Goal: Task Accomplishment & Management: Manage account settings

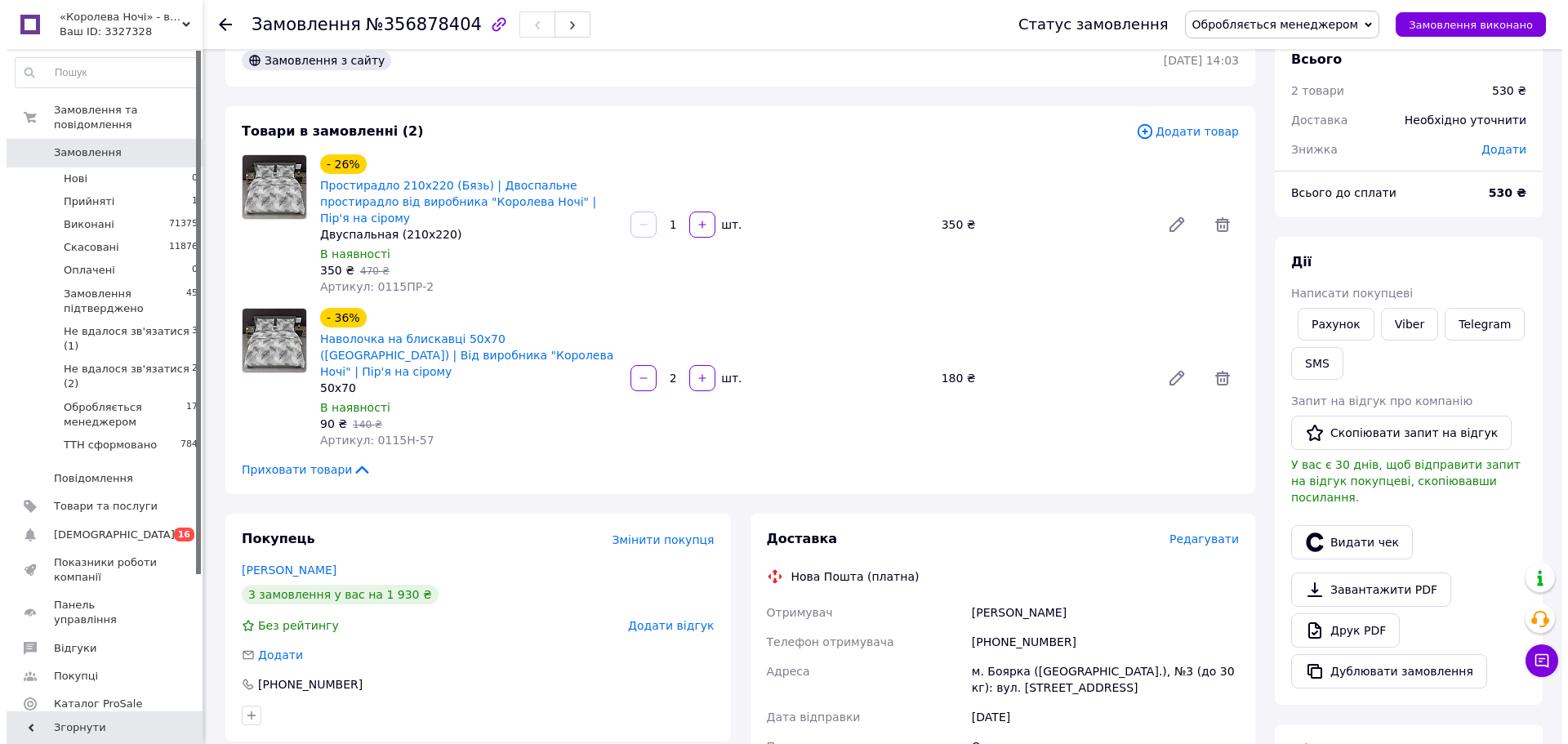
scroll to position [32, 0]
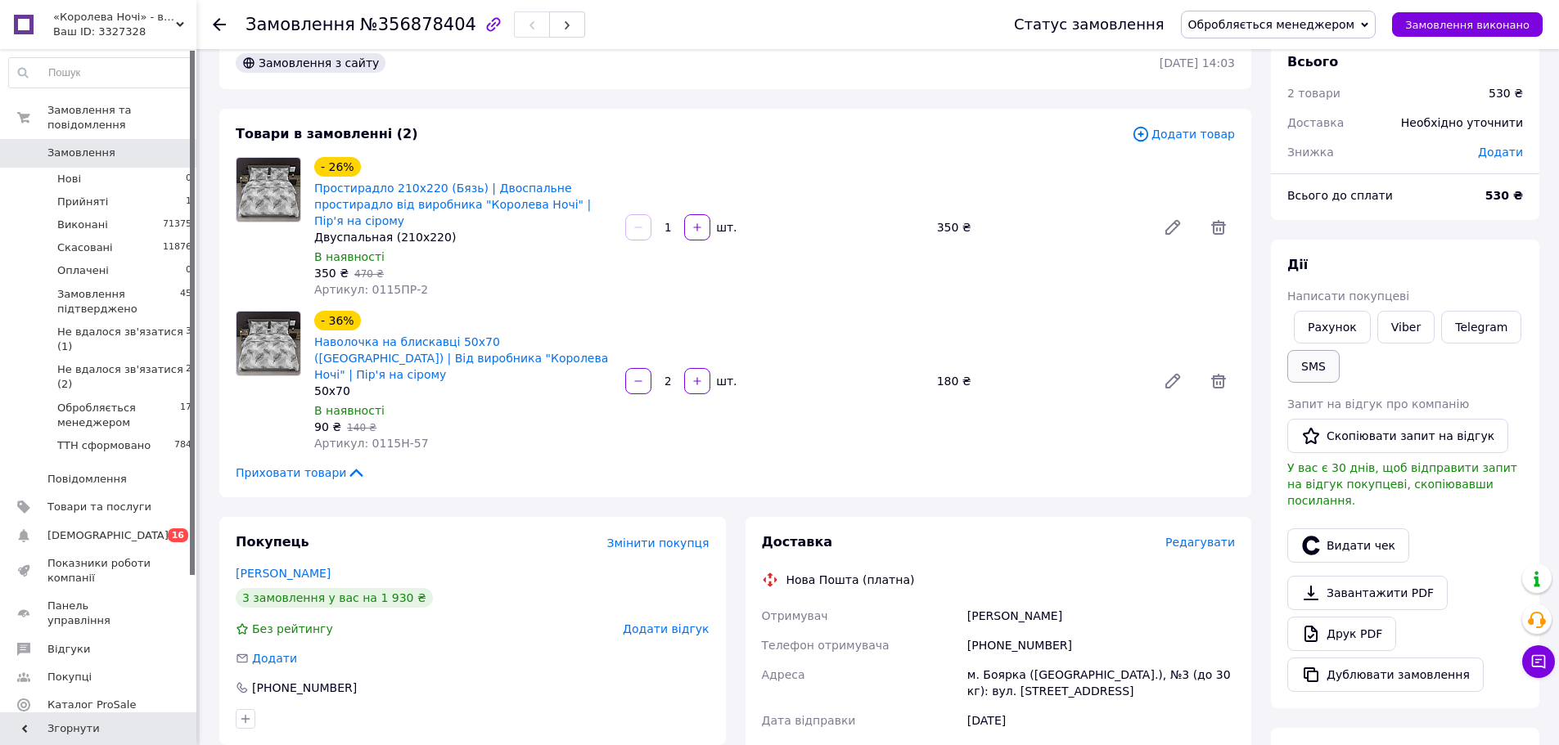
click at [1308, 369] on button "SMS" at bounding box center [1313, 366] width 52 height 33
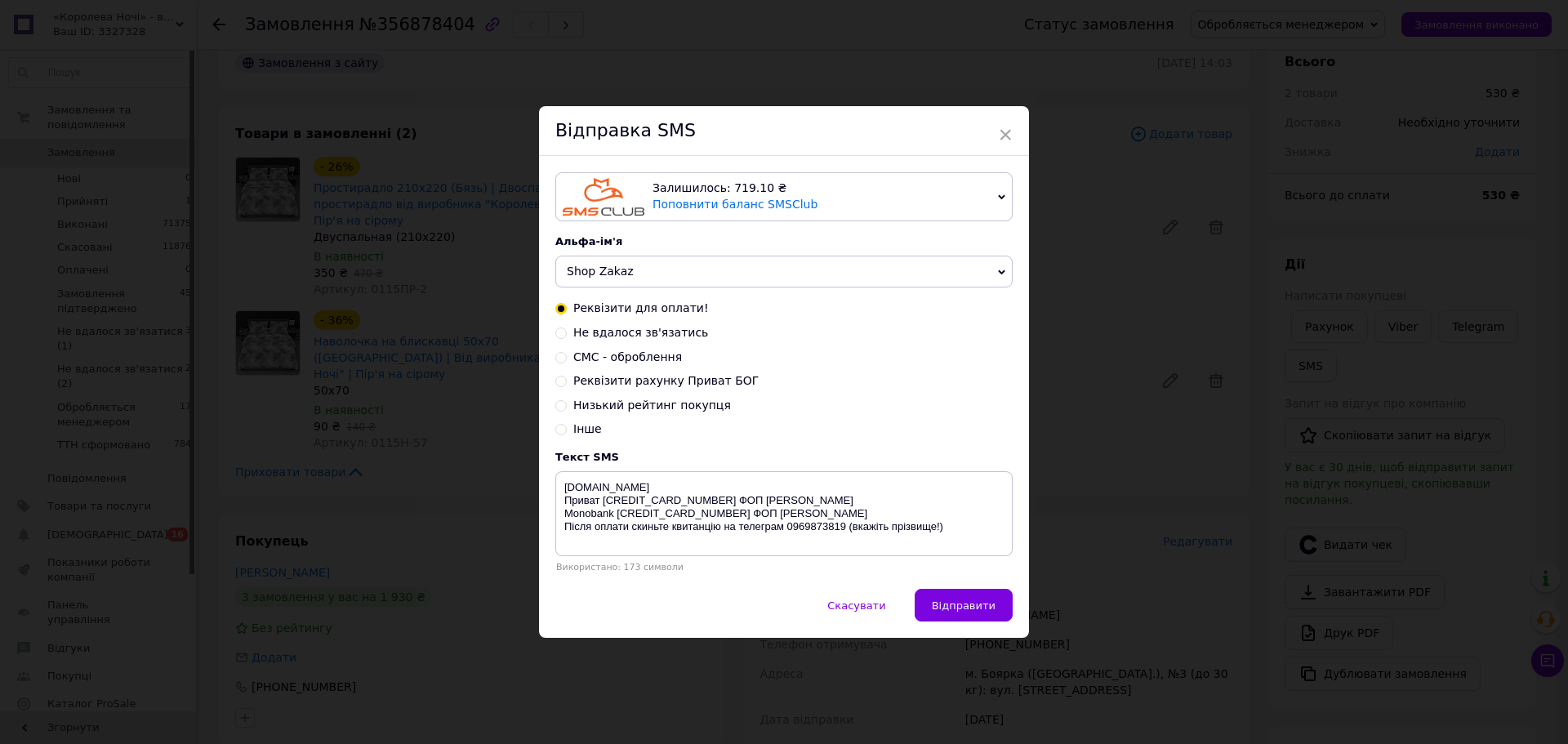
click at [584, 431] on span "Інше" at bounding box center [587, 428] width 29 height 13
click at [567, 431] on input "Інше" at bounding box center [560, 427] width 11 height 11
radio input "true"
radio input "false"
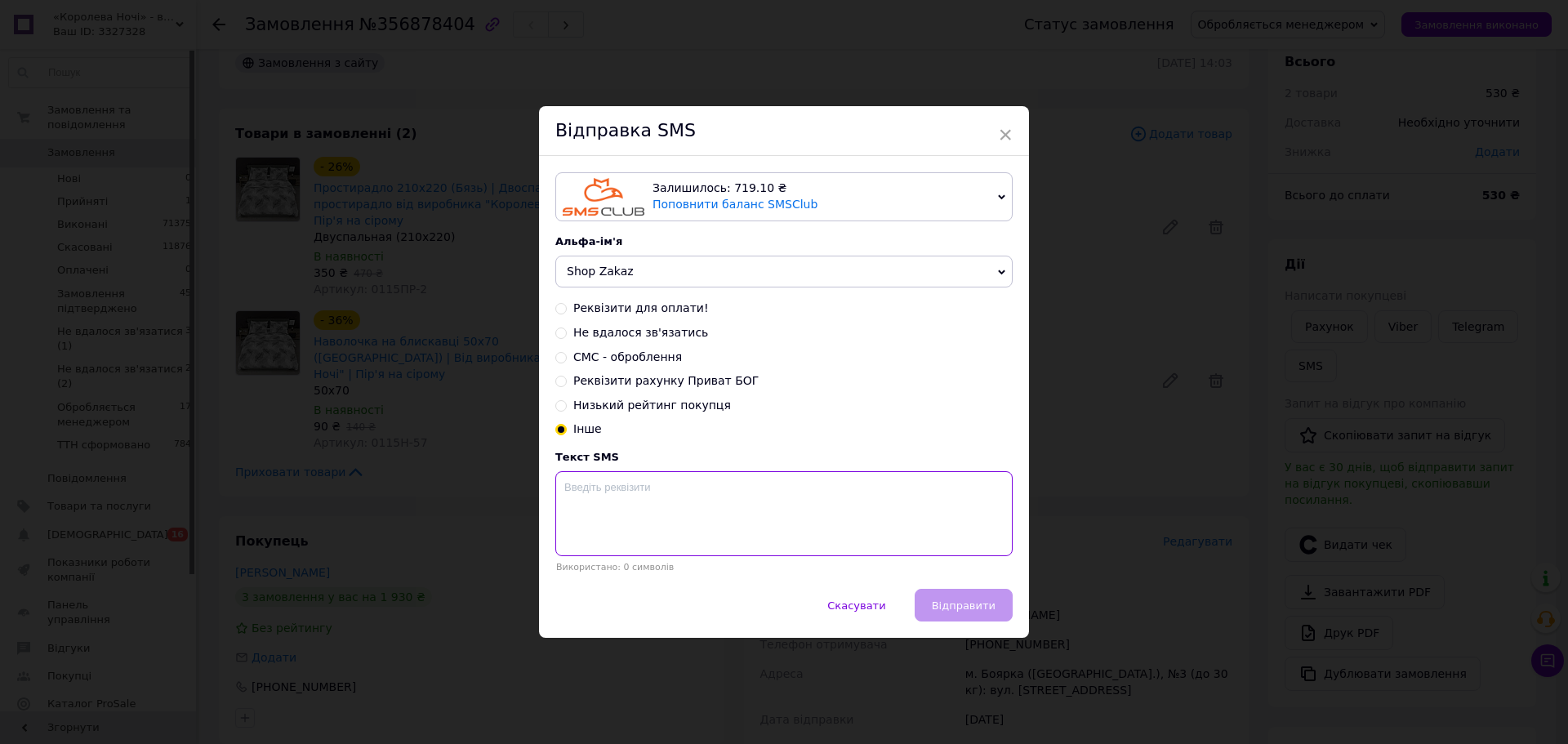
click at [596, 483] on textarea at bounding box center [784, 513] width 457 height 85
type textarea "Дякуємо за оплату. Посилка готова до відправки."
click at [962, 611] on span "Відправити" at bounding box center [964, 606] width 64 height 12
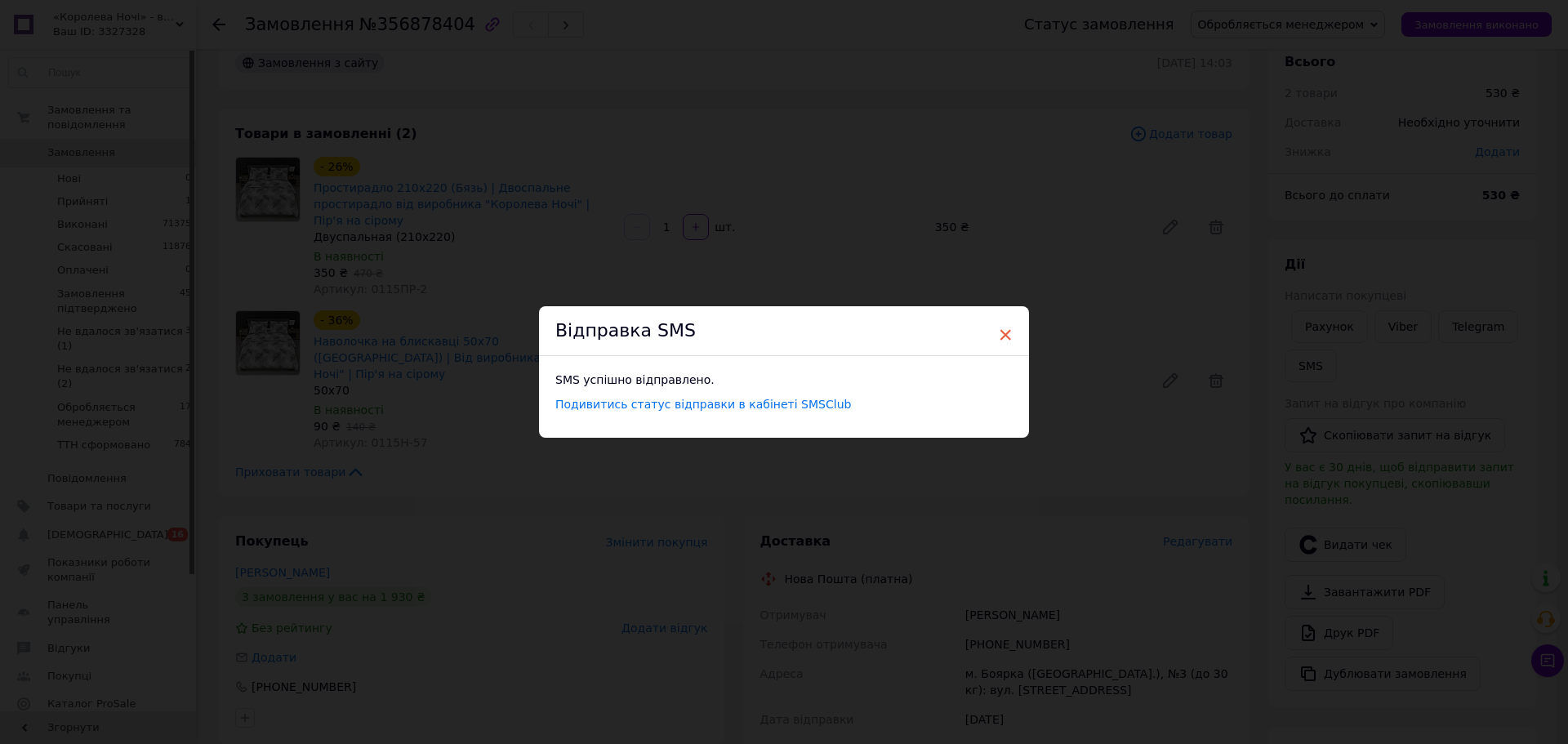
click at [1005, 328] on span "×" at bounding box center [1005, 336] width 15 height 28
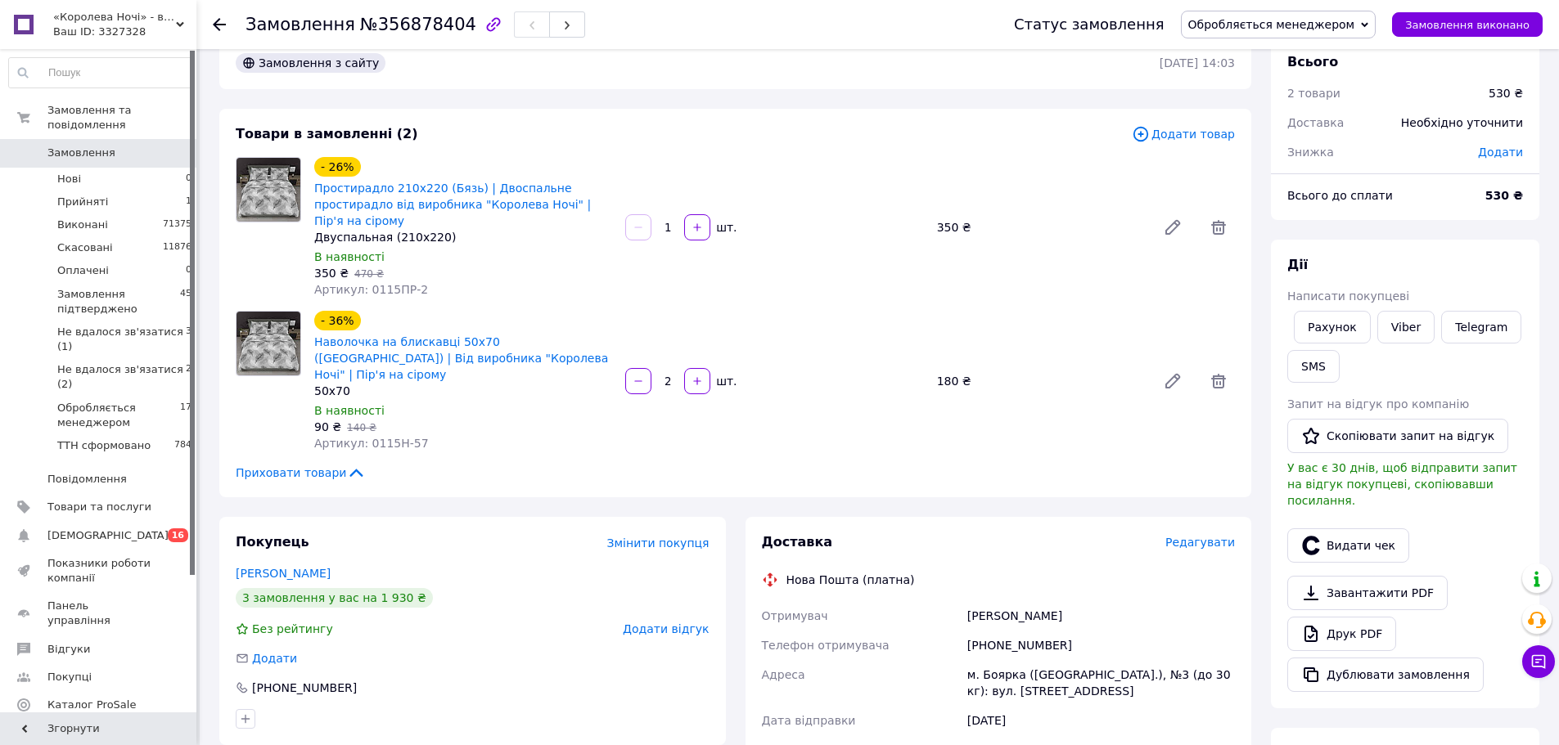
click at [1200, 536] on span "Редагувати" at bounding box center [1200, 542] width 70 height 13
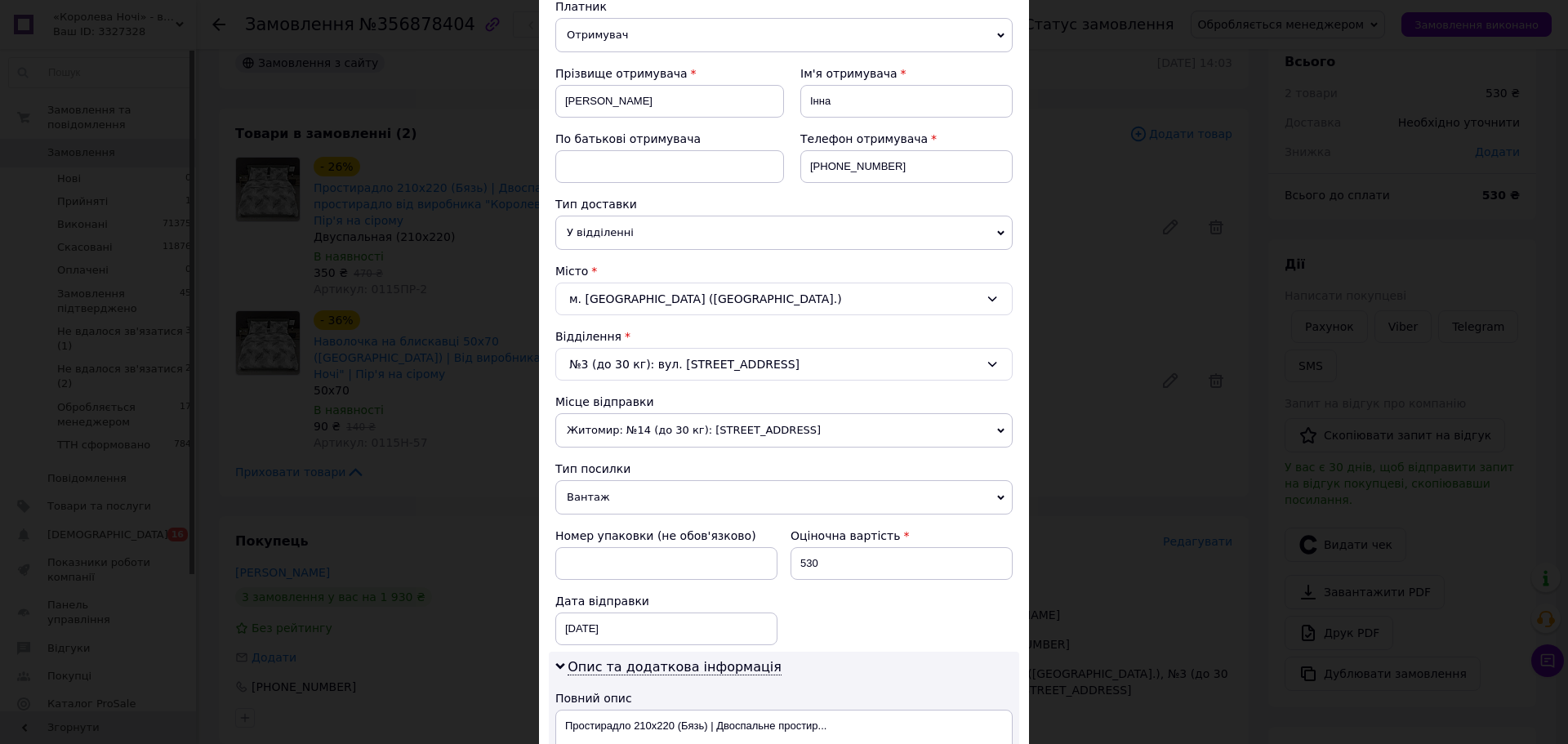
scroll to position [408, 0]
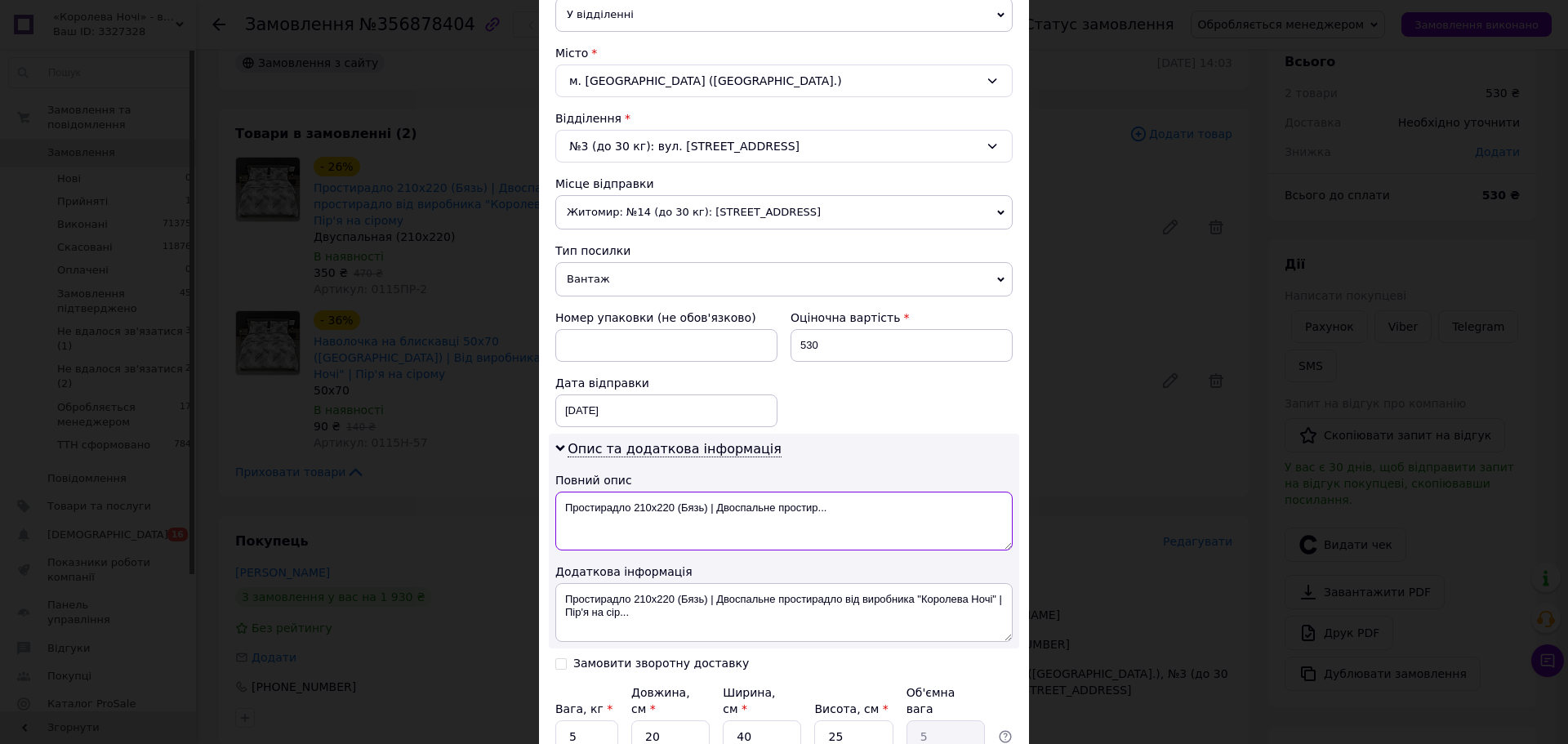
drag, startPoint x: 631, startPoint y: 510, endPoint x: 861, endPoint y: 510, distance: 230.0
click at [861, 510] on textarea "Простирадло 210х220 (Бязь) | Двоспальне простир..." at bounding box center [784, 521] width 457 height 59
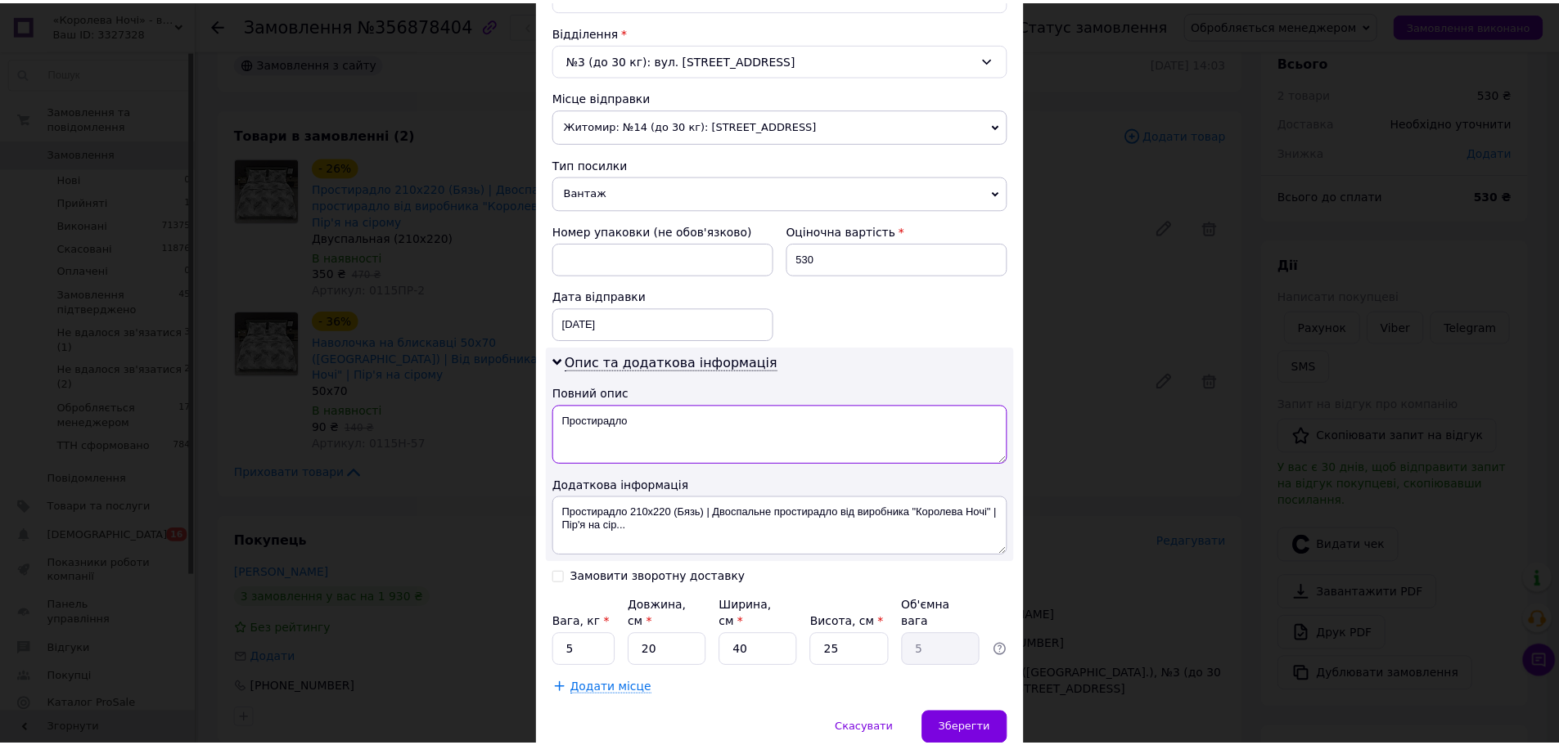
scroll to position [554, 0]
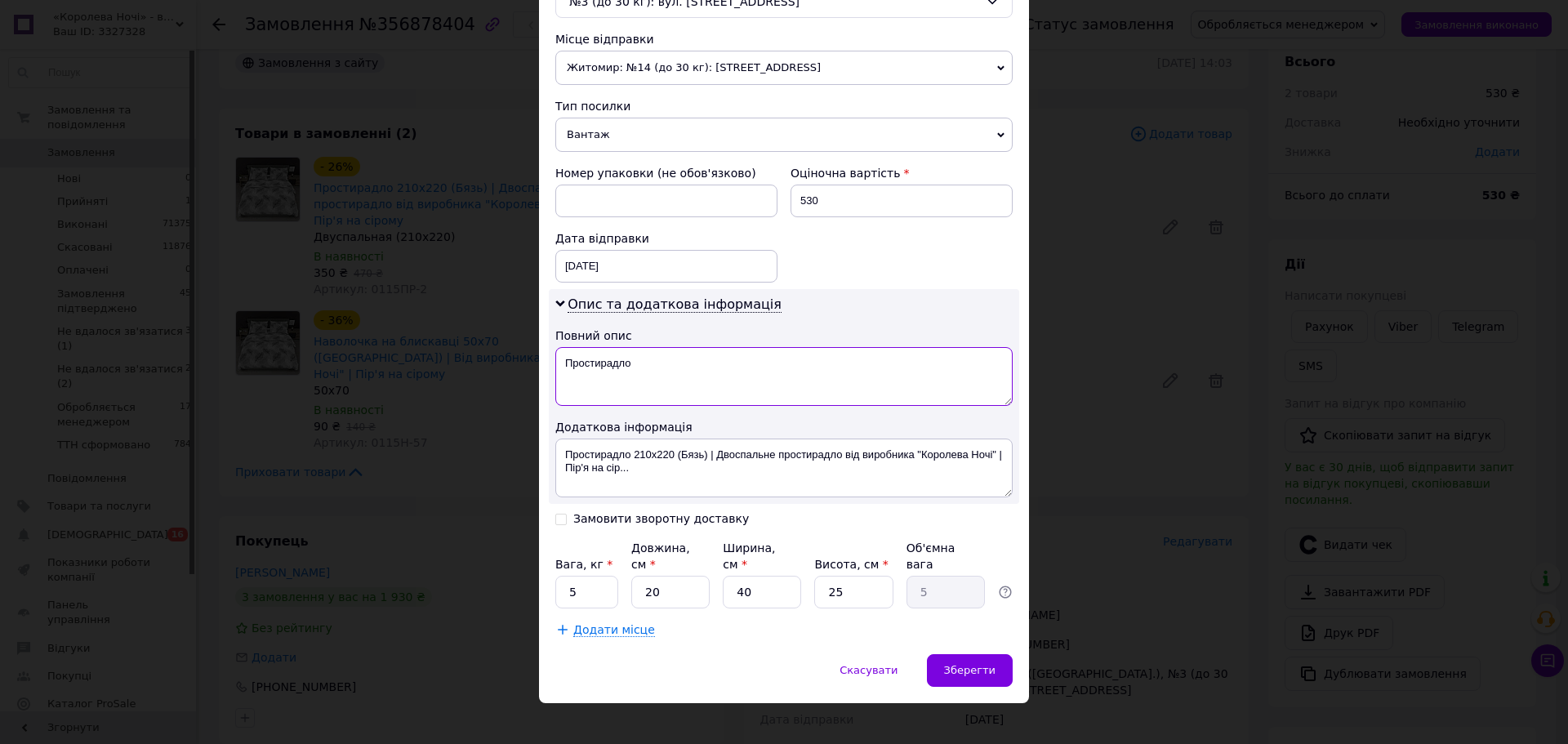
type textarea "Простирадло"
drag, startPoint x: 564, startPoint y: 577, endPoint x: 600, endPoint y: 574, distance: 36.1
click at [599, 576] on input "5" at bounding box center [586, 592] width 63 height 33
type input "1"
click at [678, 582] on input "20" at bounding box center [671, 592] width 79 height 33
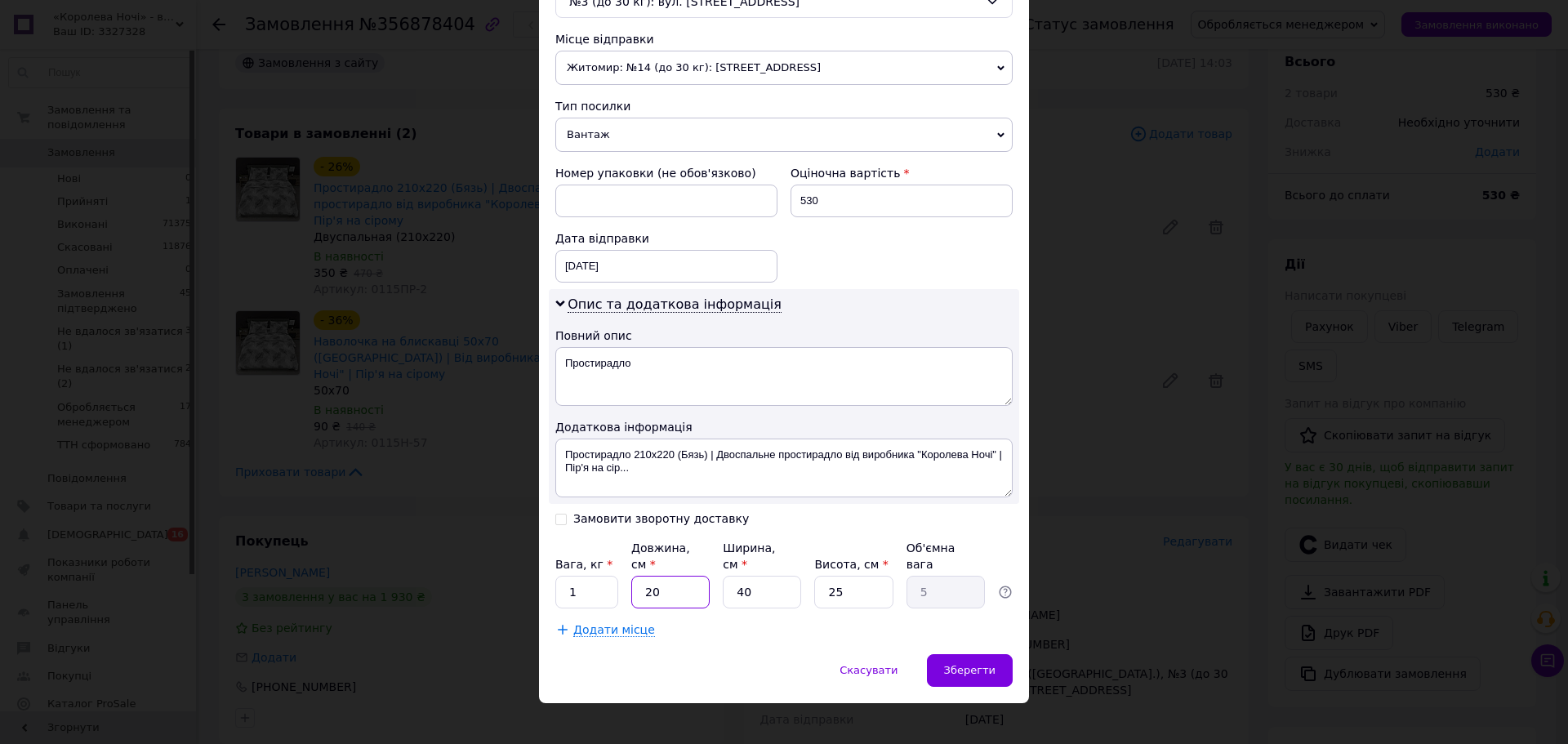
drag, startPoint x: 644, startPoint y: 575, endPoint x: 675, endPoint y: 575, distance: 31.0
click at [675, 576] on input "20" at bounding box center [671, 592] width 79 height 33
type input "3"
type input "0.75"
type input "38"
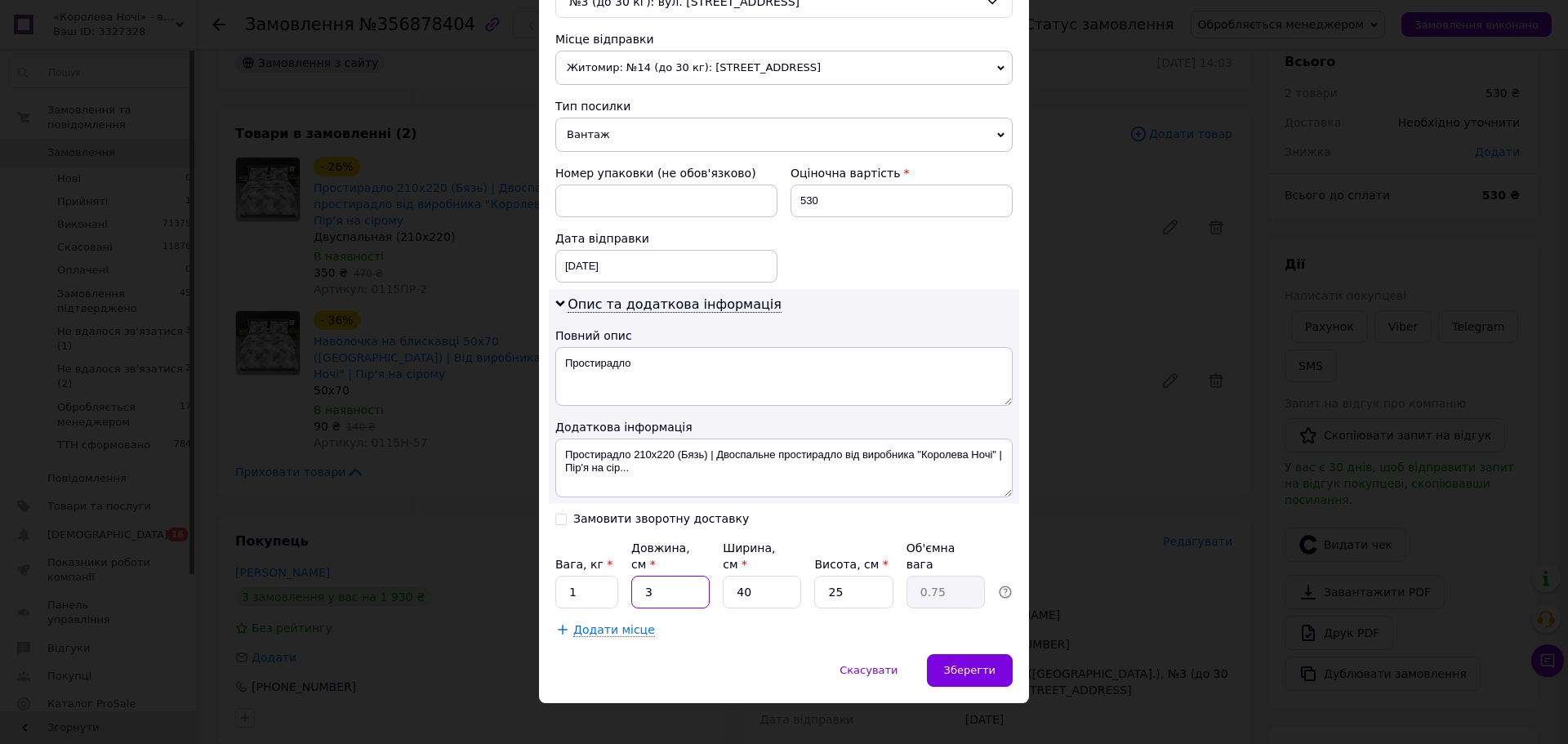
type input "9.5"
type input "38"
drag, startPoint x: 733, startPoint y: 577, endPoint x: 758, endPoint y: 576, distance: 25.0
click at [758, 576] on input "40" at bounding box center [762, 592] width 79 height 33
type input "2"
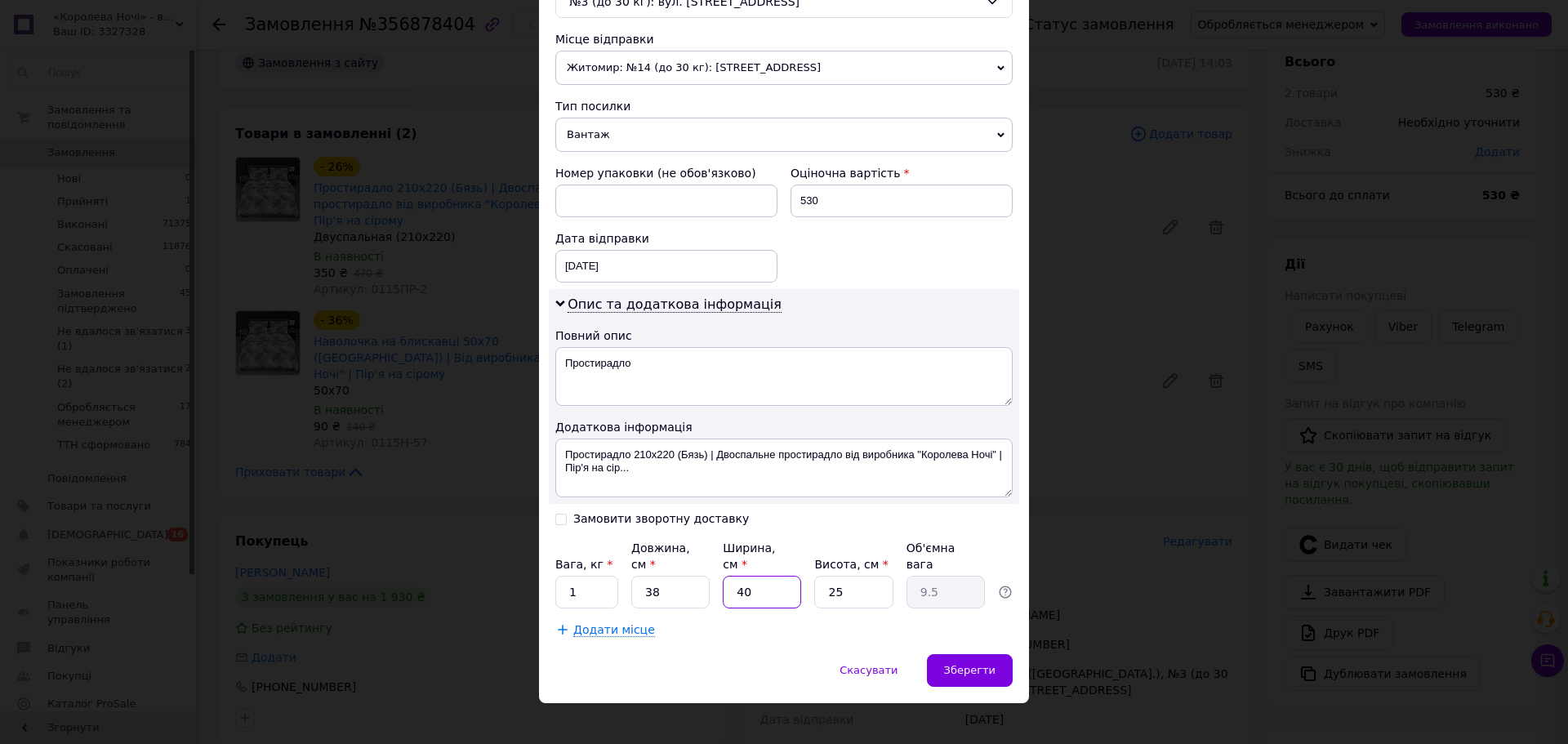
type input "0.48"
type input "25"
type input "5.94"
type input "25"
drag, startPoint x: 831, startPoint y: 573, endPoint x: 846, endPoint y: 573, distance: 15.0
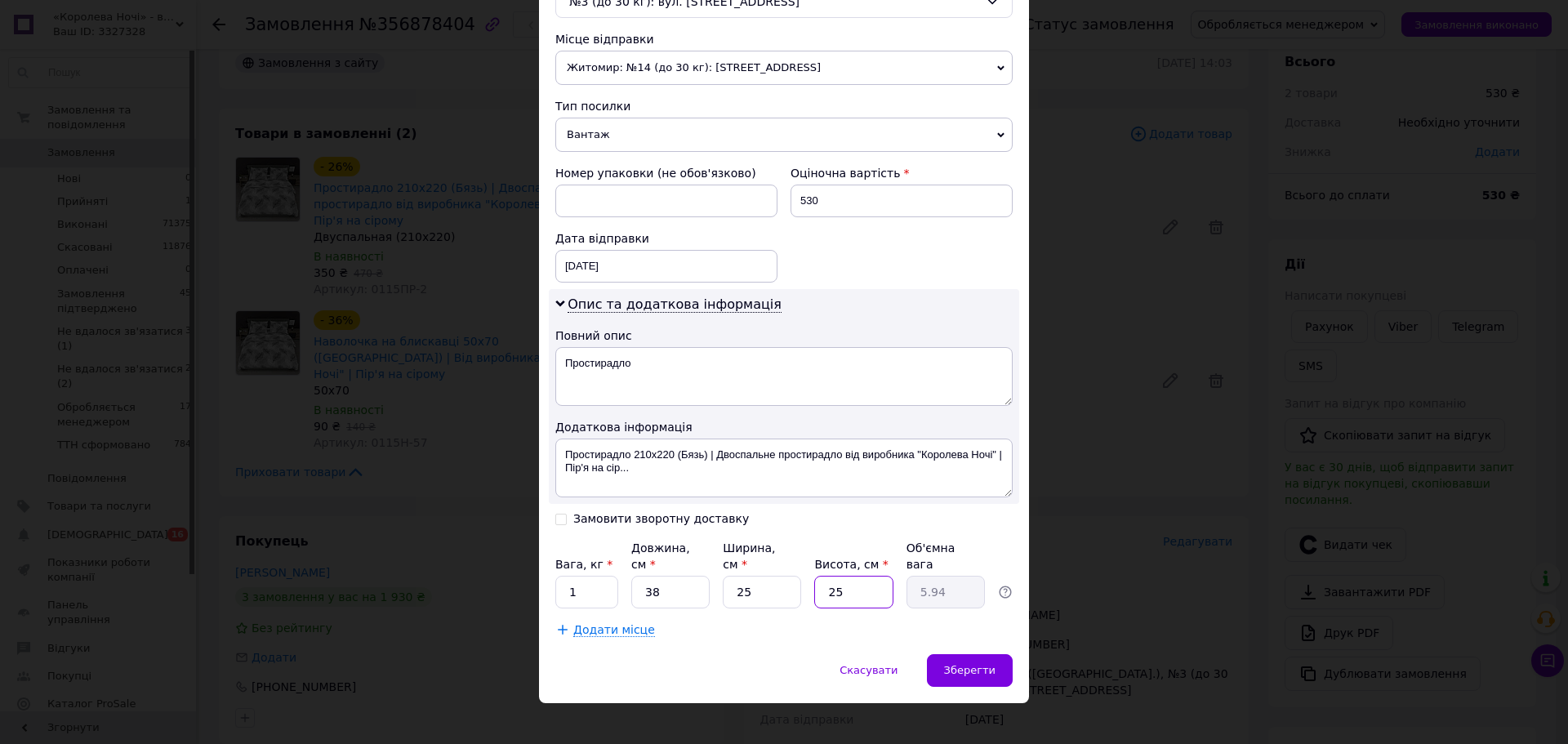
click at [846, 576] on input "25" at bounding box center [853, 592] width 79 height 33
type input "3"
type input "0.71"
type input "3"
click at [985, 664] on span "Зберегти" at bounding box center [970, 670] width 52 height 12
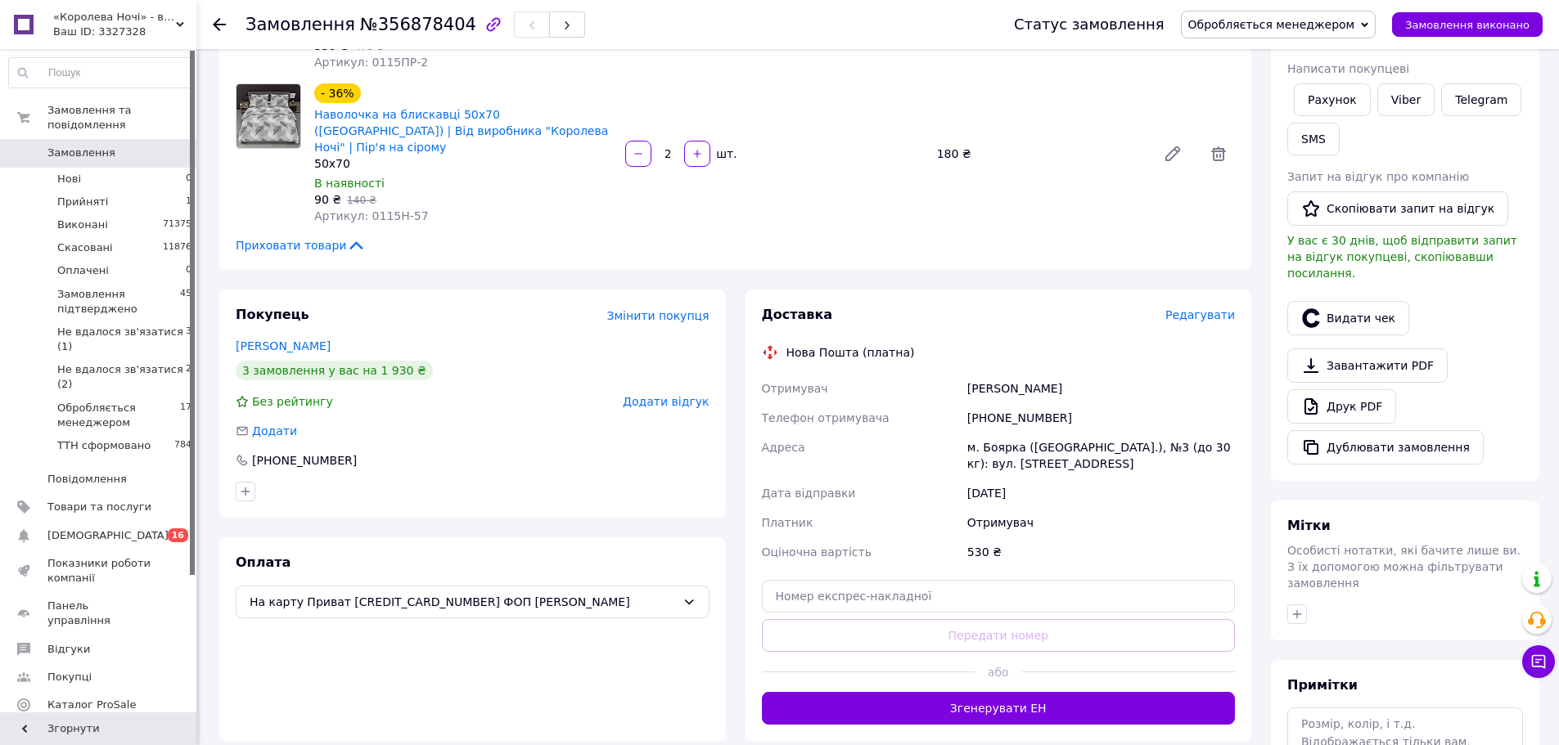
scroll to position [441, 0]
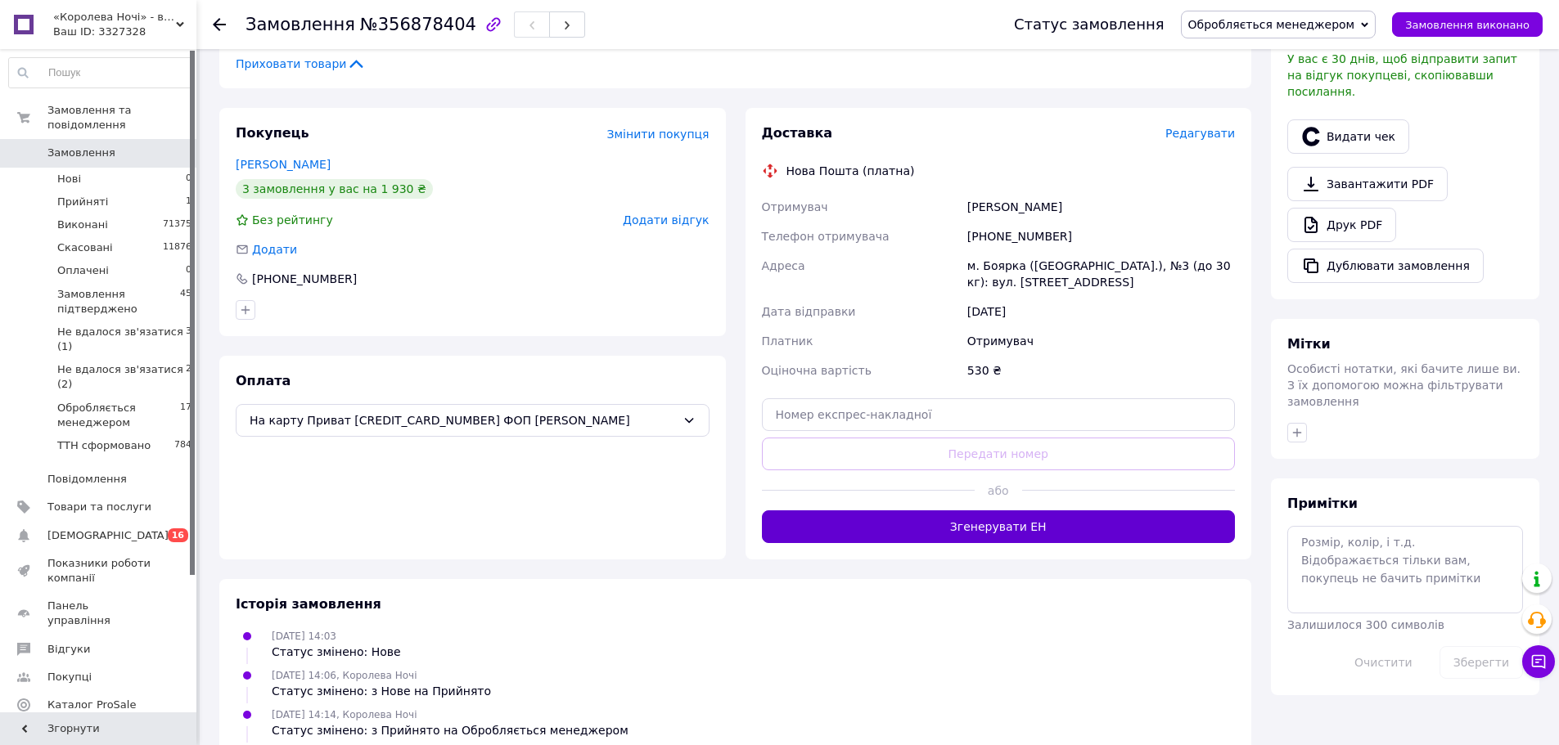
click at [1076, 511] on button "Згенерувати ЕН" at bounding box center [999, 527] width 474 height 33
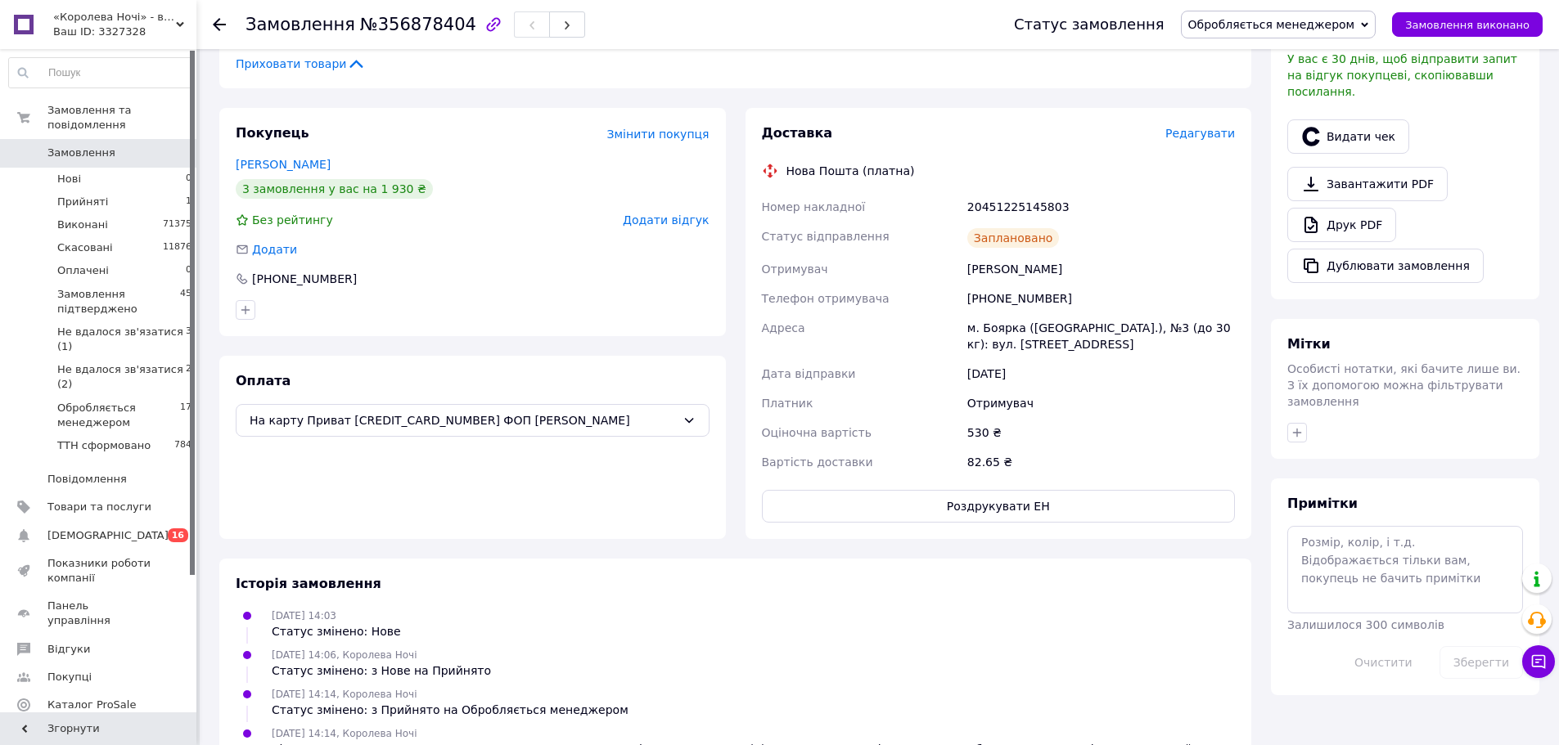
click at [1012, 192] on div "20451225145803" at bounding box center [1101, 206] width 274 height 29
copy div "20451225145803"
click at [1270, 25] on span "Обробляється менеджером" at bounding box center [1271, 24] width 167 height 13
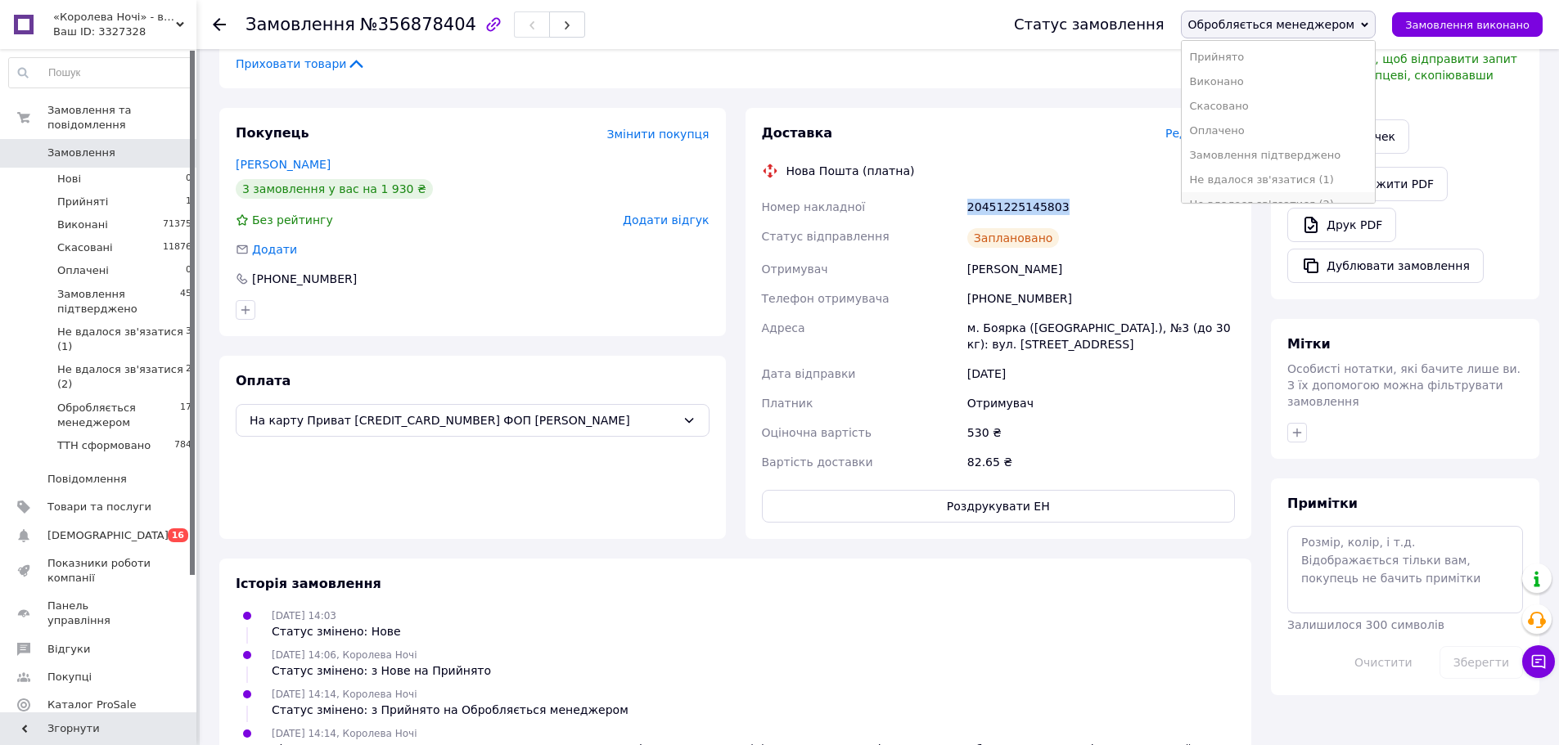
scroll to position [43, 0]
click at [1268, 186] on li "ТТН сформовано" at bounding box center [1279, 186] width 194 height 25
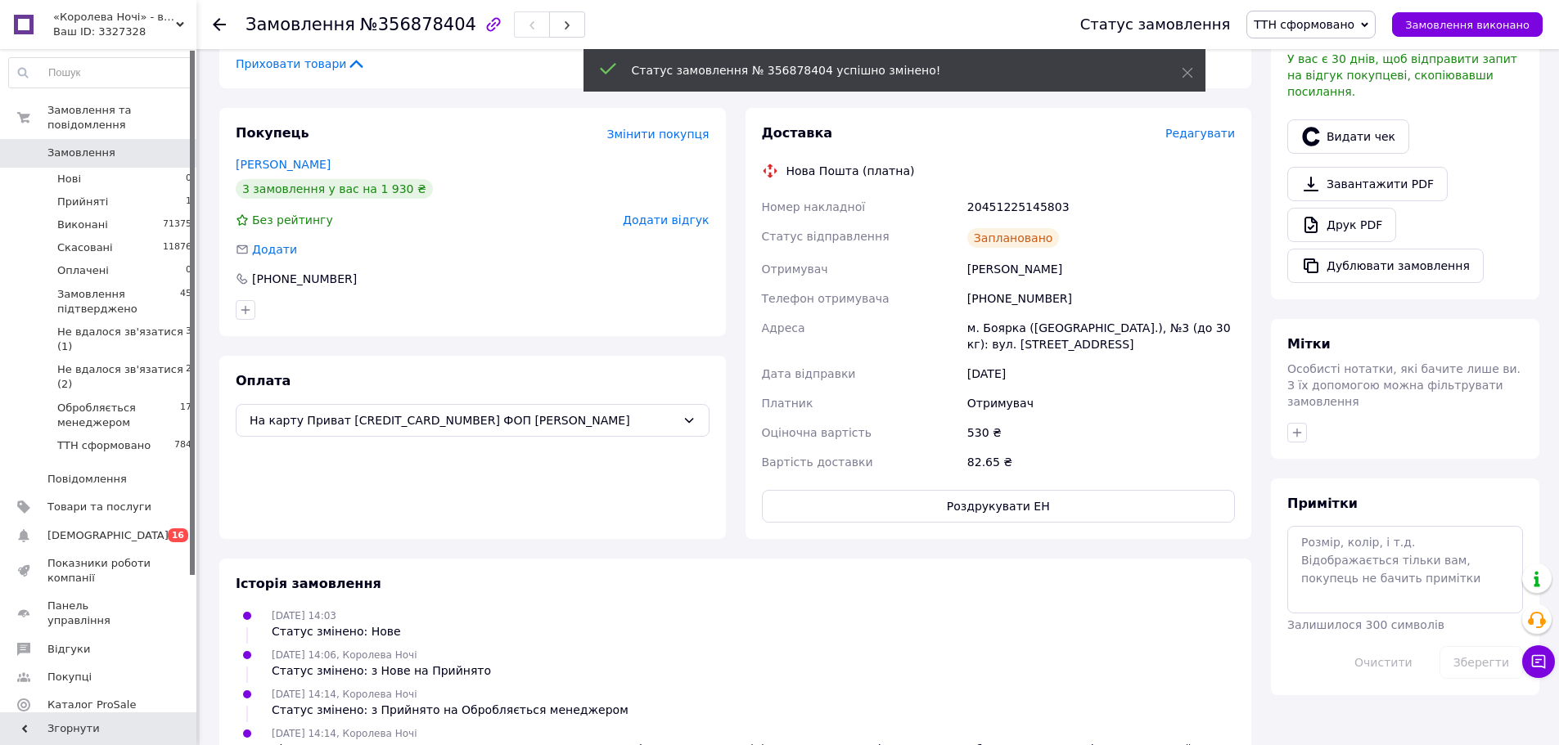
scroll to position [10, 0]
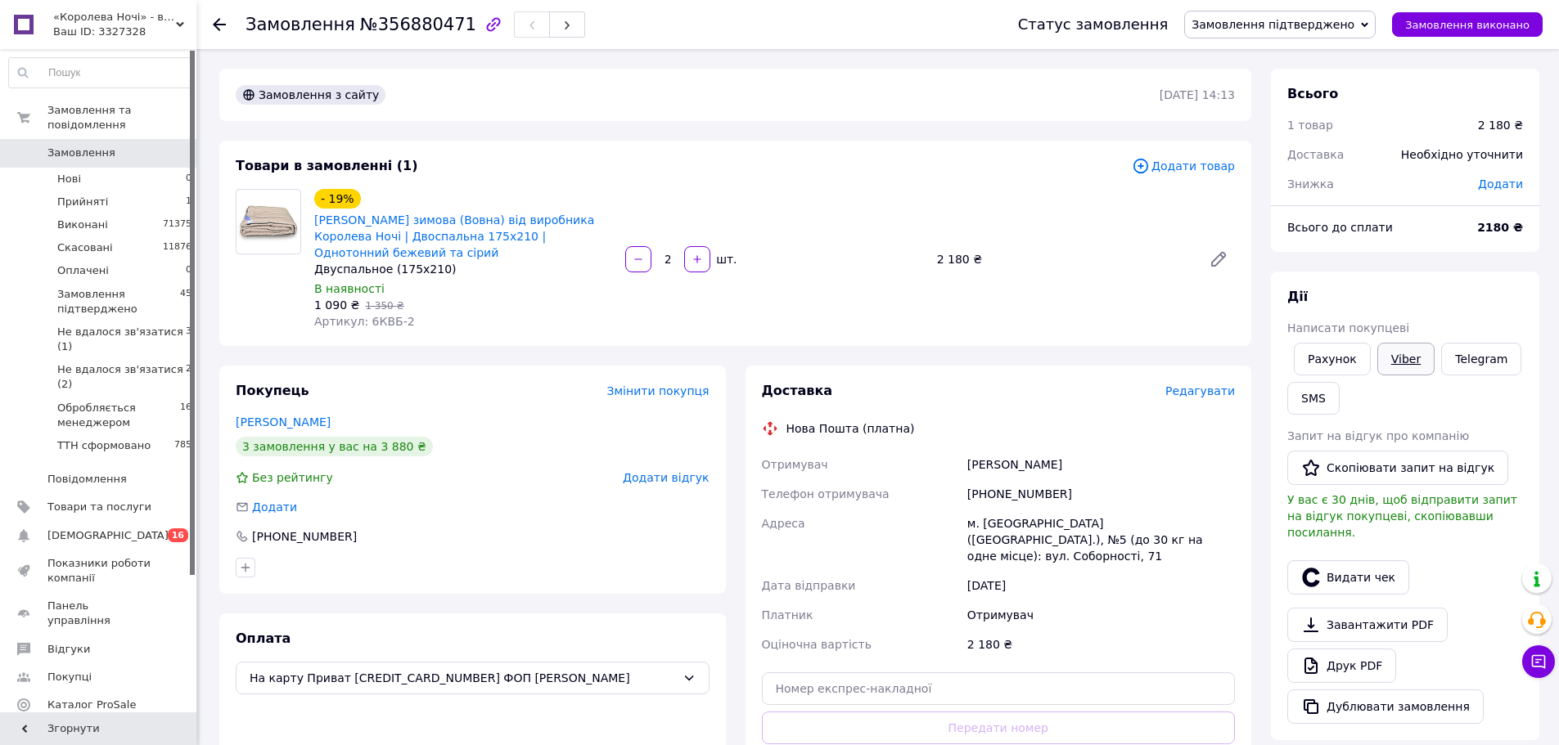
click at [1403, 357] on link "Viber" at bounding box center [1405, 359] width 57 height 33
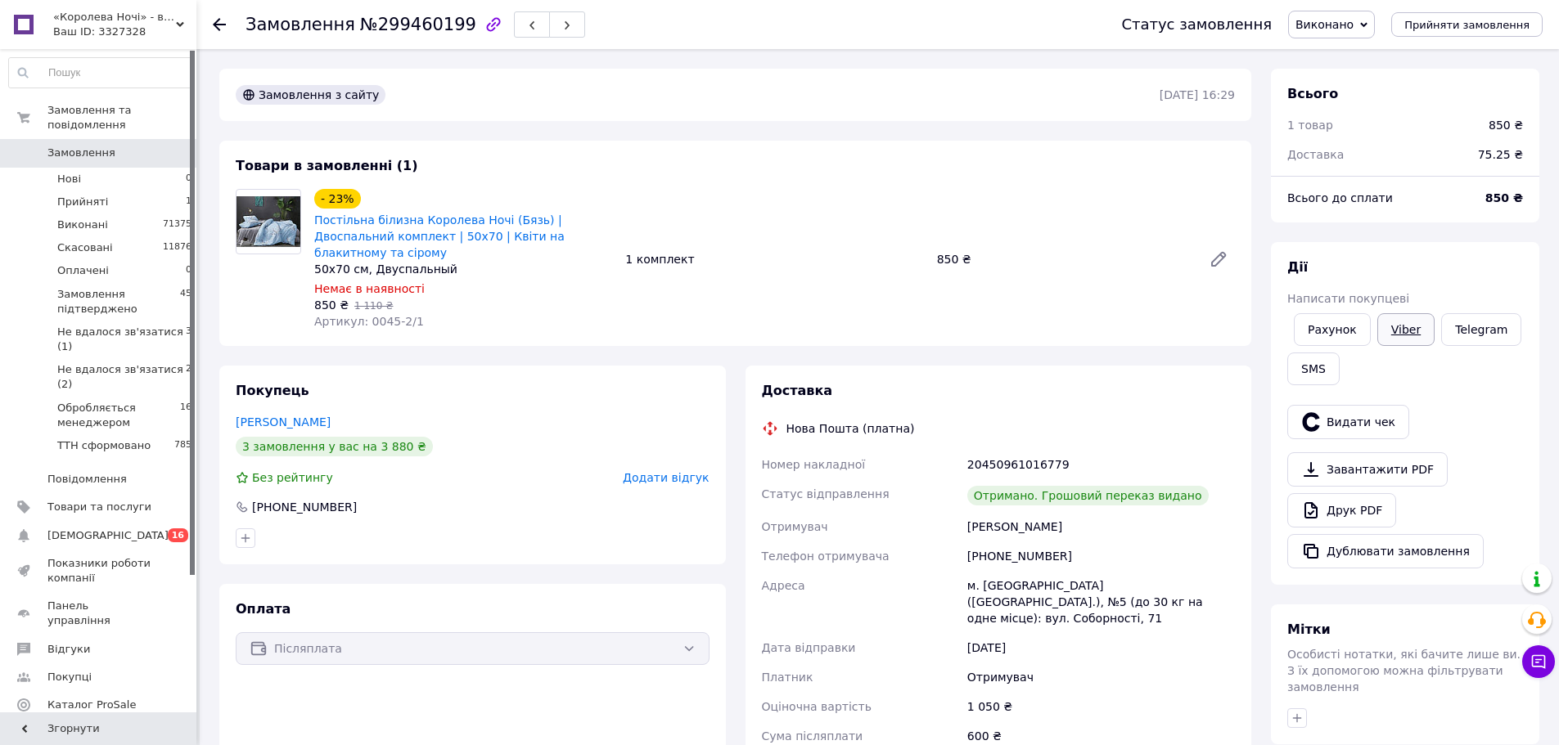
click at [1399, 327] on link "Viber" at bounding box center [1405, 329] width 57 height 33
click at [1317, 367] on button "SMS" at bounding box center [1313, 369] width 52 height 33
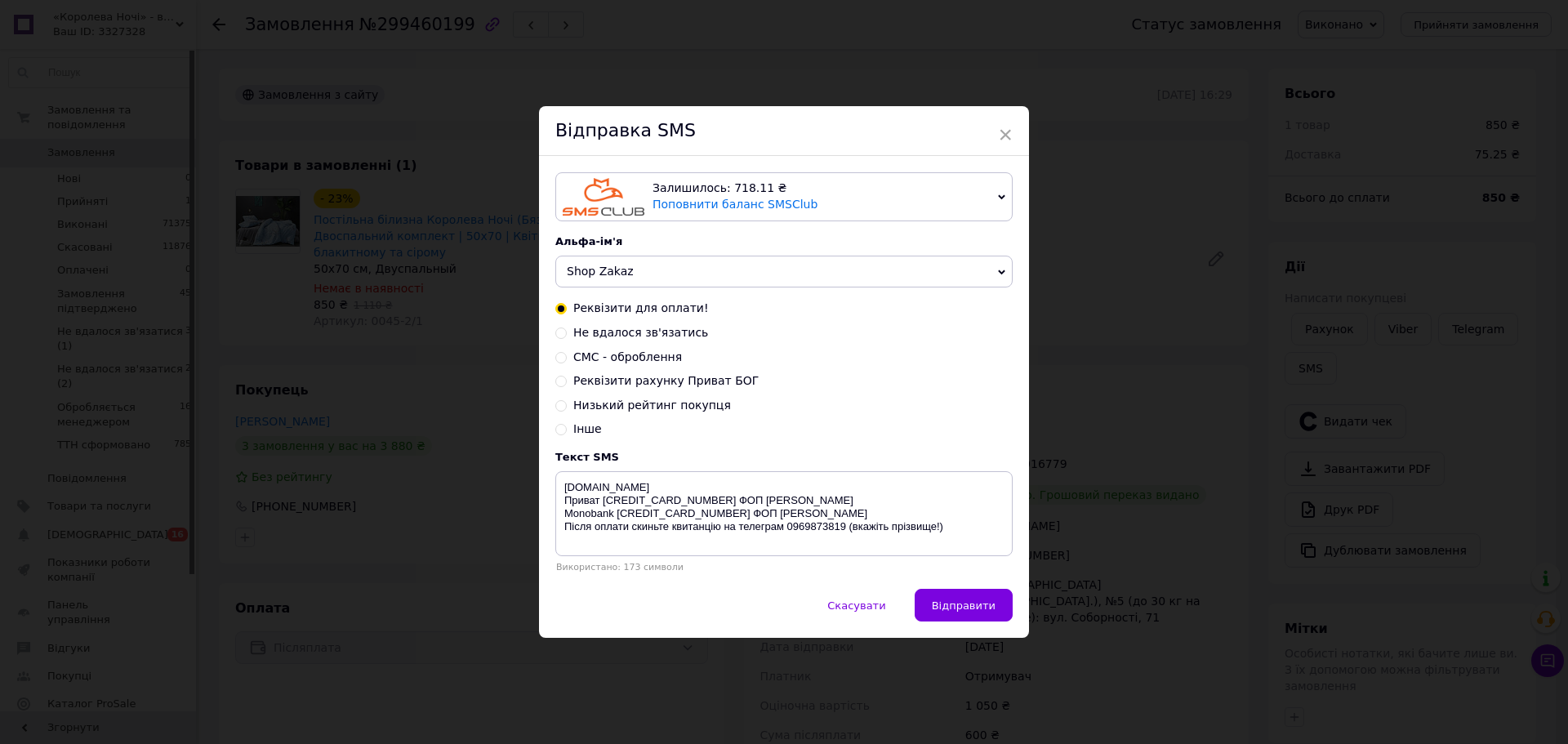
click at [697, 380] on span "Реквізити рахунку Приват БОГ" at bounding box center [666, 380] width 186 height 13
click at [567, 380] on input "Реквізити рахунку Приват БОГ" at bounding box center [560, 379] width 11 height 11
radio input "true"
radio input "false"
type textarea "korolevanochi.com.ua ПриватБанк МФО: 305299 Отримувач: Бондар Олександр Георгій…"
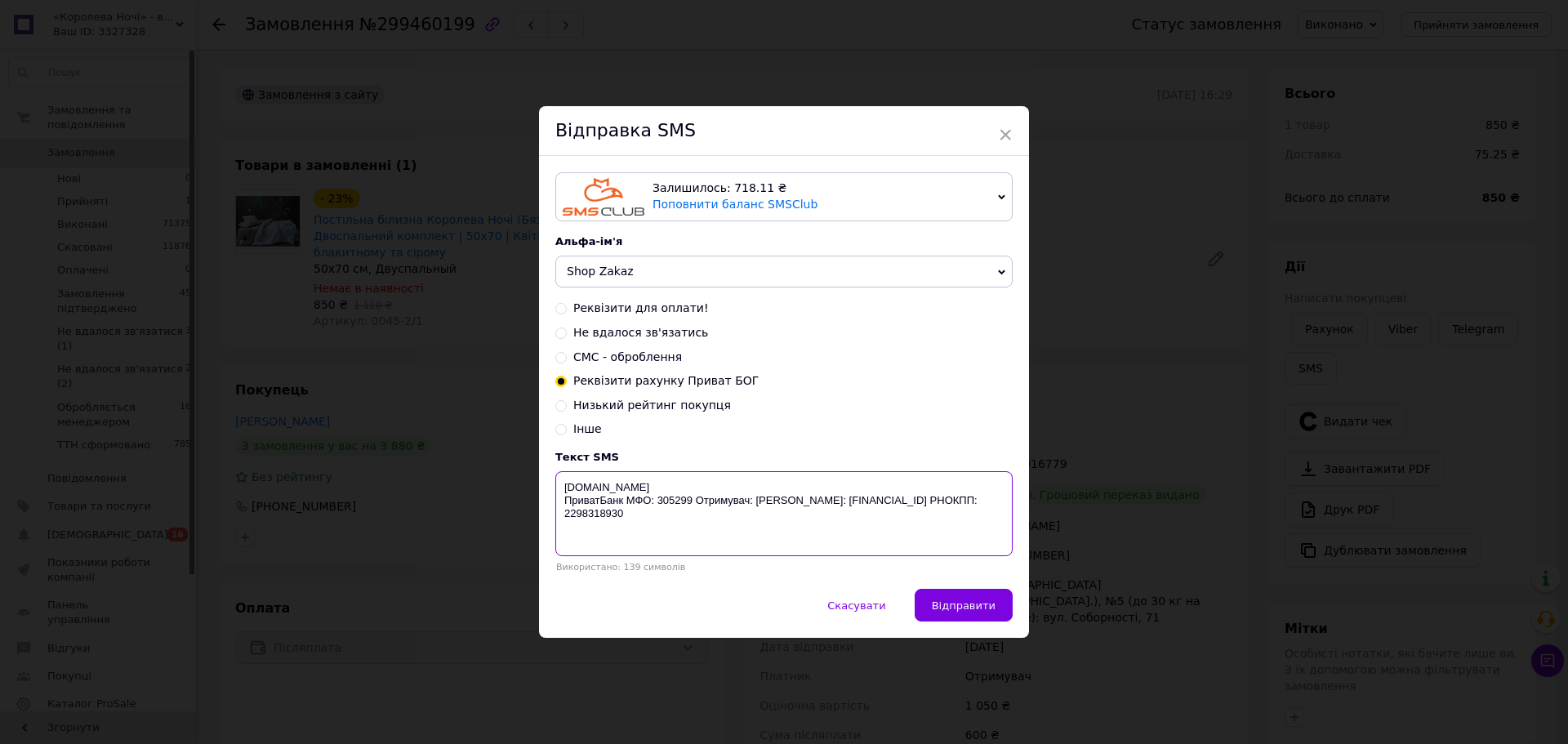
drag, startPoint x: 557, startPoint y: 489, endPoint x: 874, endPoint y: 532, distance: 319.9
click at [874, 532] on textarea "korolevanochi.com.ua ПриватБанк МФО: 305299 Отримувач: Бондар Олександр Георгій…" at bounding box center [784, 513] width 457 height 85
drag, startPoint x: 637, startPoint y: 505, endPoint x: 731, endPoint y: 608, distance: 139.4
click at [731, 608] on div "Скасувати   Відправити" at bounding box center [784, 613] width 490 height 49
drag, startPoint x: 560, startPoint y: 503, endPoint x: 901, endPoint y: 522, distance: 341.5
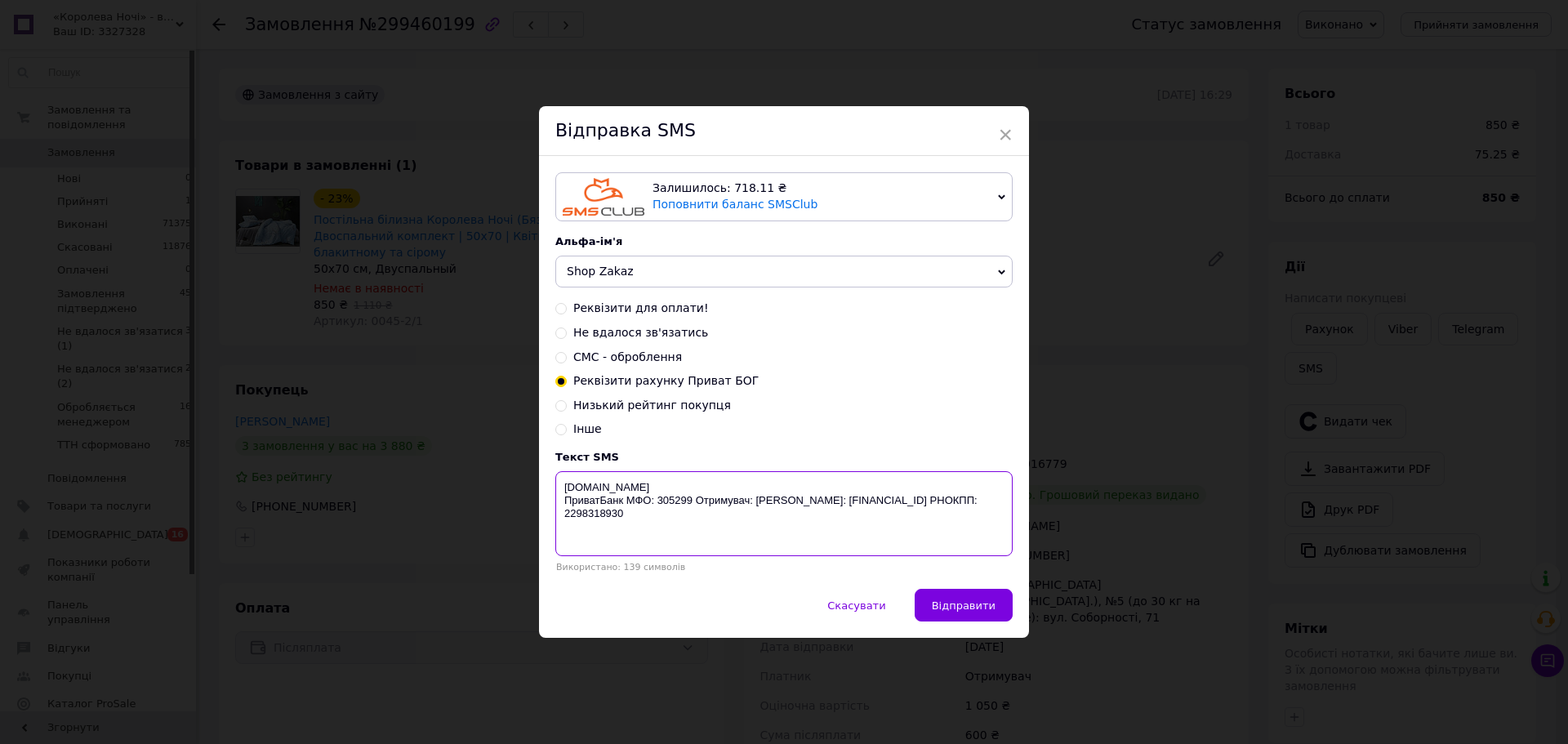
click at [901, 522] on textarea "korolevanochi.com.ua ПриватБанк МФО: 305299 Отримувач: Бондар Олександр Георгій…" at bounding box center [784, 513] width 457 height 85
click at [999, 130] on span "×" at bounding box center [1005, 135] width 15 height 28
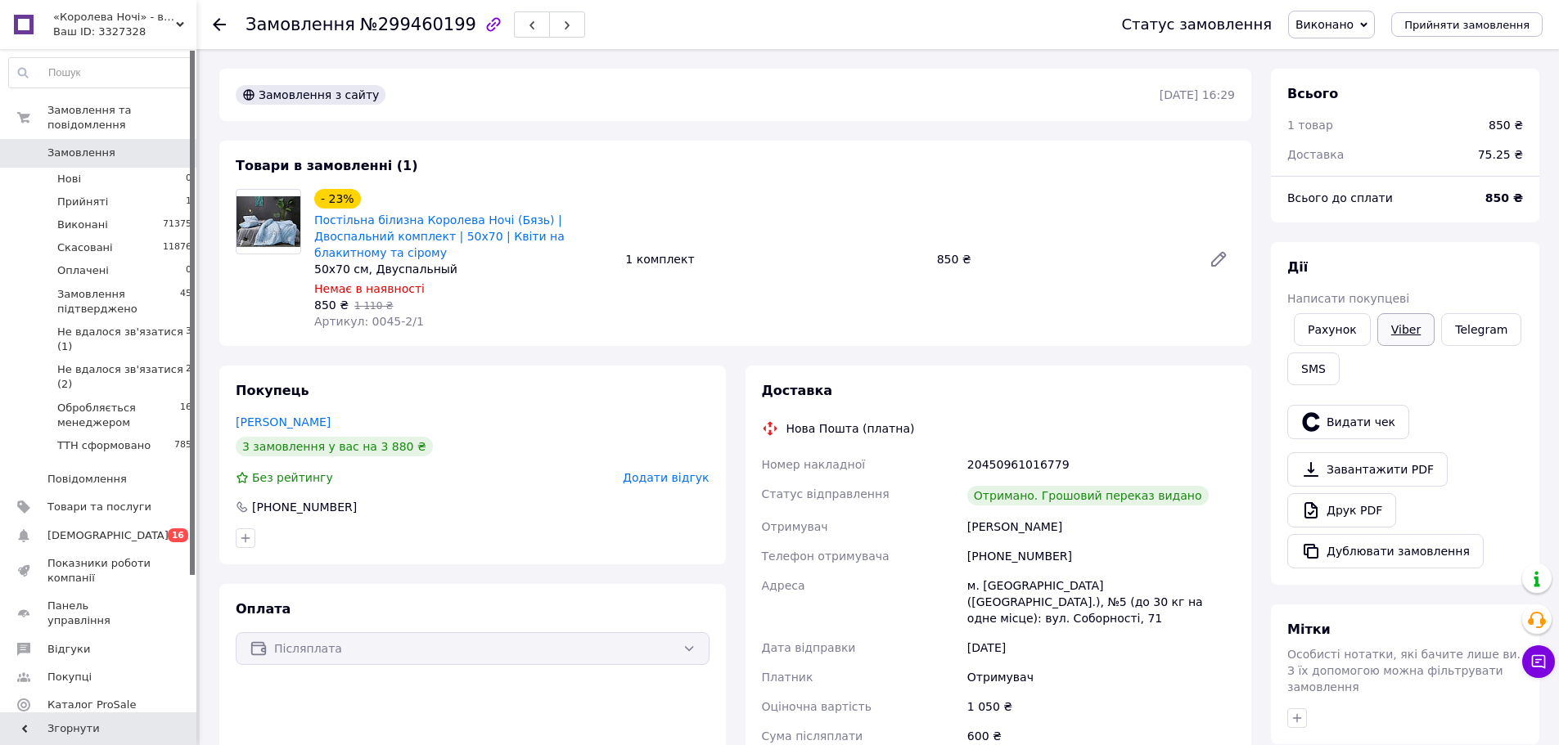
click at [1398, 333] on link "Viber" at bounding box center [1405, 329] width 57 height 33
click at [1396, 330] on link "Viber" at bounding box center [1405, 329] width 57 height 33
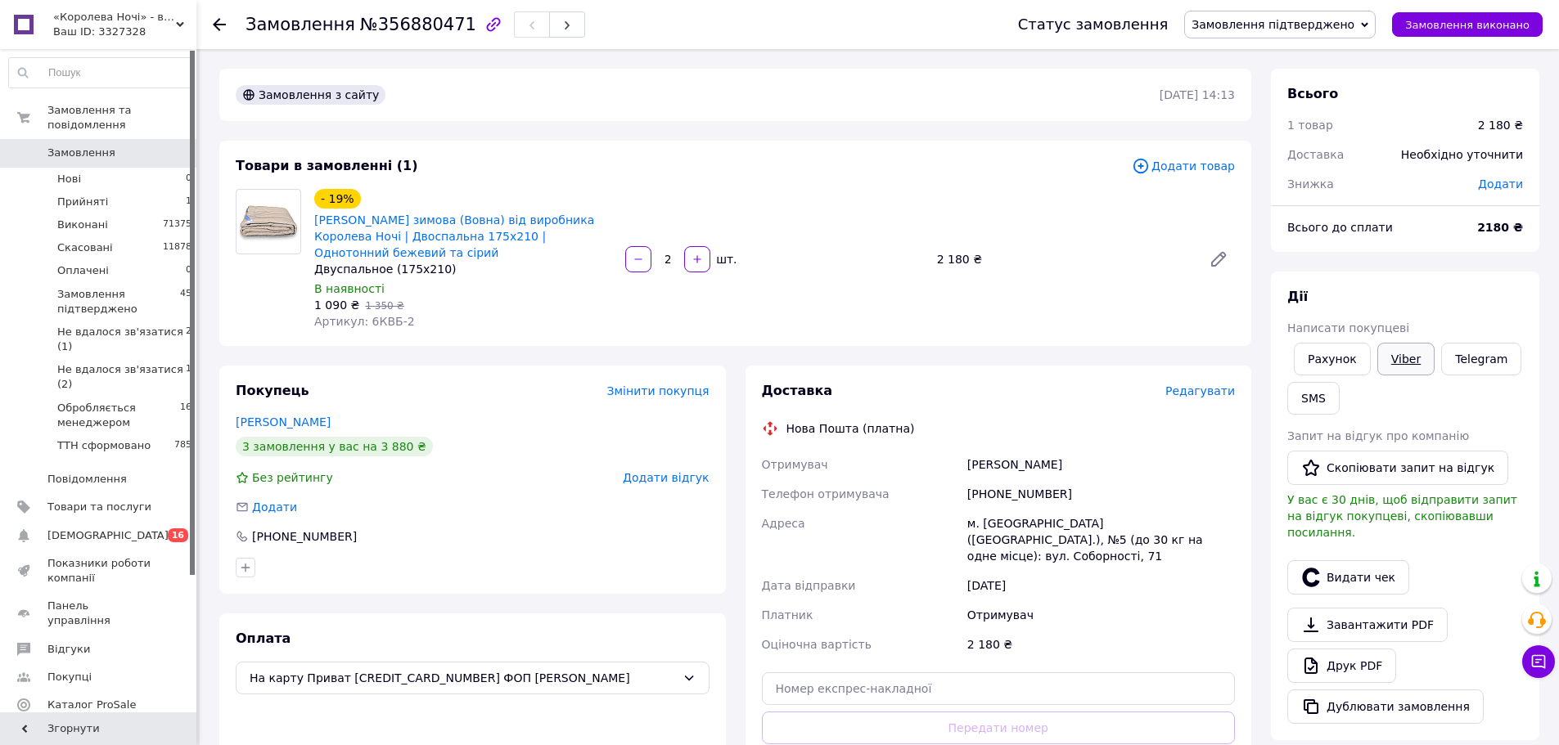
click at [1391, 359] on link "Viber" at bounding box center [1405, 359] width 57 height 33
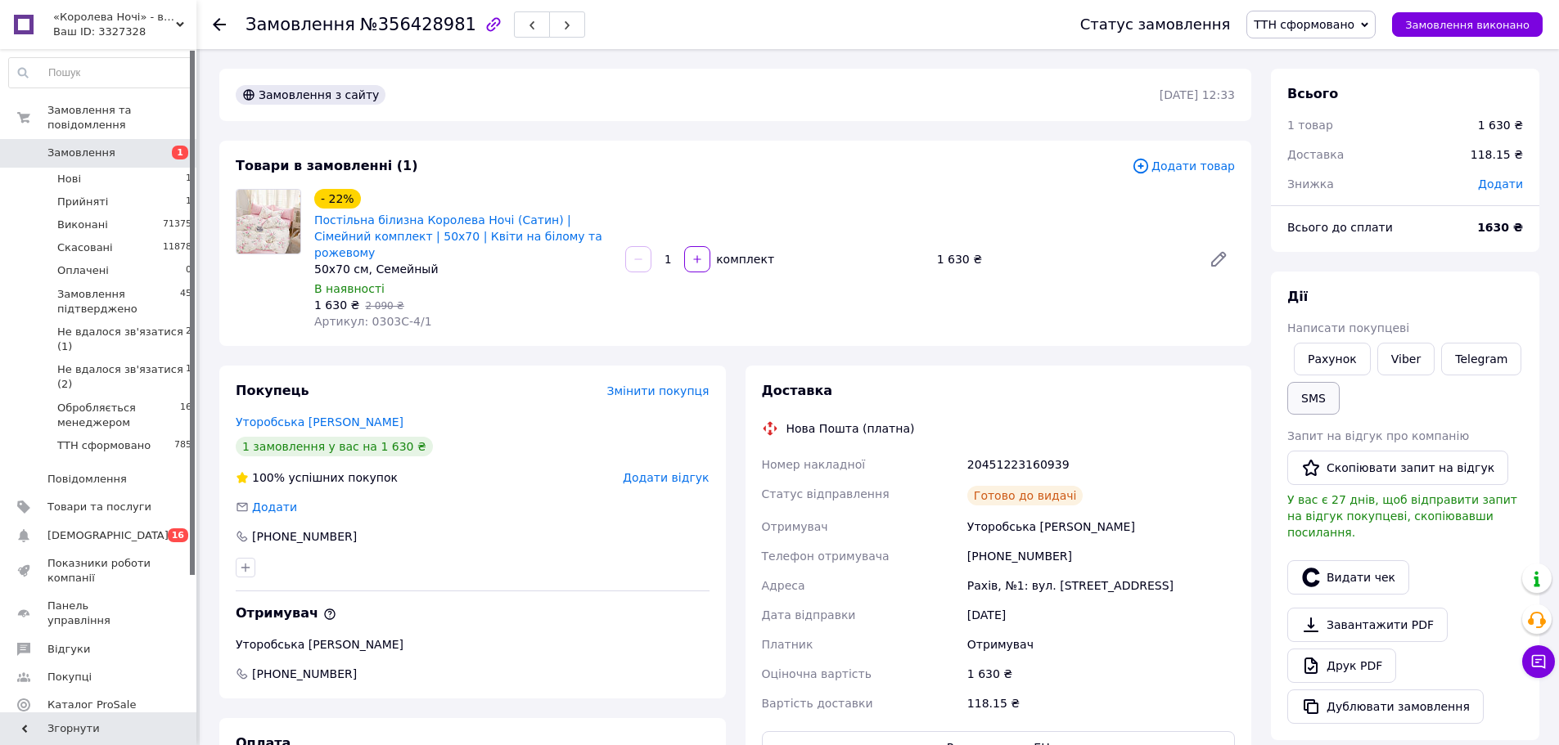
click at [1308, 403] on button "SMS" at bounding box center [1313, 398] width 52 height 33
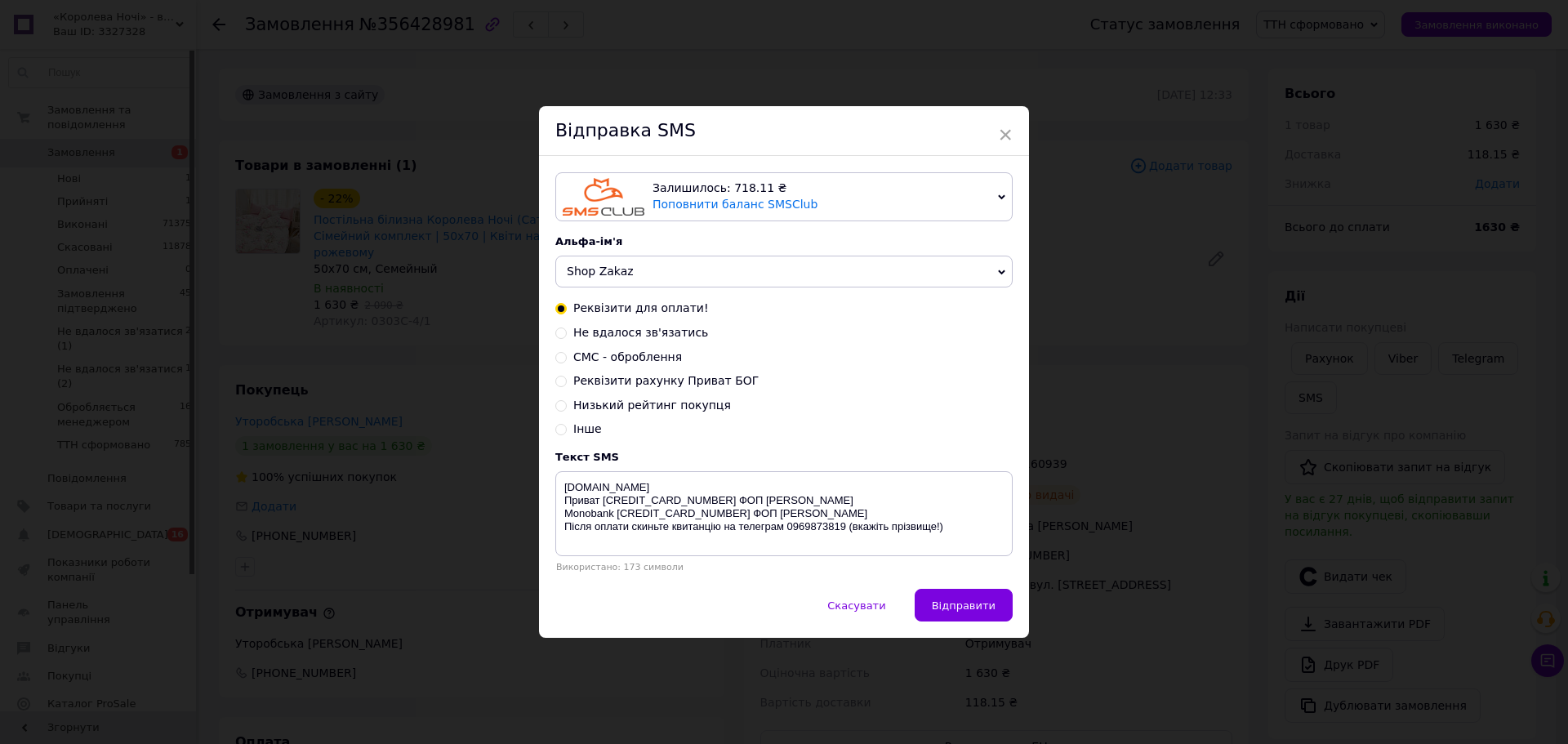
click at [591, 434] on span "Інше" at bounding box center [587, 428] width 29 height 13
click at [567, 434] on input "Інше" at bounding box center [560, 427] width 11 height 11
radio input "true"
radio input "false"
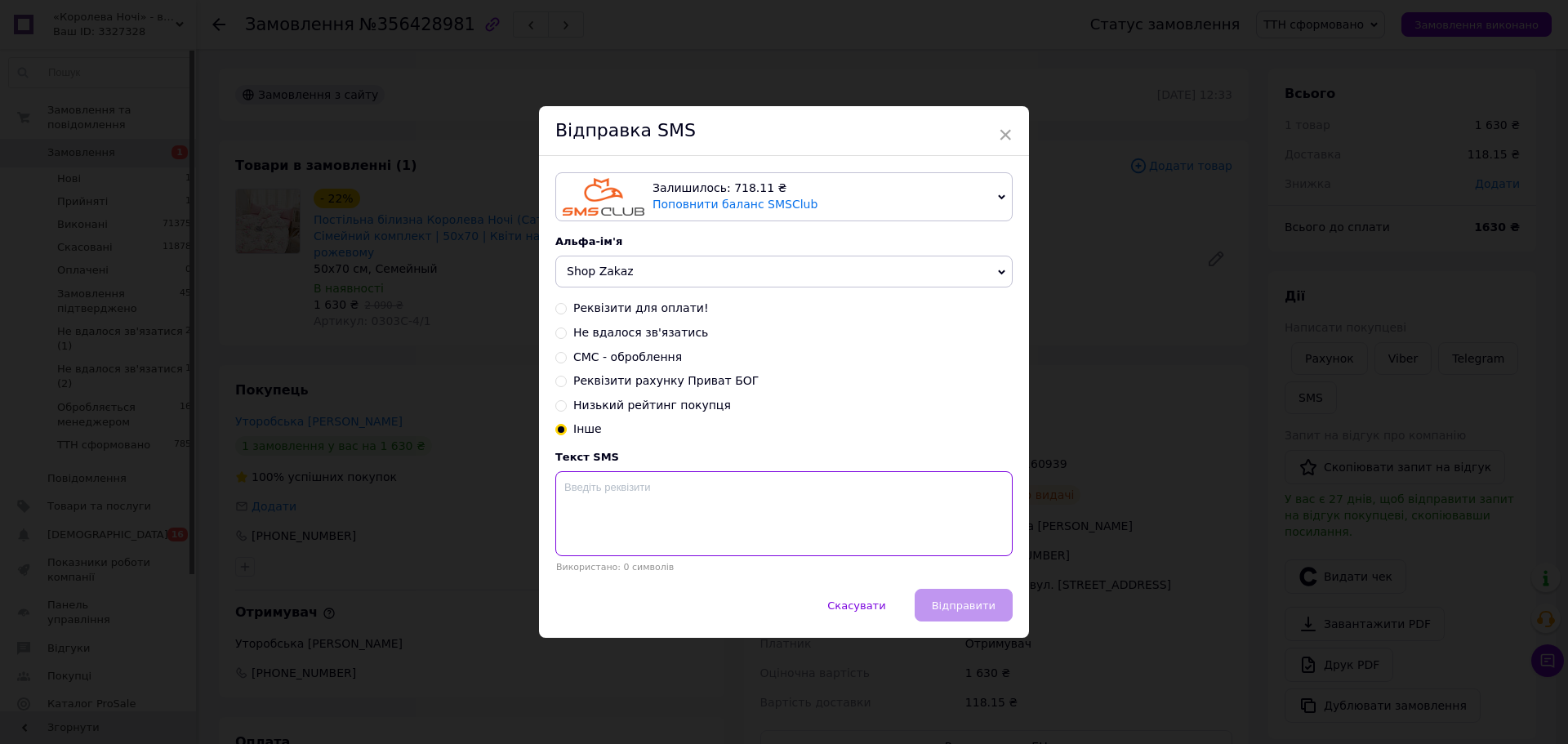
click at [589, 481] on textarea at bounding box center [784, 513] width 457 height 85
click at [824, 489] on textarea "Вітаємо. Вас очікує посилка у відділенні №1 м. Рахів ПОДАРУНОК" at bounding box center [784, 513] width 457 height 85
type textarea "Вітаємо. Вас очікує посилка у відділенні №1 м. Рахів ПОДАРУНОК"
click at [955, 612] on span "Відправити" at bounding box center [964, 606] width 64 height 12
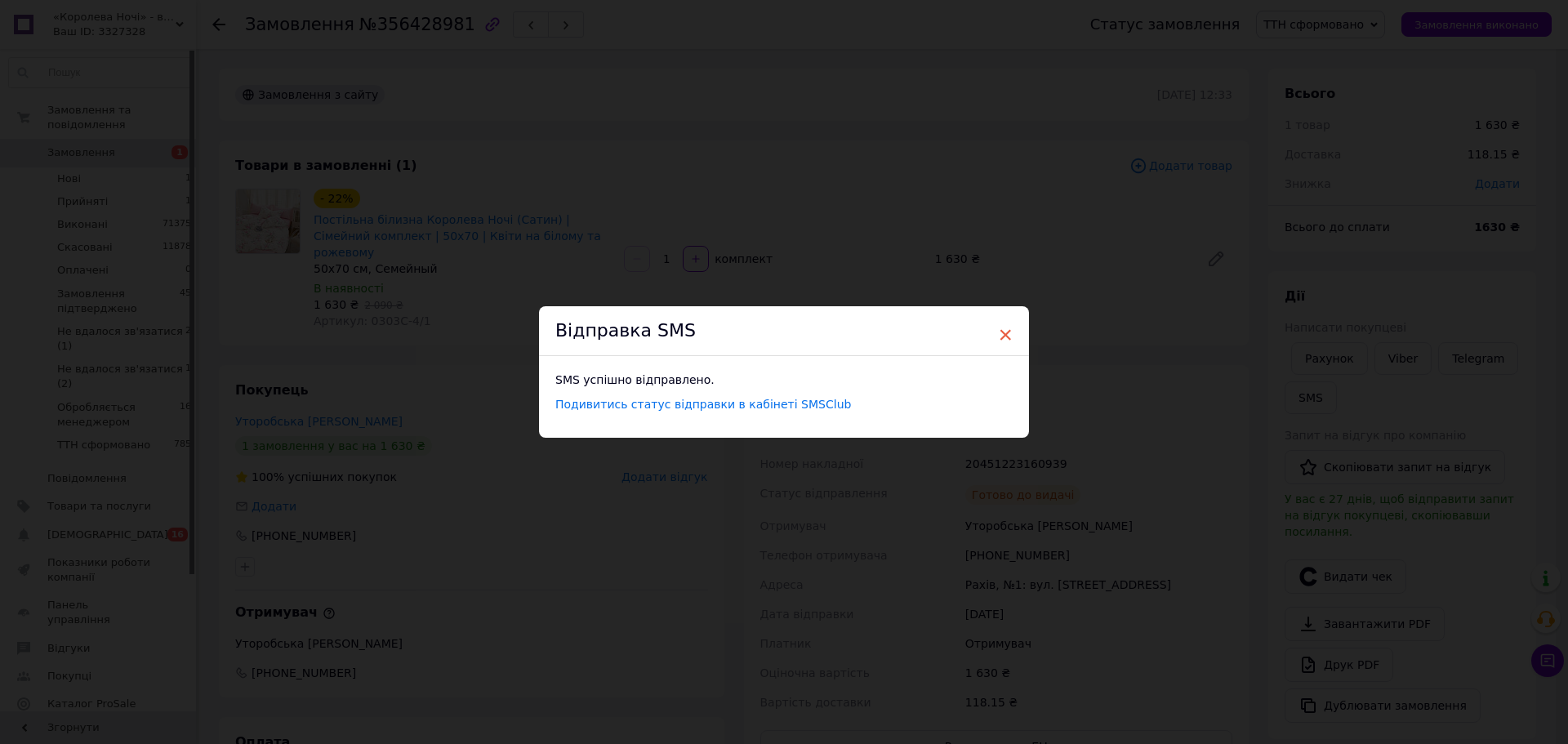
click at [1000, 335] on span "×" at bounding box center [1005, 336] width 15 height 28
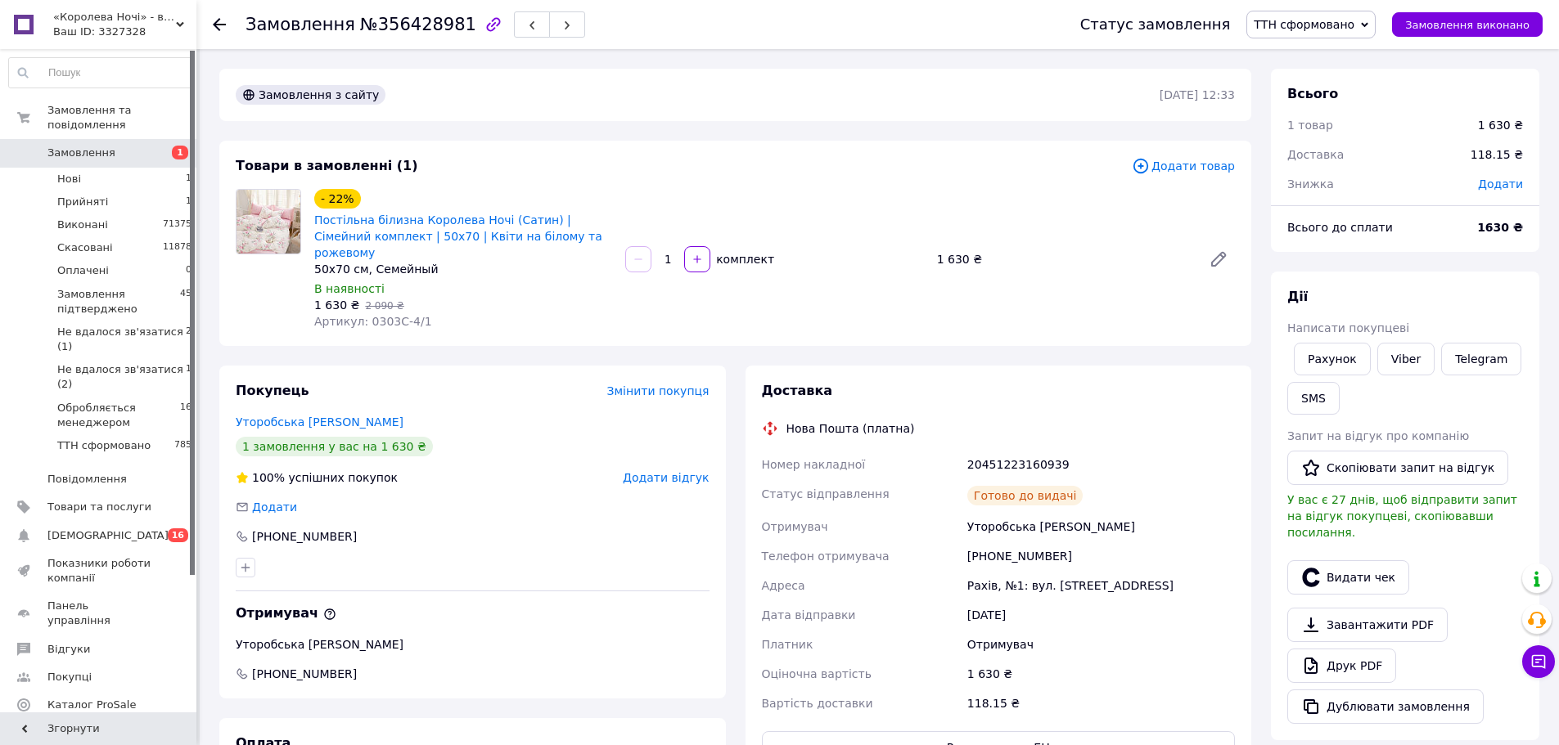
click at [1029, 450] on div "20451223160939" at bounding box center [1101, 464] width 274 height 29
copy div "20451223160939"
click at [1312, 399] on button "SMS" at bounding box center [1313, 398] width 52 height 33
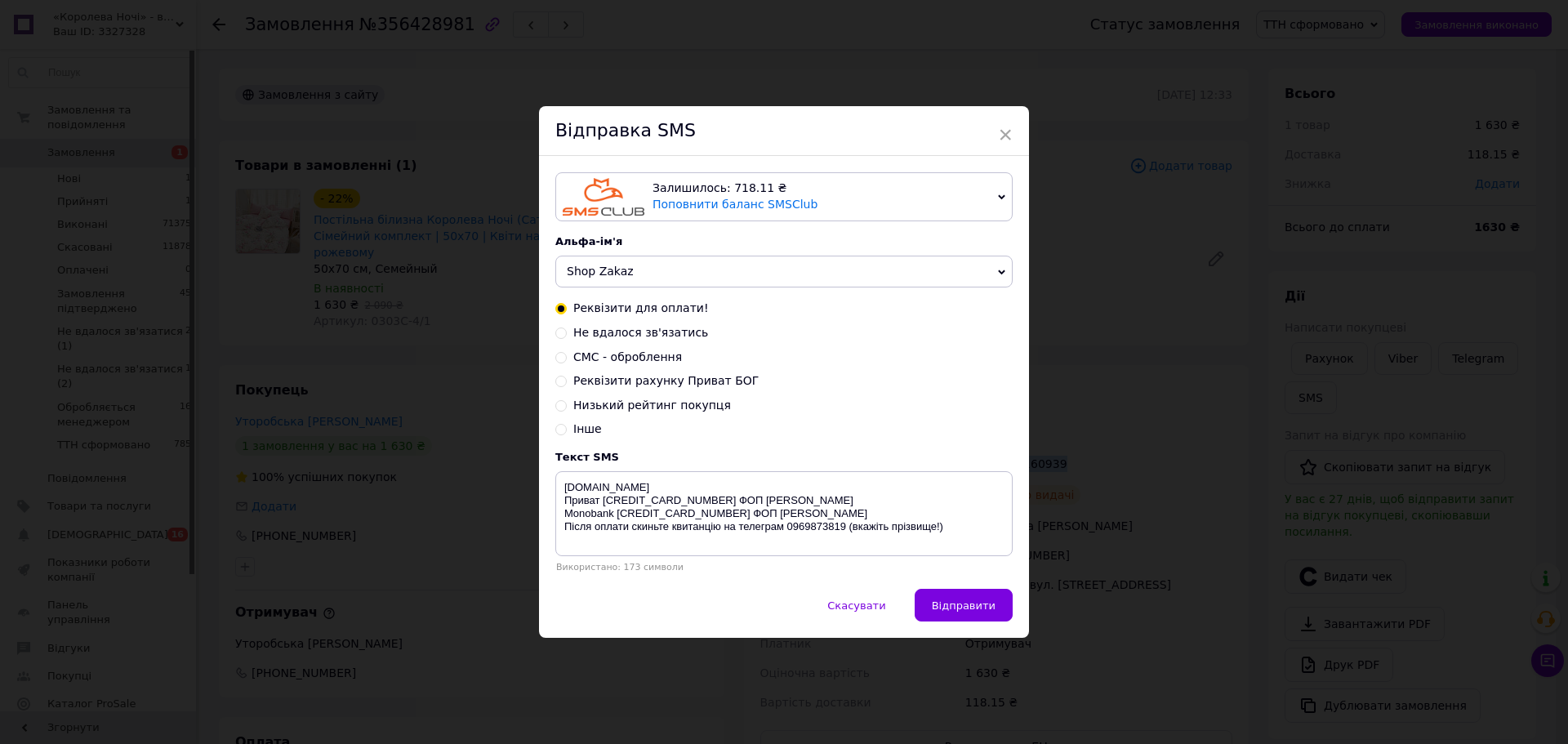
drag, startPoint x: 584, startPoint y: 428, endPoint x: 584, endPoint y: 477, distance: 49.0
click at [584, 429] on span "Інше" at bounding box center [587, 428] width 29 height 13
click at [567, 429] on input "Інше" at bounding box center [560, 427] width 11 height 11
radio input "true"
radio input "false"
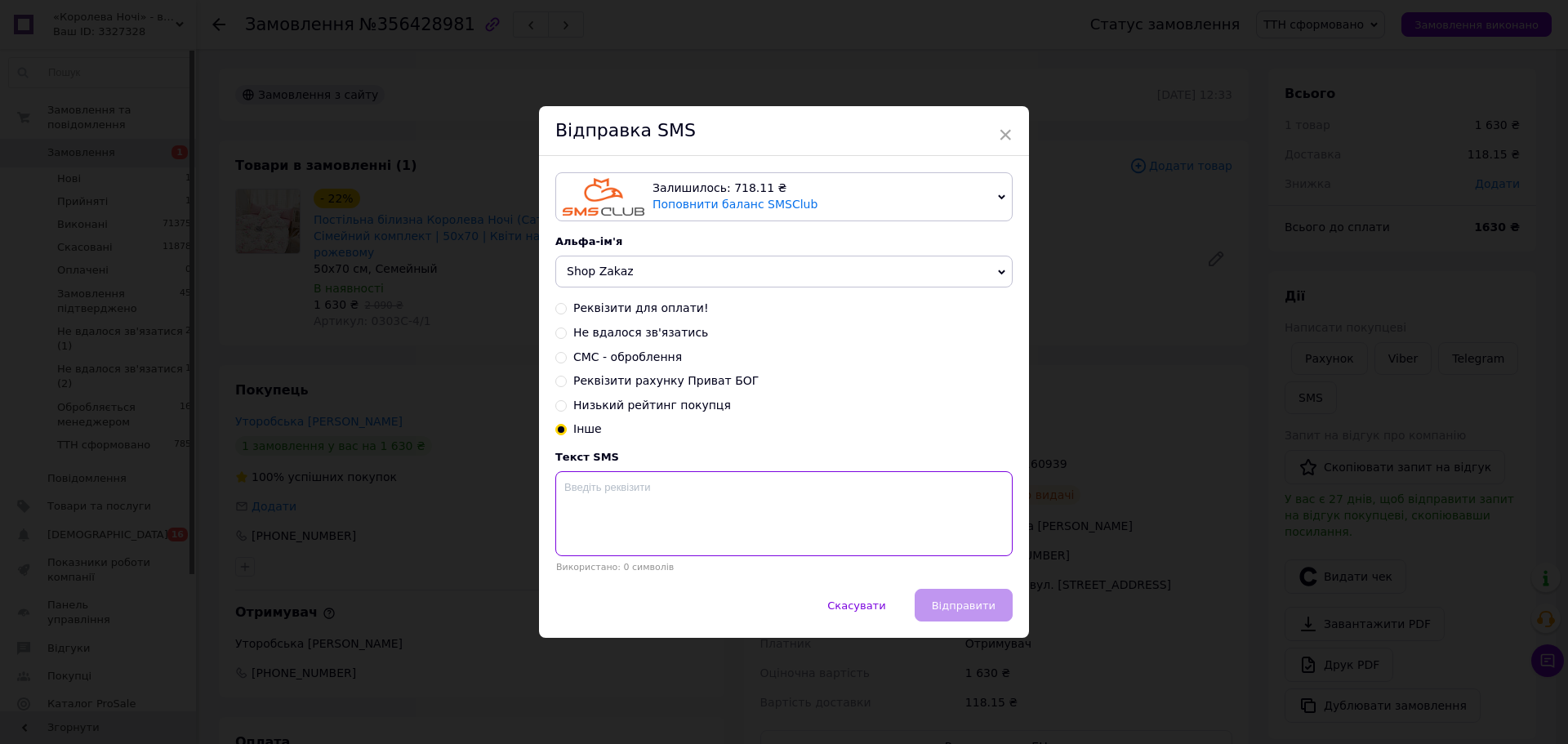
click at [576, 494] on textarea at bounding box center [784, 513] width 457 height 85
paste textarea "20451223160939"
type textarea "20451223160939 ттн"
click at [944, 608] on span "Відправити" at bounding box center [964, 606] width 64 height 12
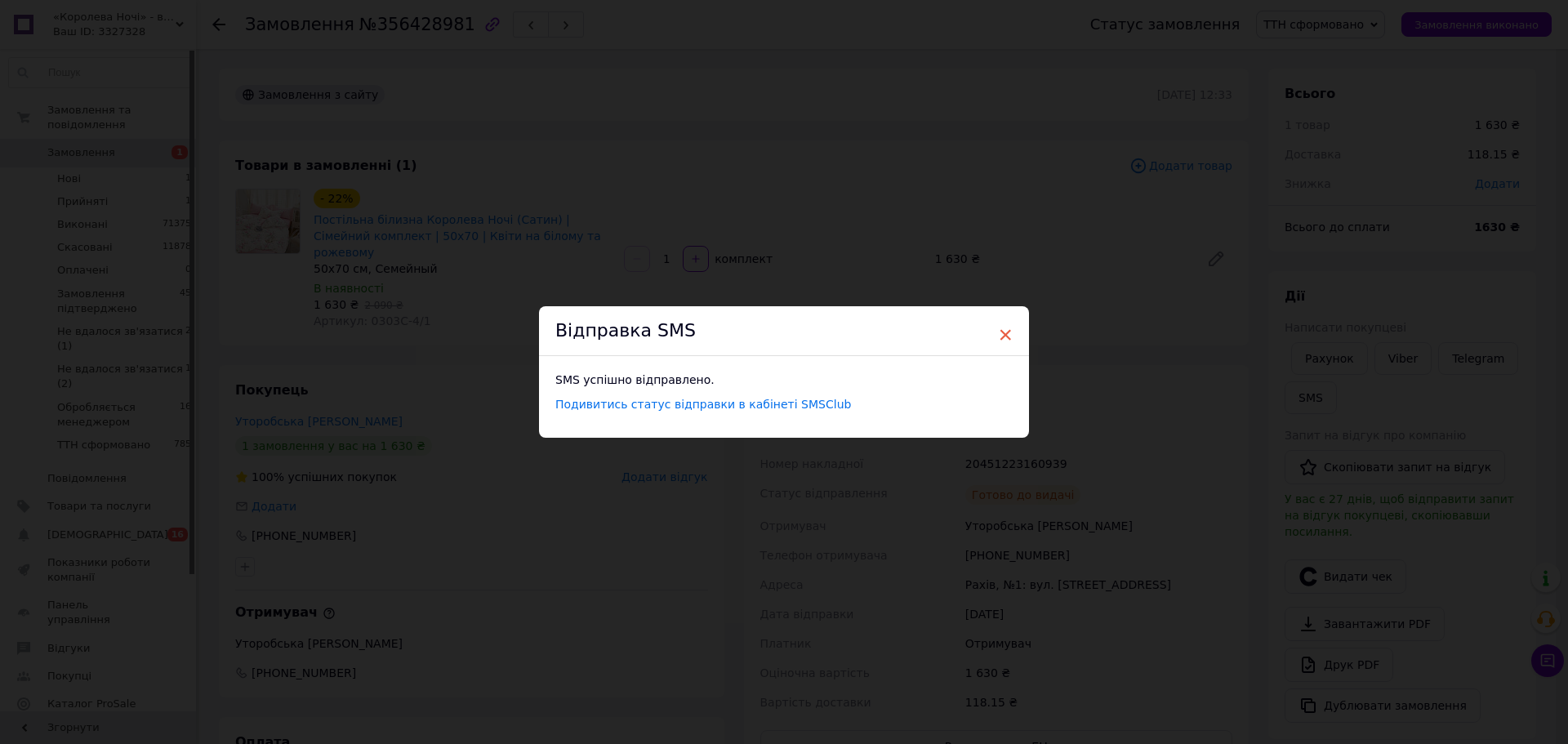
click at [1001, 336] on span "×" at bounding box center [1005, 336] width 15 height 28
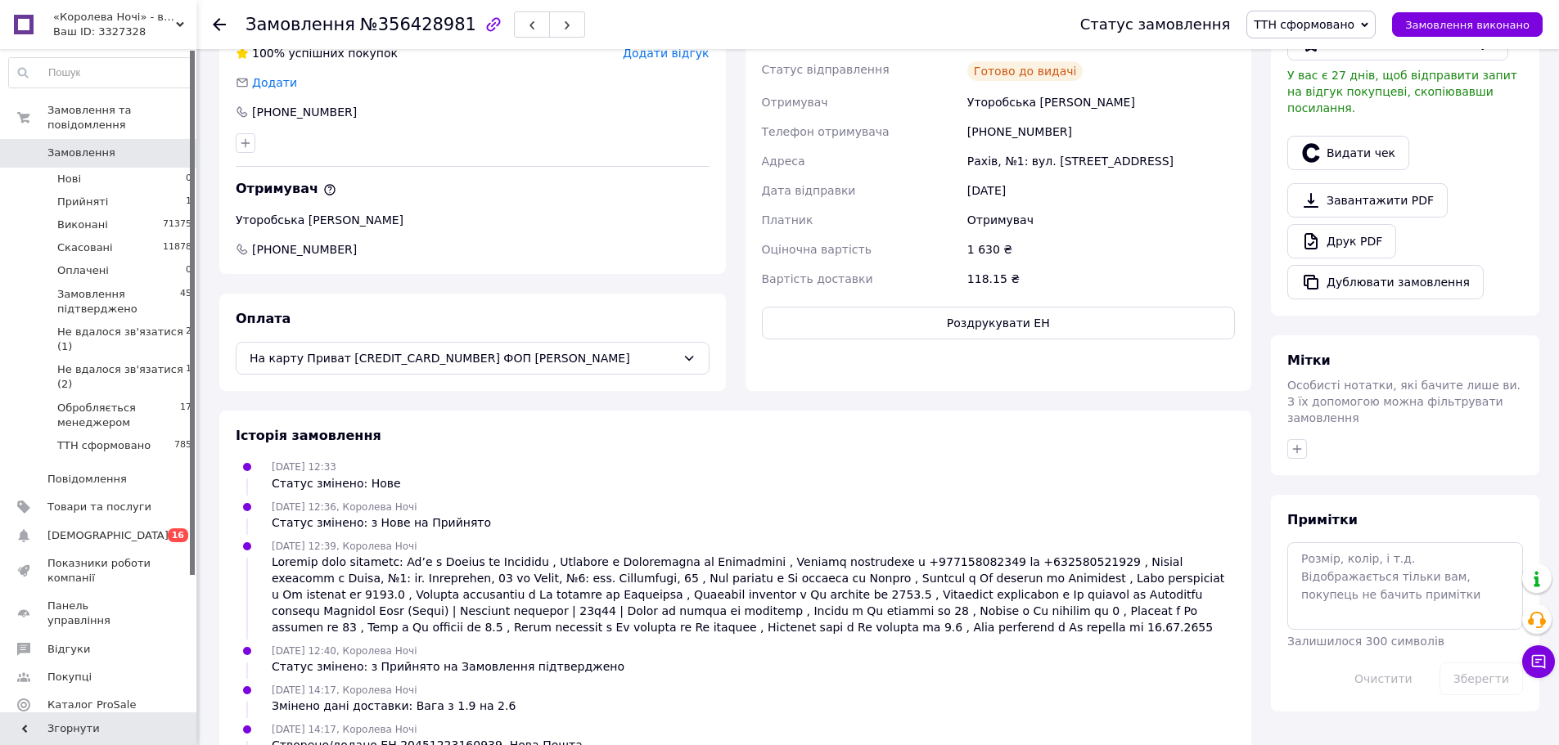
scroll to position [200, 0]
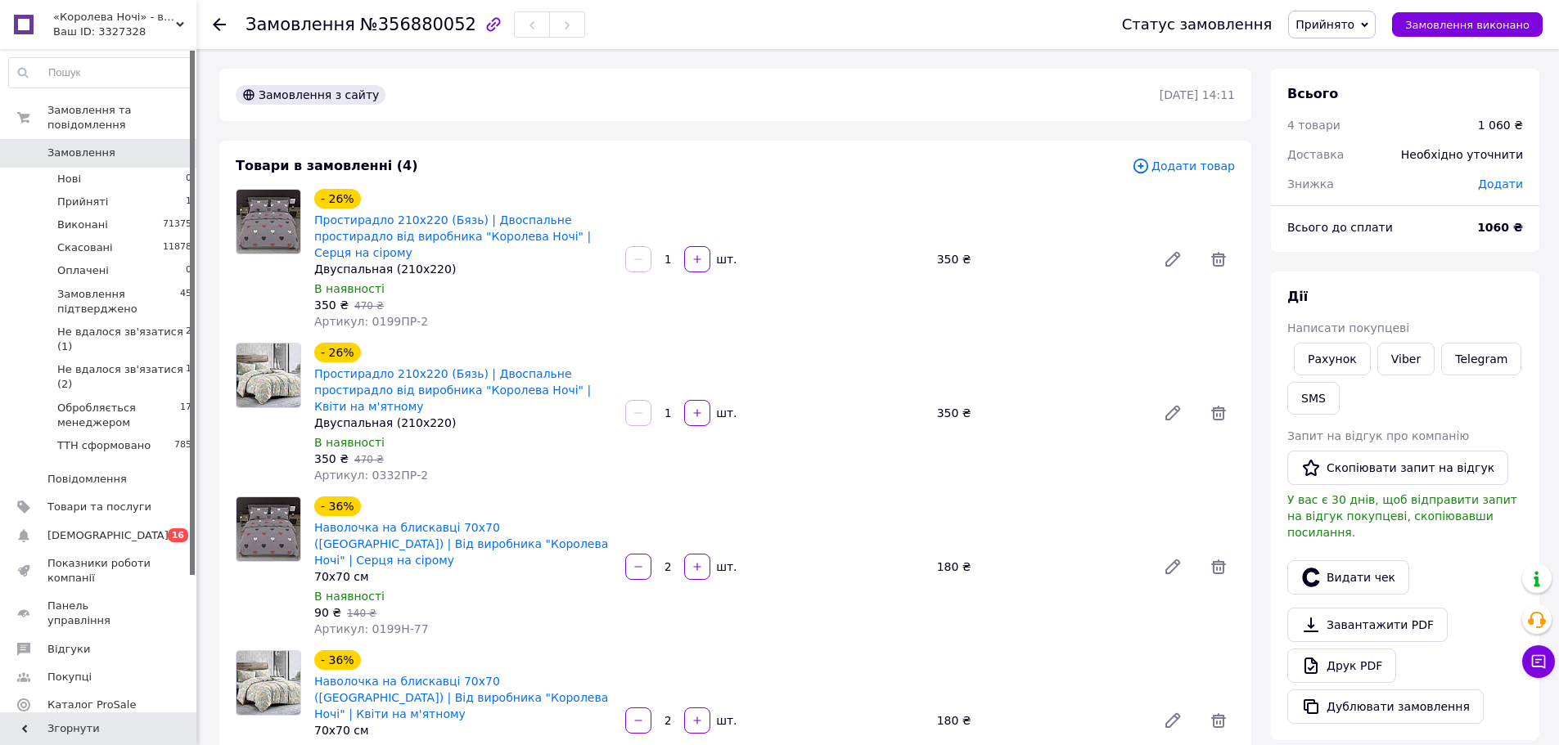
click at [1354, 22] on span "Прийнято" at bounding box center [1324, 24] width 59 height 13
click at [1400, 161] on li "Обробляється менеджером" at bounding box center [1374, 162] width 171 height 25
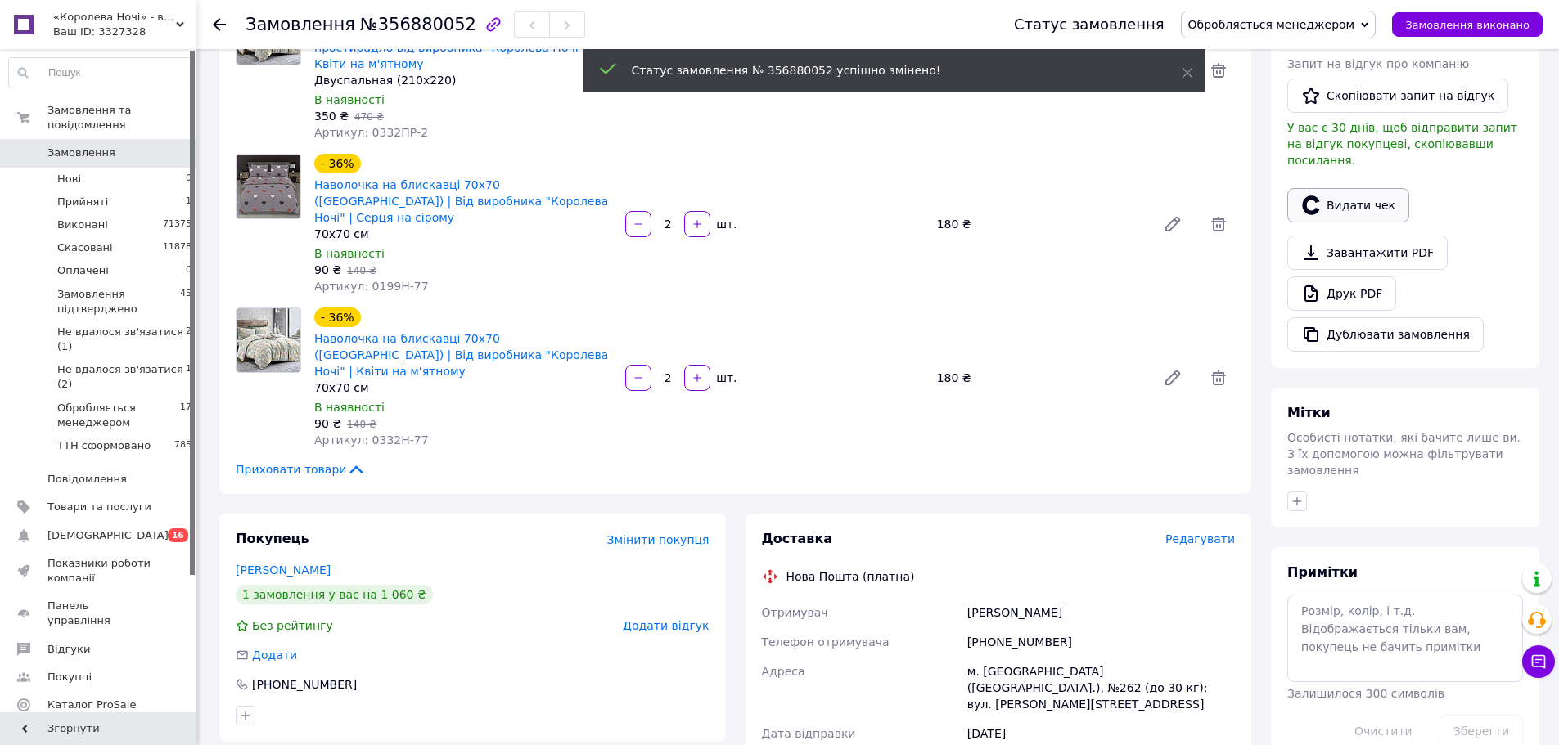
scroll to position [189, 0]
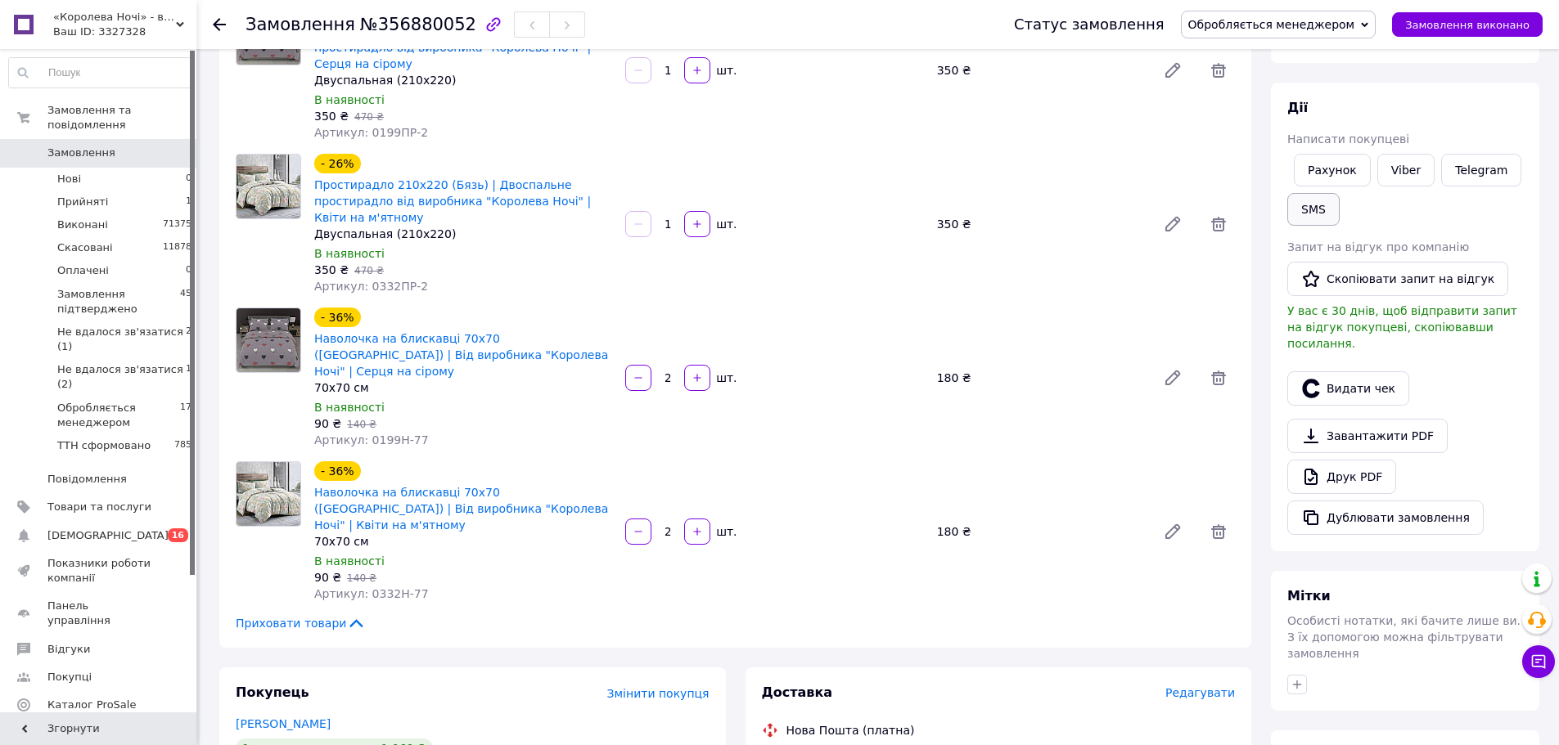
click at [1306, 209] on button "SMS" at bounding box center [1313, 209] width 52 height 33
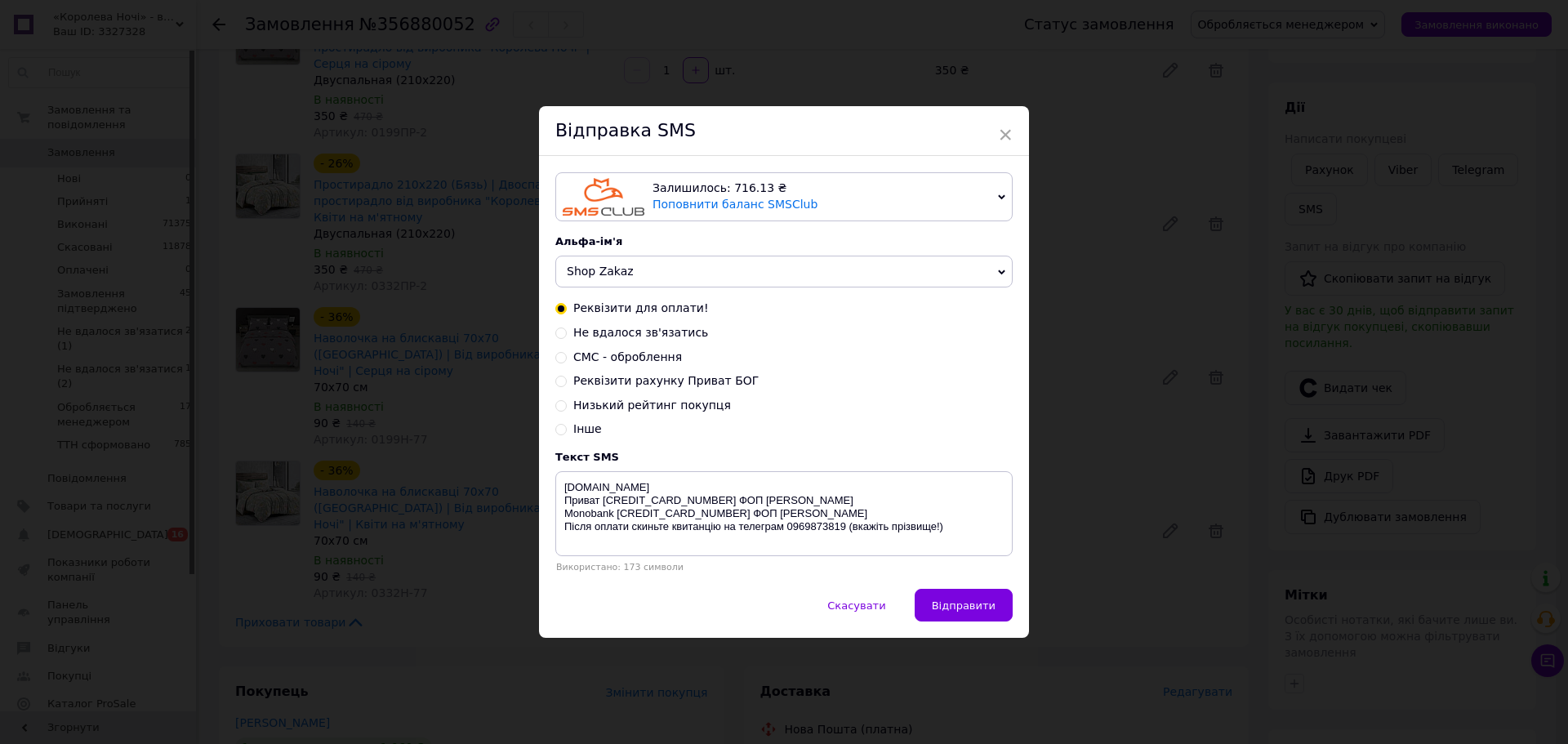
click at [628, 361] on span "СМС - оброблення" at bounding box center [627, 357] width 109 height 13
click at [567, 361] on input "СМС - оброблення" at bounding box center [560, 356] width 11 height 11
radio input "true"
radio input "false"
type textarea "Ваше замовлення формується до відправки. Якщо бажаєте внести зміни зателефонуйт…"
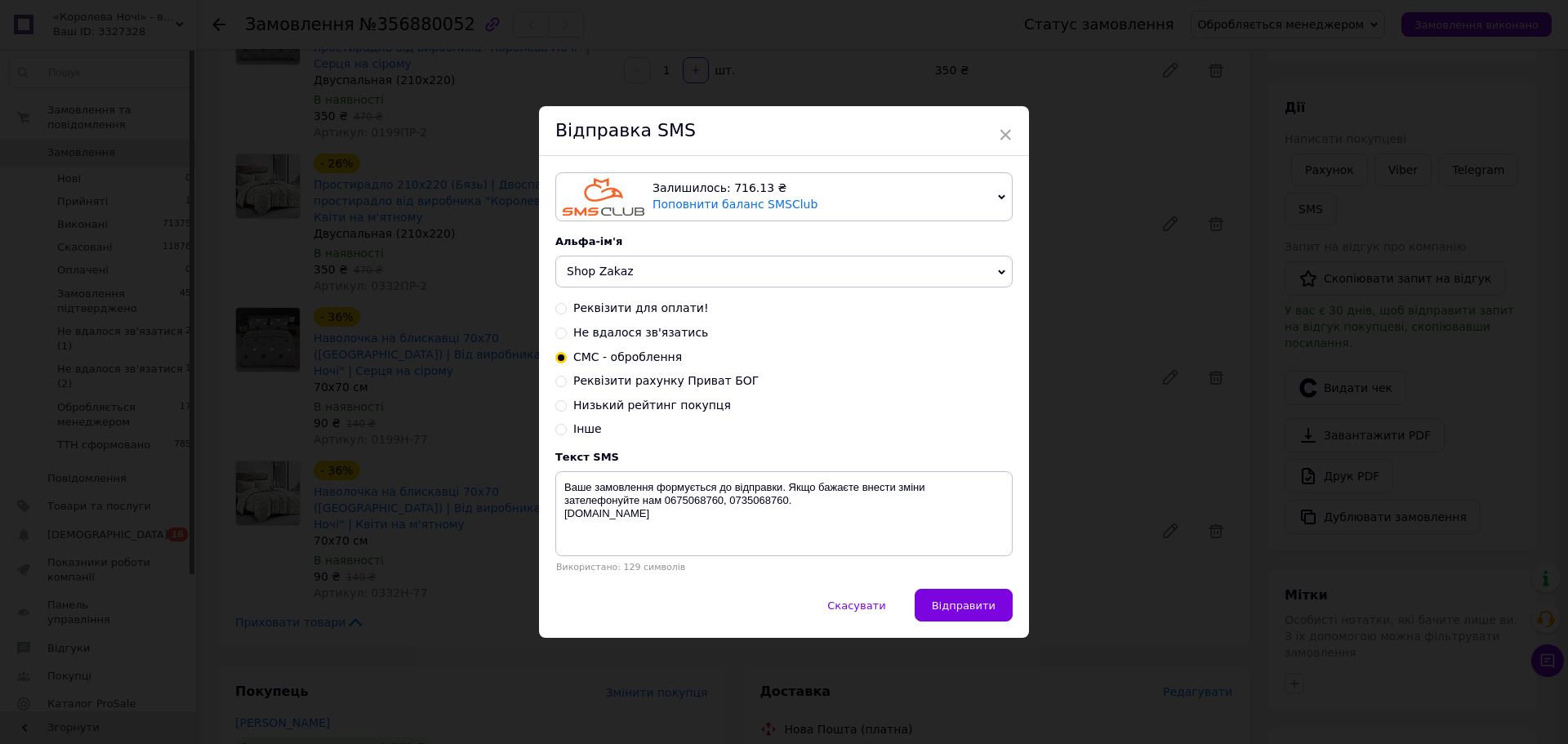
click at [951, 602] on span "Відправити" at bounding box center [964, 606] width 64 height 12
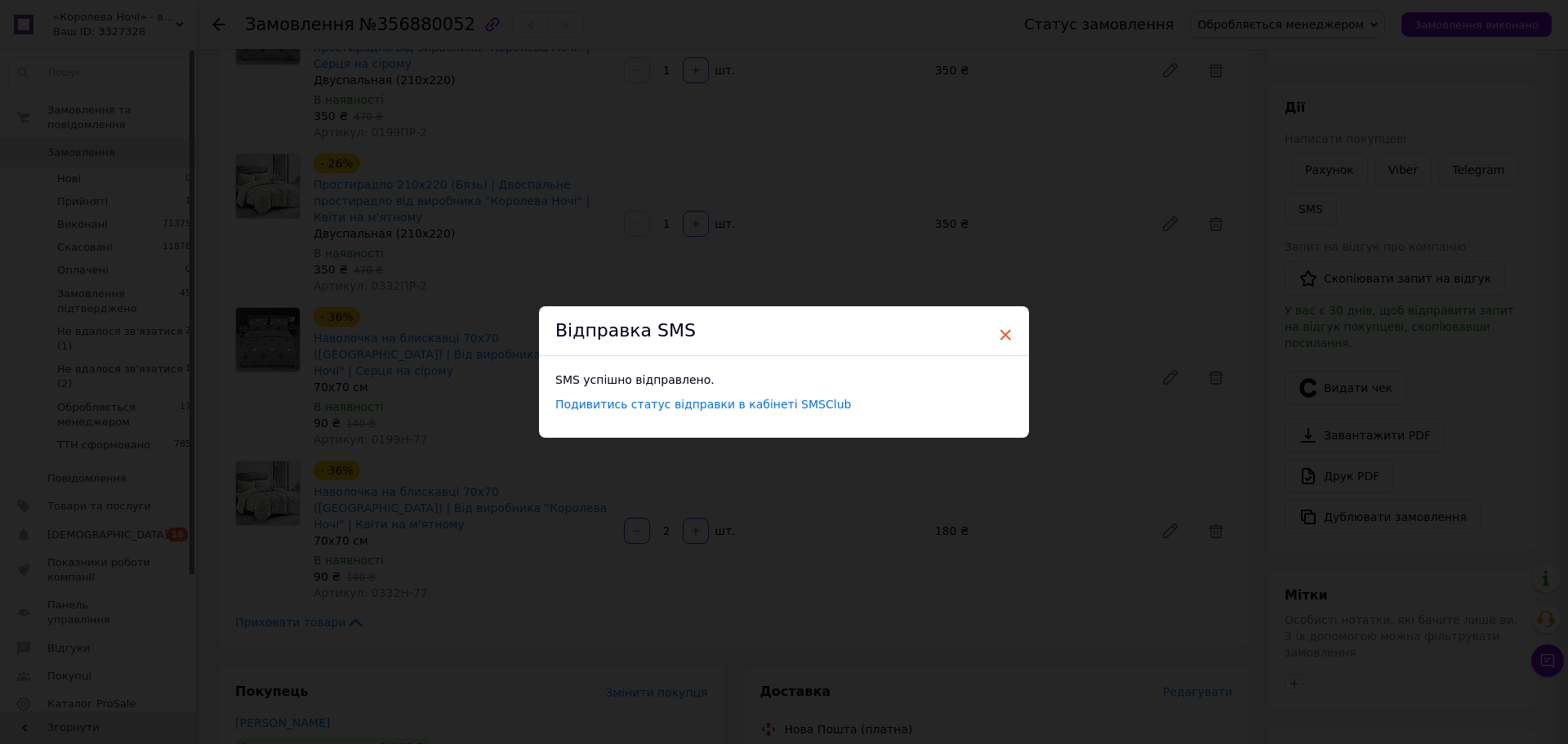
click at [1001, 333] on span "×" at bounding box center [1005, 336] width 15 height 28
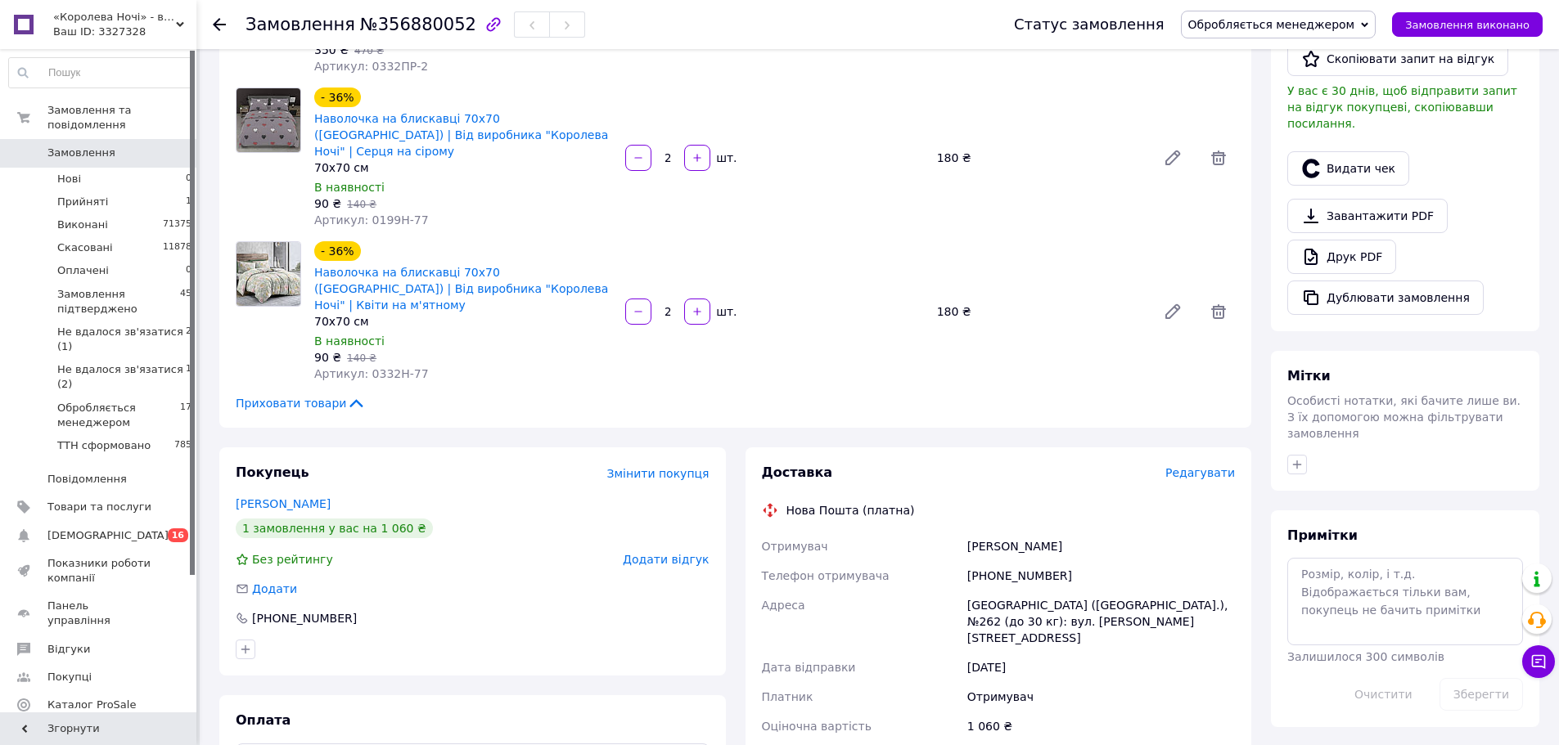
scroll to position [736, 0]
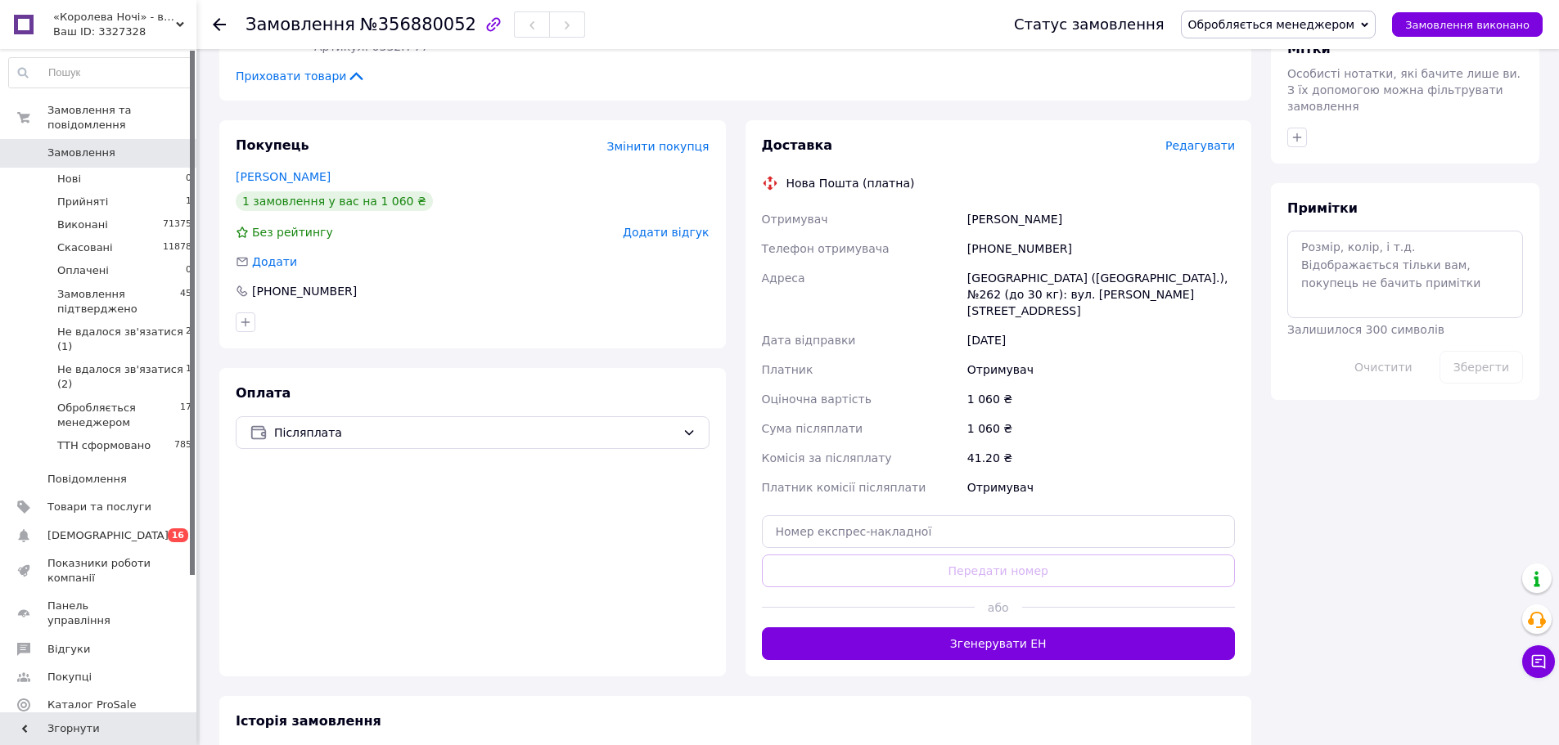
click at [1329, 26] on span "Обробляється менеджером" at bounding box center [1271, 24] width 167 height 13
click at [1317, 113] on li "Замовлення підтверджено" at bounding box center [1279, 113] width 194 height 25
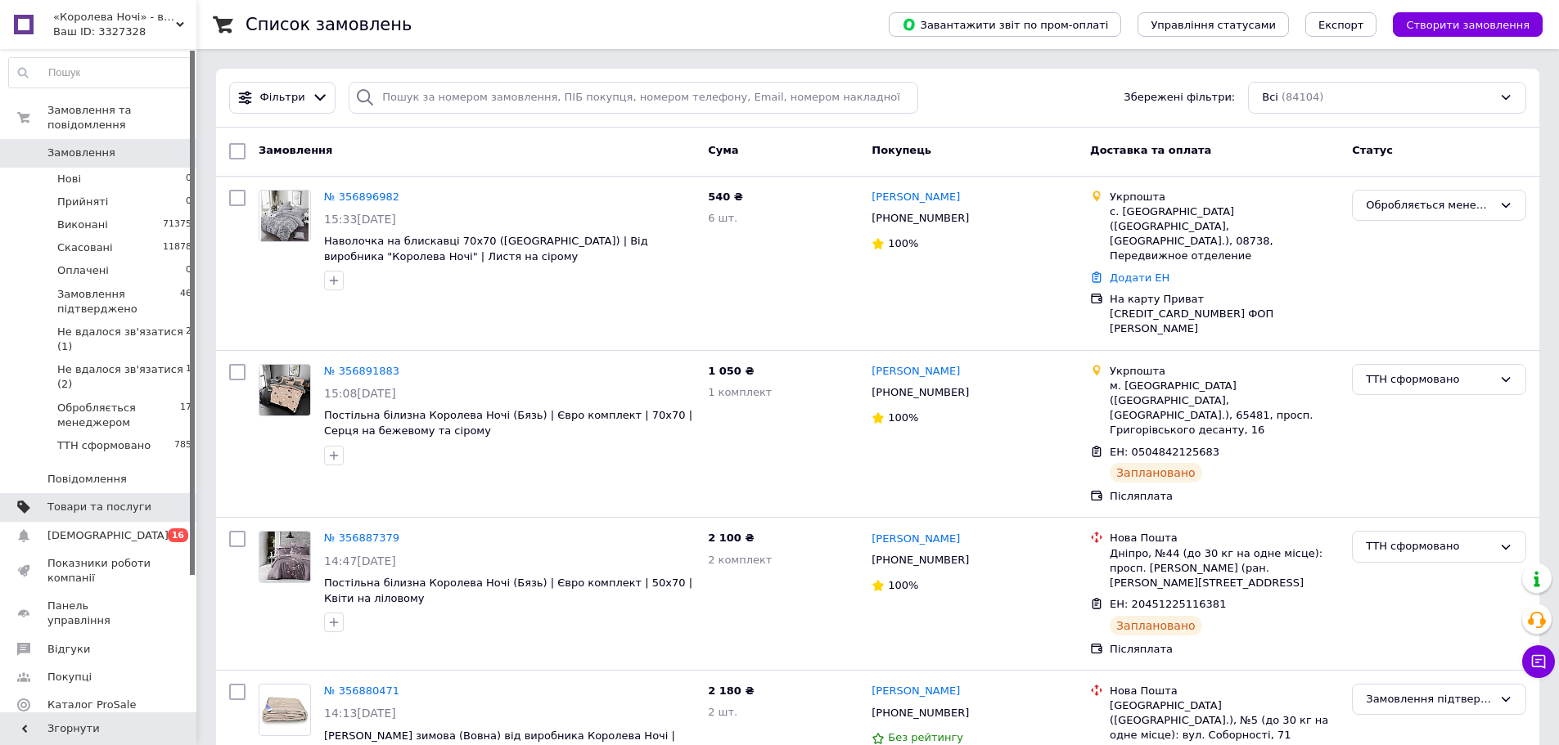
click at [134, 500] on span "Товари та послуги" at bounding box center [99, 507] width 104 height 15
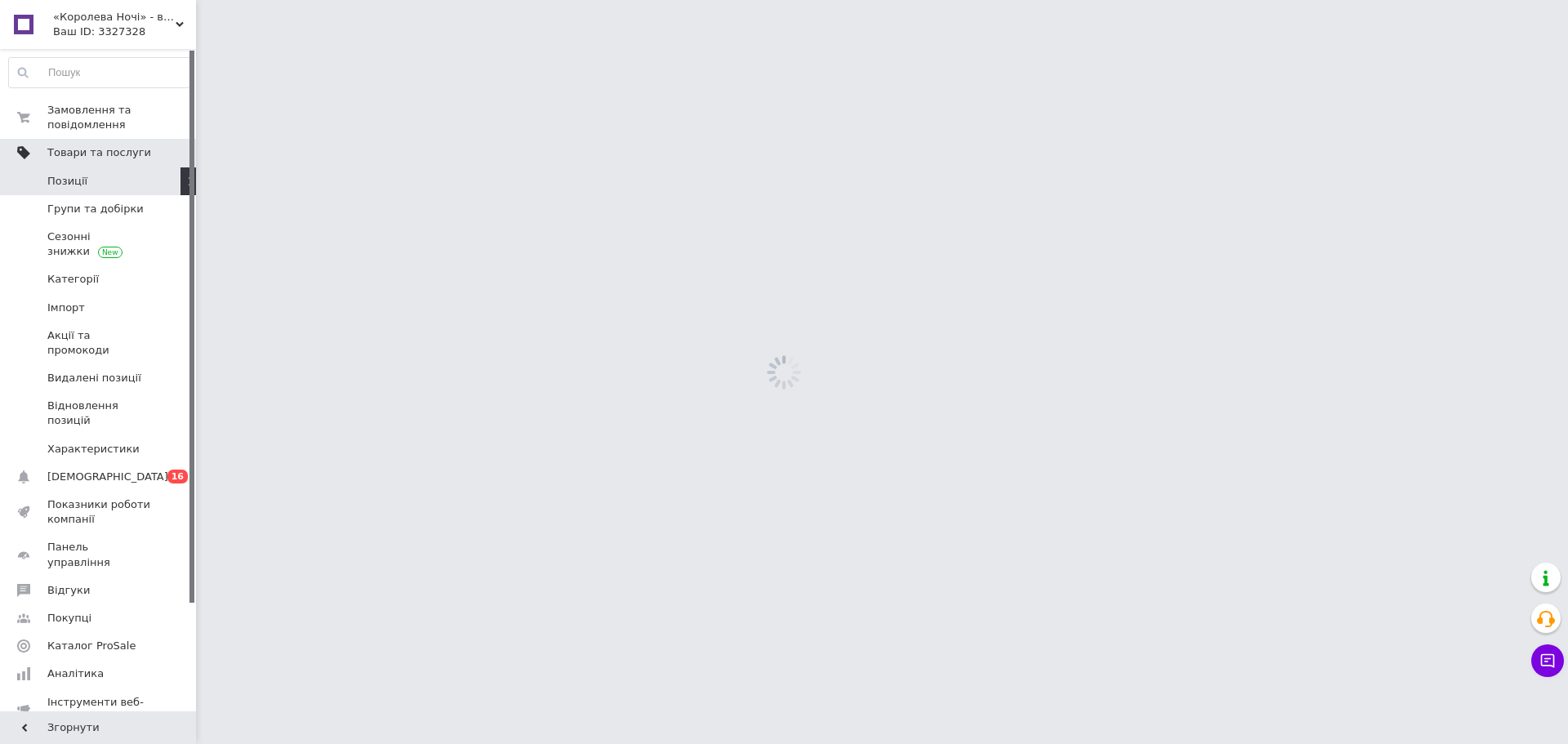
click at [151, 141] on link "Товари та послуги" at bounding box center [100, 153] width 201 height 28
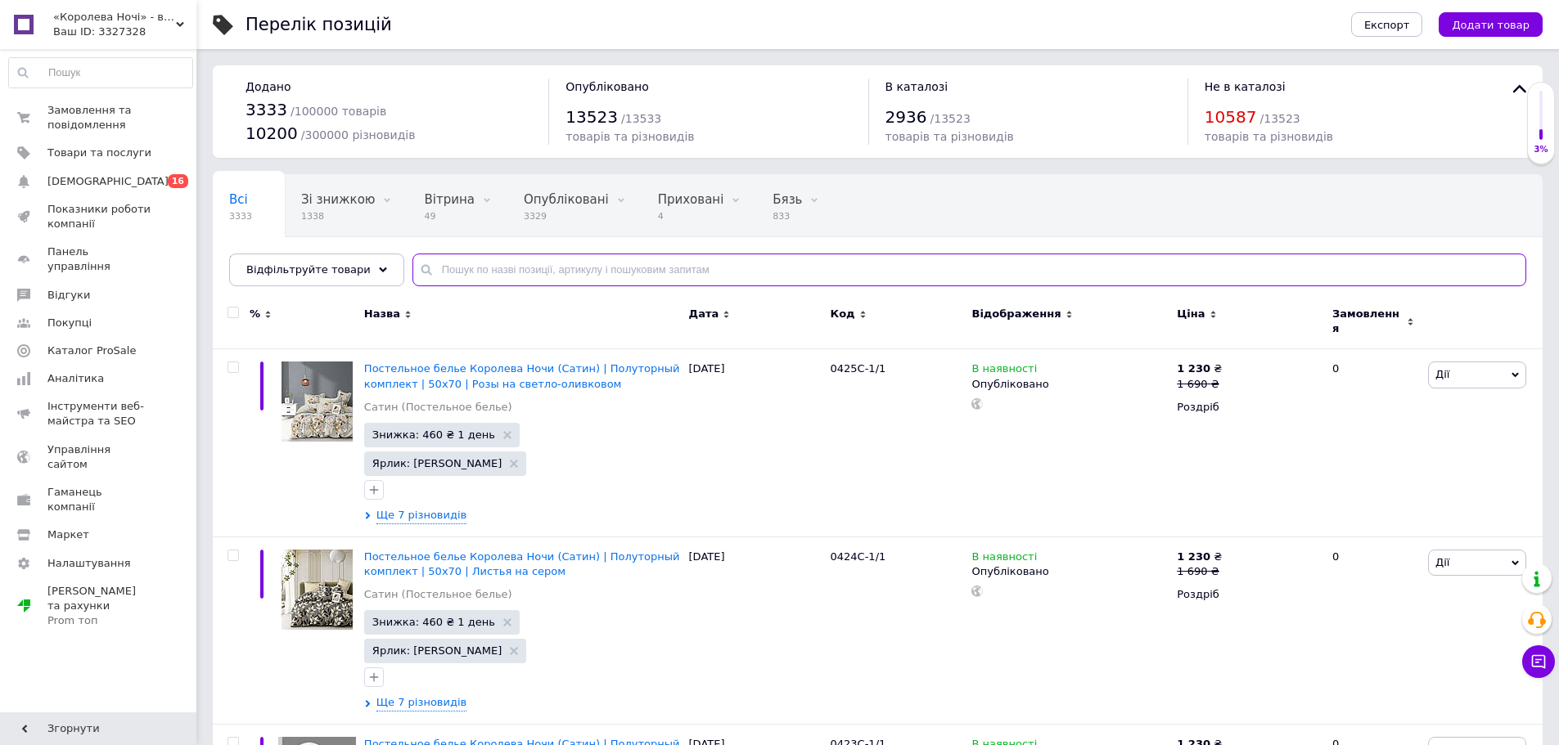
click at [462, 272] on input "text" at bounding box center [969, 270] width 1114 height 33
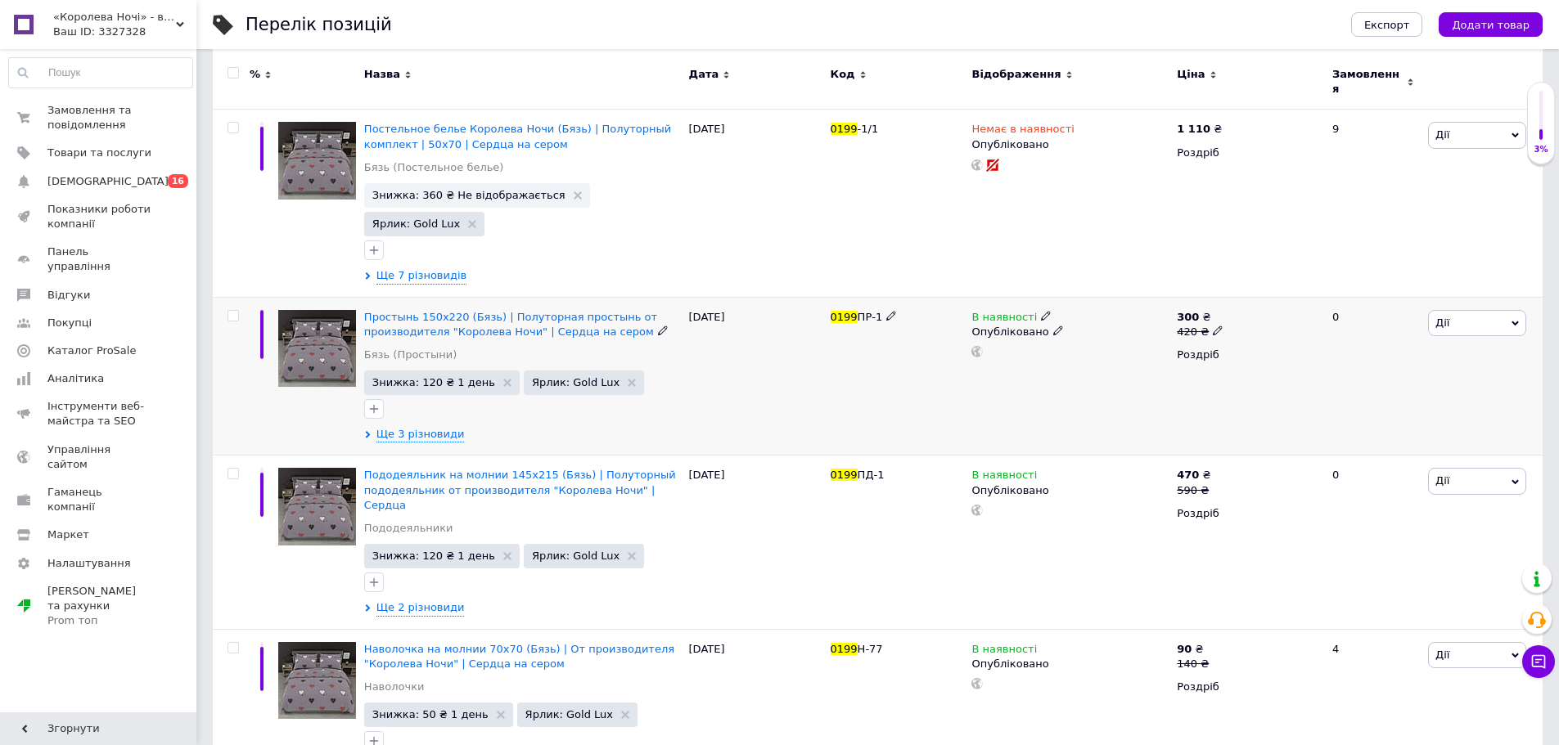
scroll to position [245, 0]
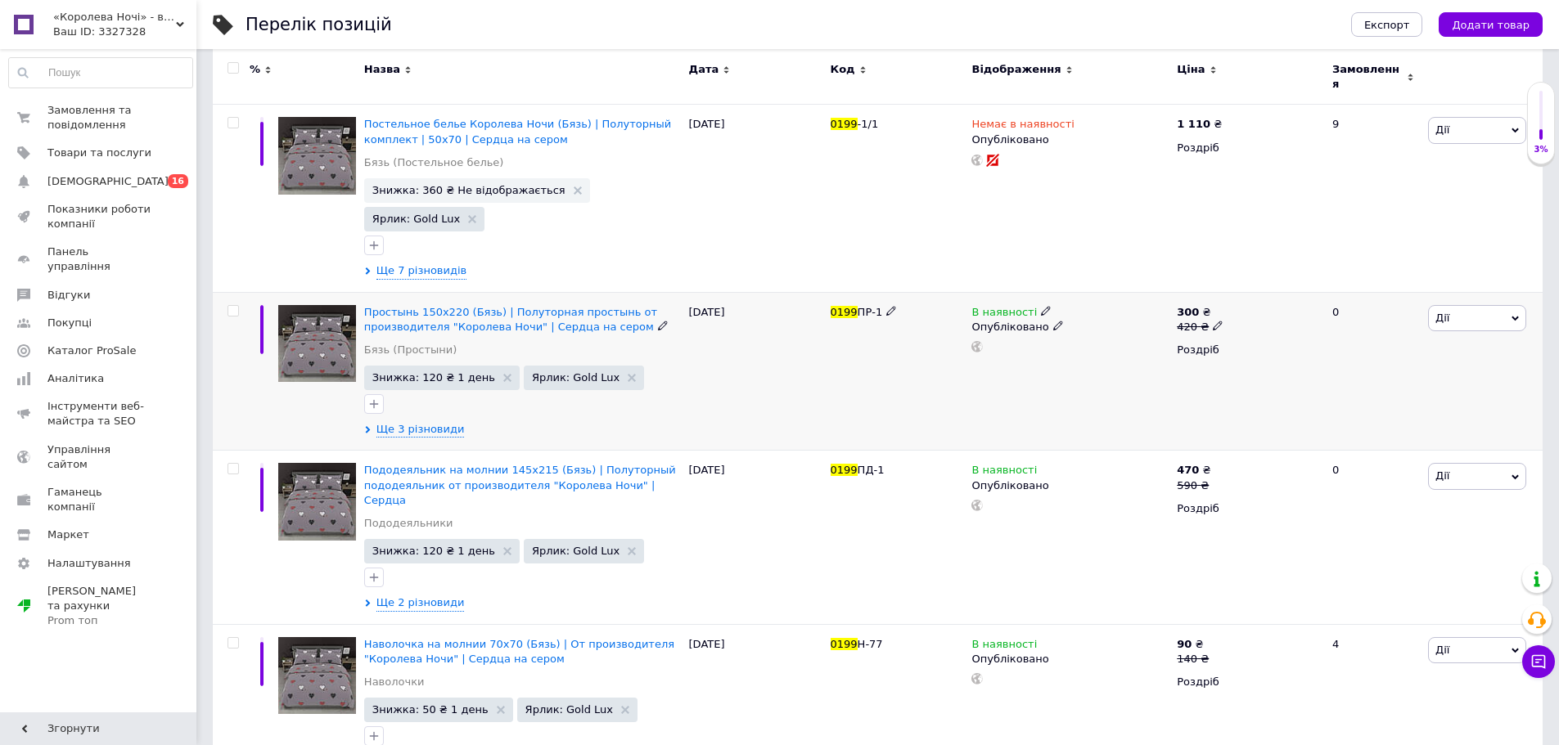
type input "0199"
click at [1041, 306] on icon at bounding box center [1046, 311] width 10 height 10
click at [1088, 313] on li "Немає в наявності" at bounding box center [1134, 324] width 155 height 23
click at [1089, 337] on input at bounding box center [1118, 353] width 124 height 33
type input "0"
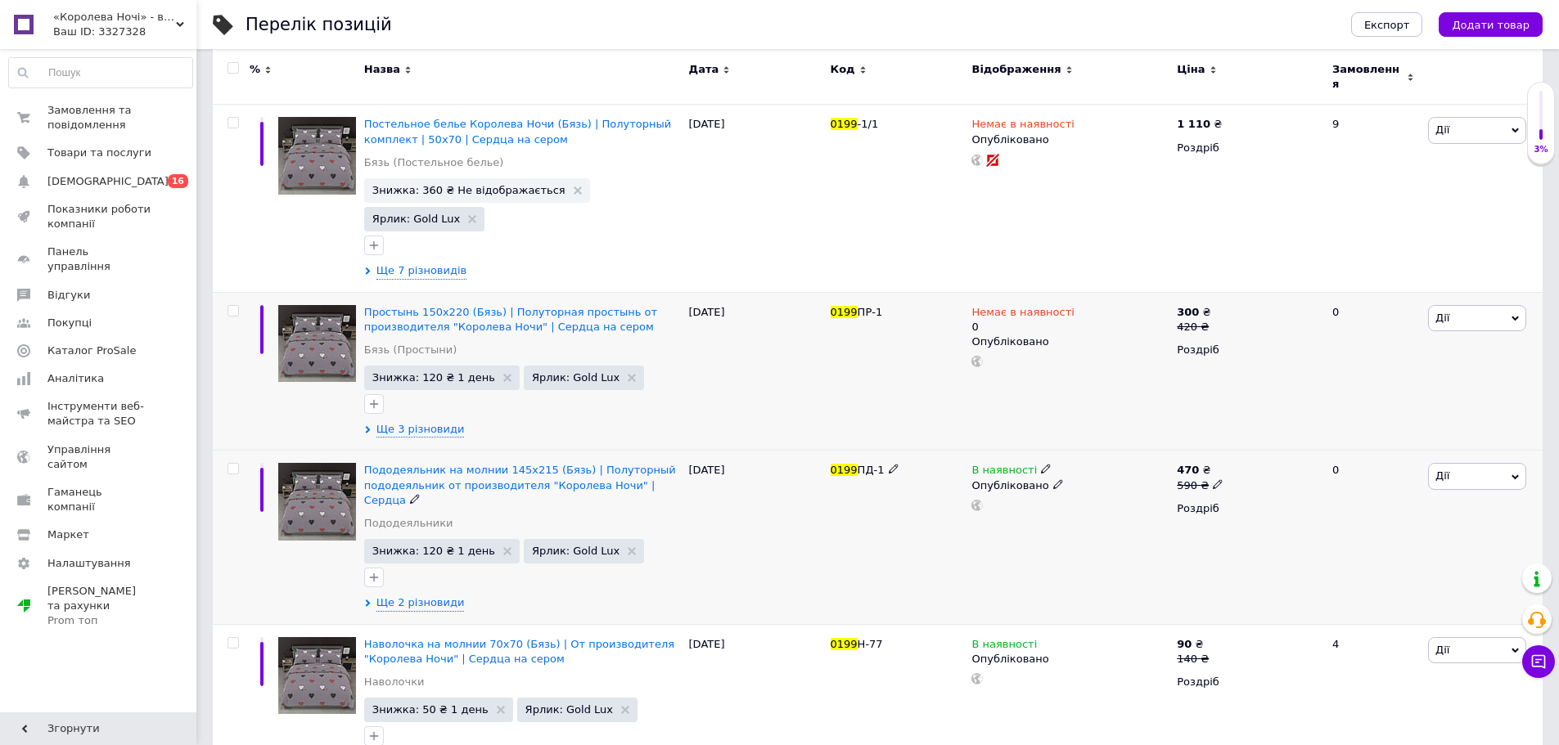
click at [1041, 464] on icon at bounding box center [1046, 469] width 10 height 10
click at [1083, 471] on li "Немає в наявності" at bounding box center [1134, 482] width 155 height 23
click at [1083, 496] on input at bounding box center [1118, 512] width 124 height 33
type input "0"
click at [1041, 638] on use at bounding box center [1045, 642] width 9 height 9
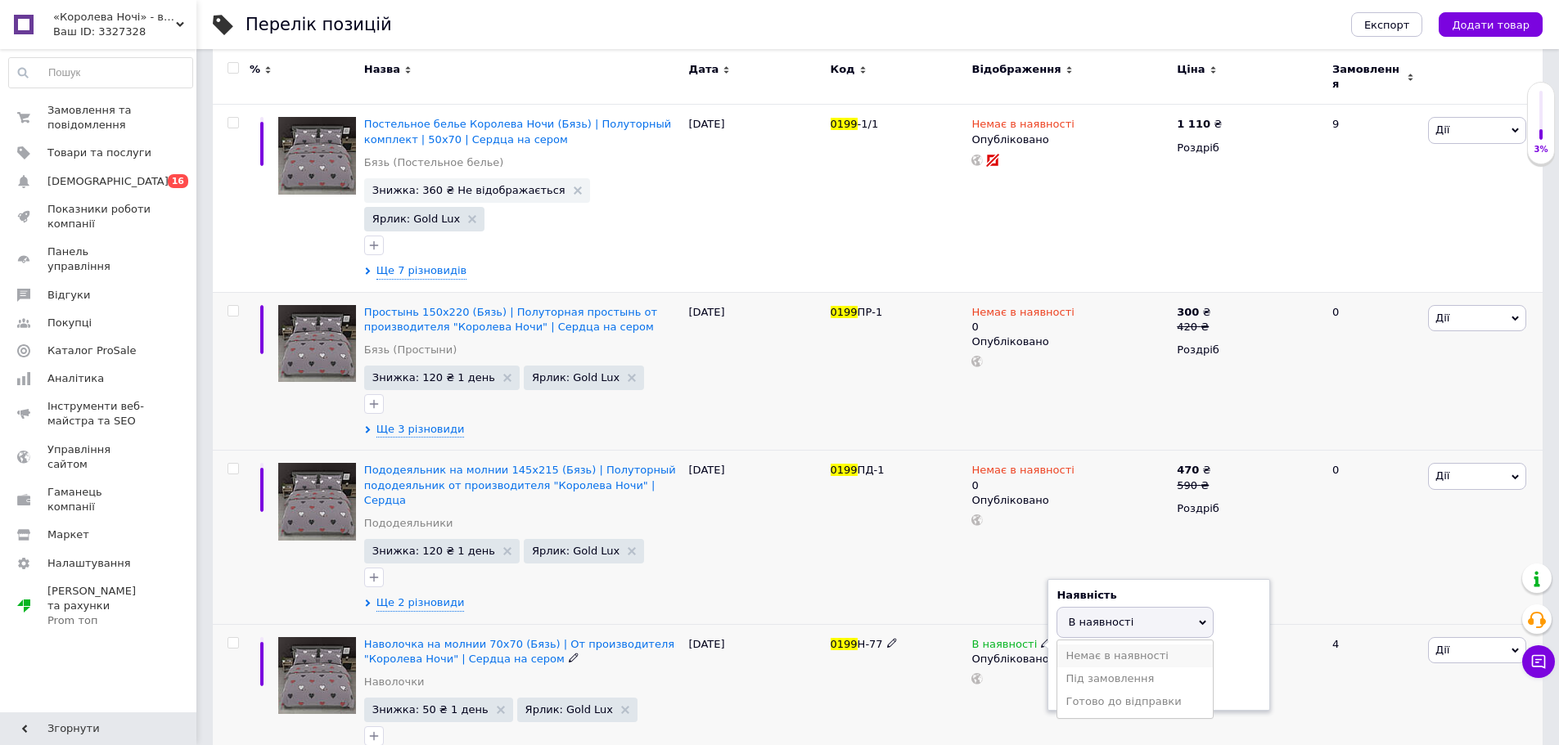
click at [1098, 645] on li "Немає в наявності" at bounding box center [1134, 656] width 155 height 23
click at [1085, 669] on input at bounding box center [1118, 685] width 124 height 33
type input "0"
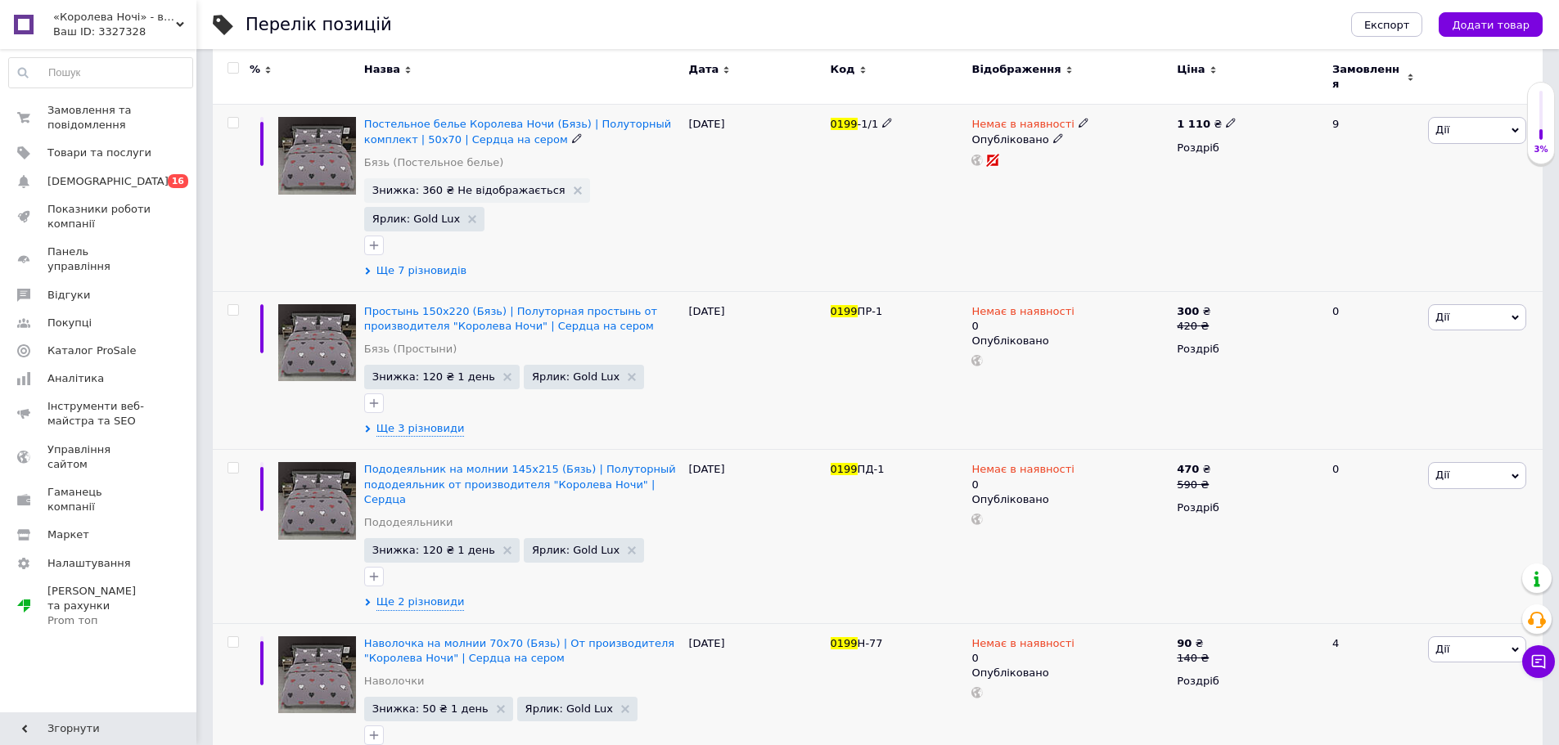
scroll to position [244, 0]
click at [369, 268] on icon at bounding box center [367, 271] width 7 height 7
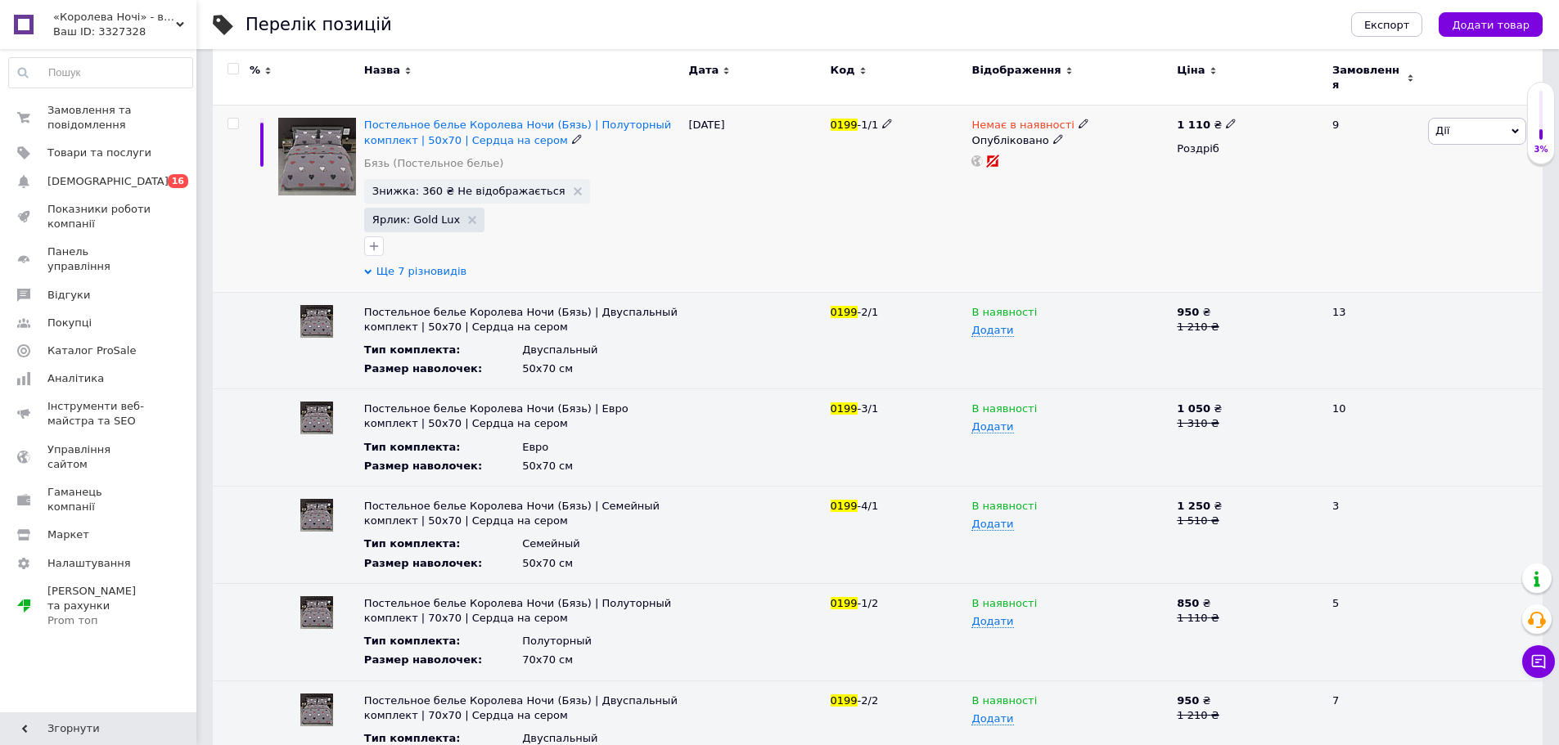
scroll to position [245, 0]
click at [1041, 306] on use at bounding box center [1045, 310] width 9 height 9
click at [1032, 332] on li "Немає в наявності" at bounding box center [1066, 343] width 203 height 23
click at [1041, 403] on use at bounding box center [1045, 407] width 9 height 9
click at [1029, 429] on li "Немає в наявності" at bounding box center [1066, 440] width 203 height 23
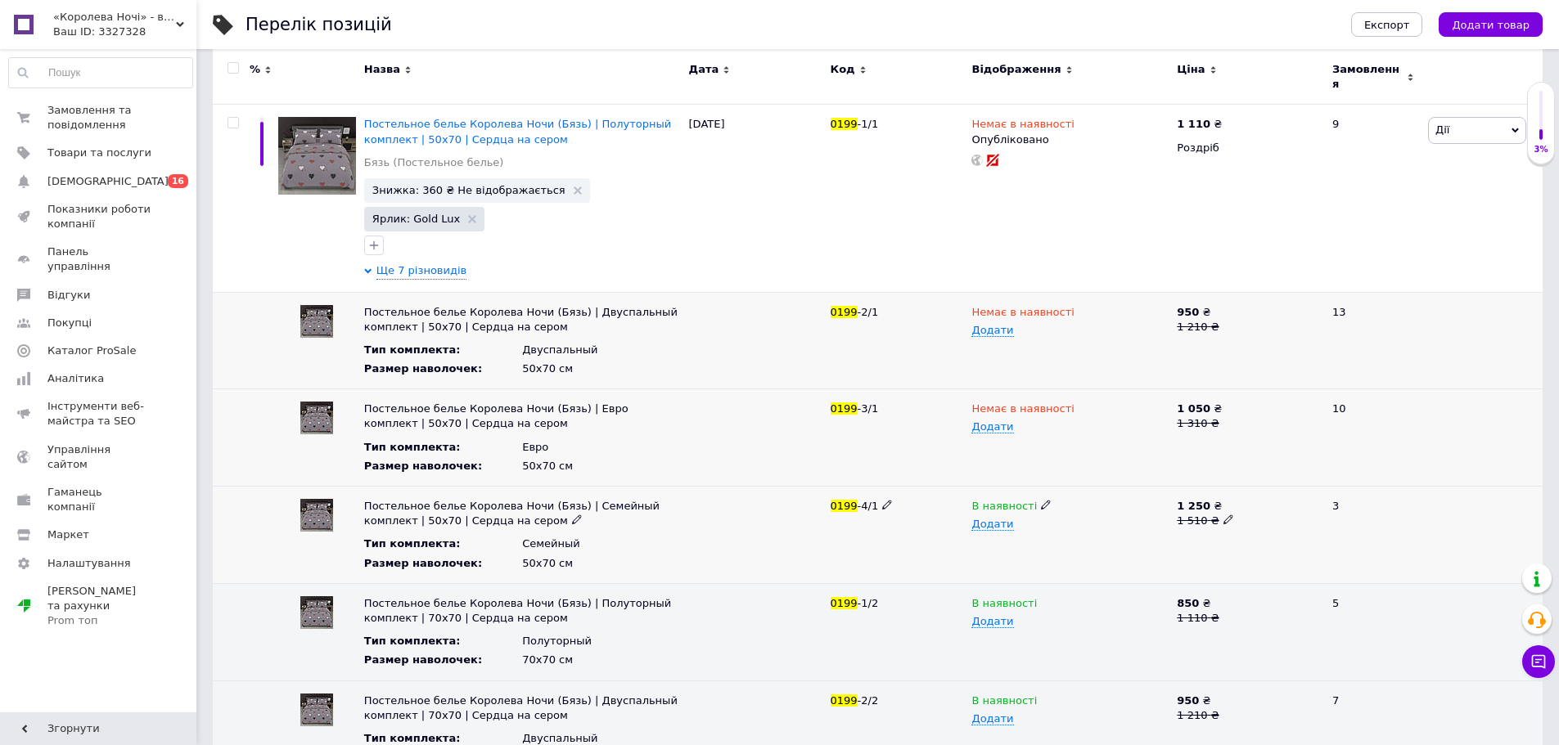
click at [1034, 499] on div "В наявності" at bounding box center [1069, 506] width 197 height 15
click at [1038, 526] on li "Немає в наявності" at bounding box center [1066, 537] width 203 height 23
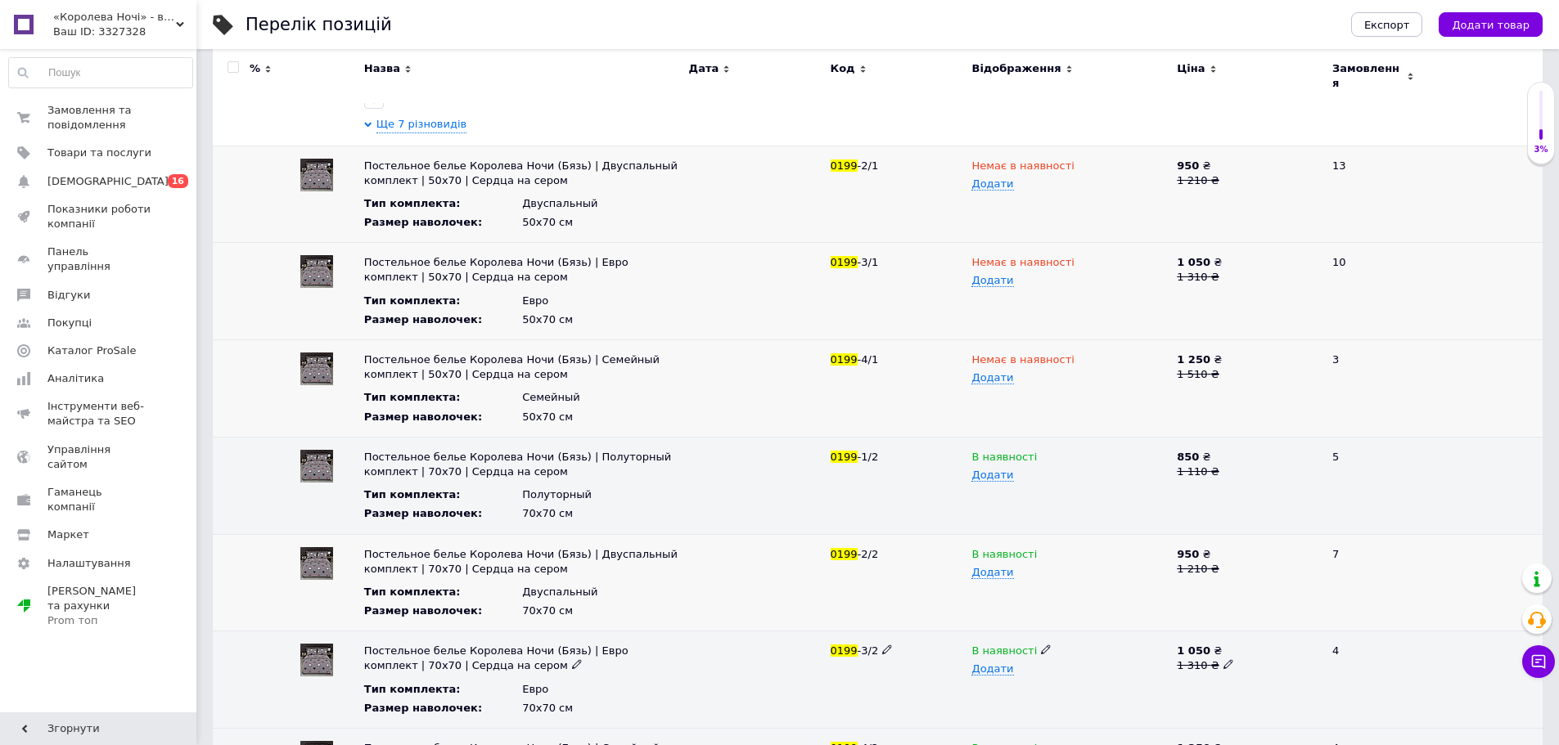
scroll to position [408, 0]
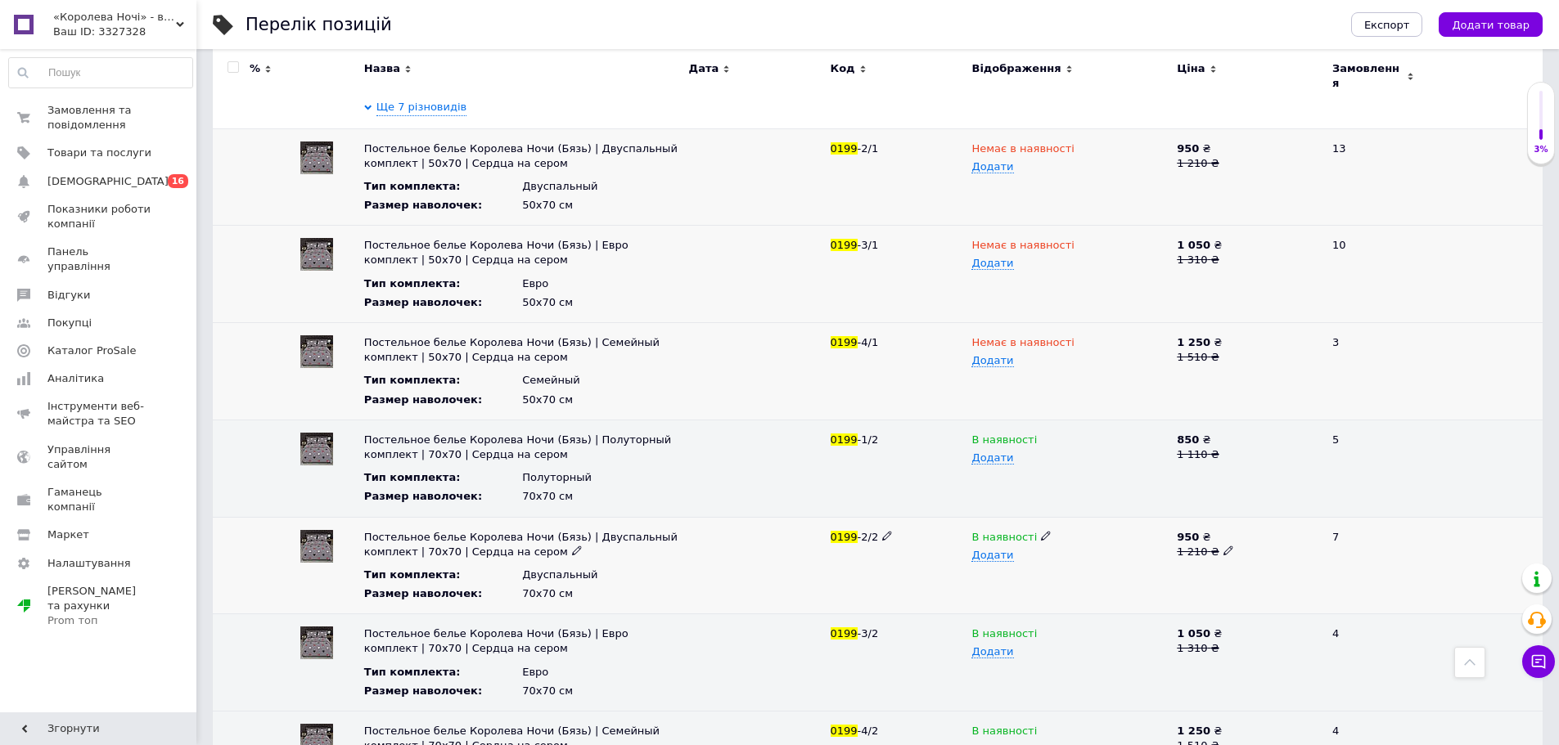
click at [1041, 531] on icon at bounding box center [1046, 536] width 10 height 10
click at [1025, 557] on li "Немає в наявності" at bounding box center [1066, 568] width 203 height 23
click at [1041, 628] on icon at bounding box center [1046, 633] width 10 height 10
click at [1030, 654] on li "Немає в наявності" at bounding box center [1066, 665] width 203 height 23
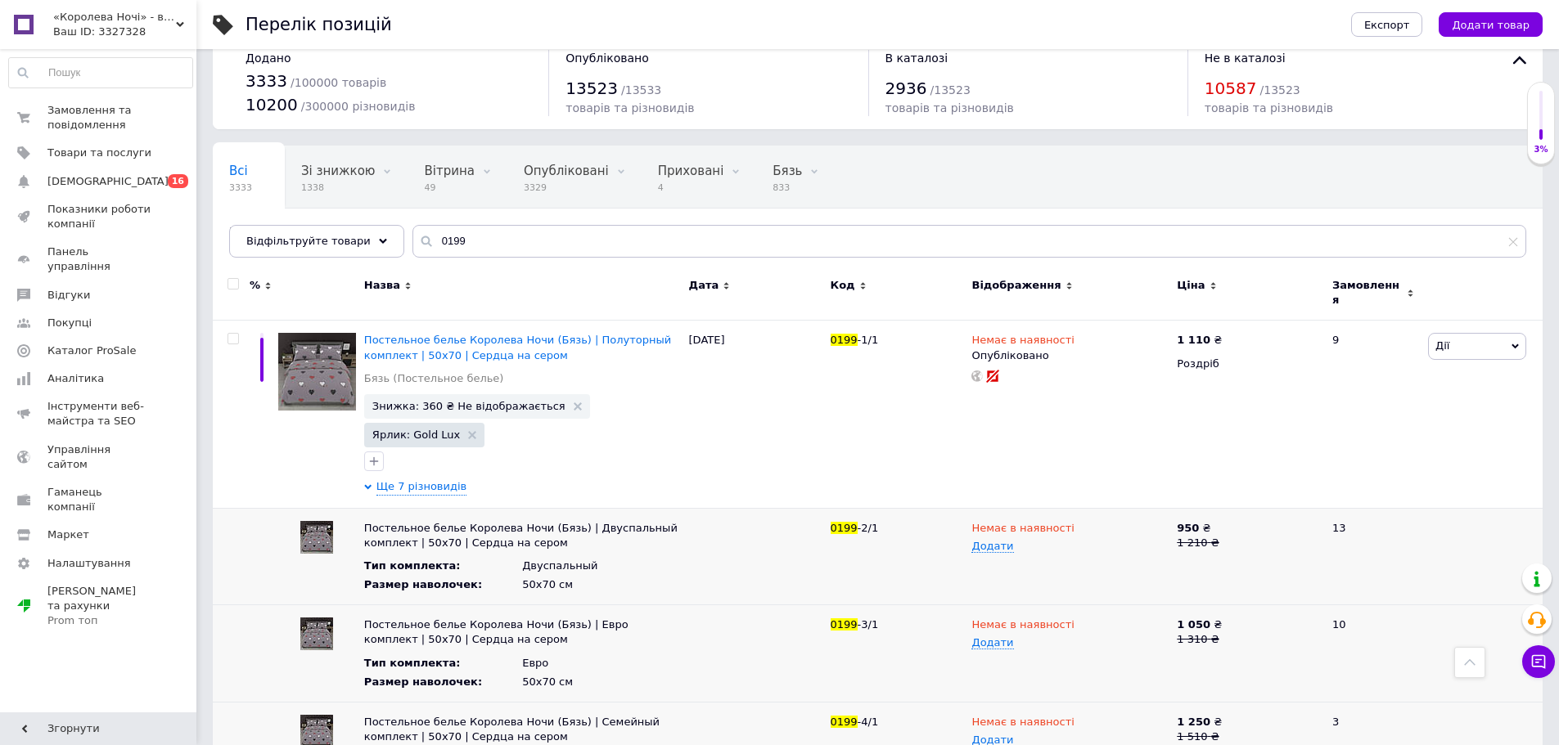
scroll to position [25, 0]
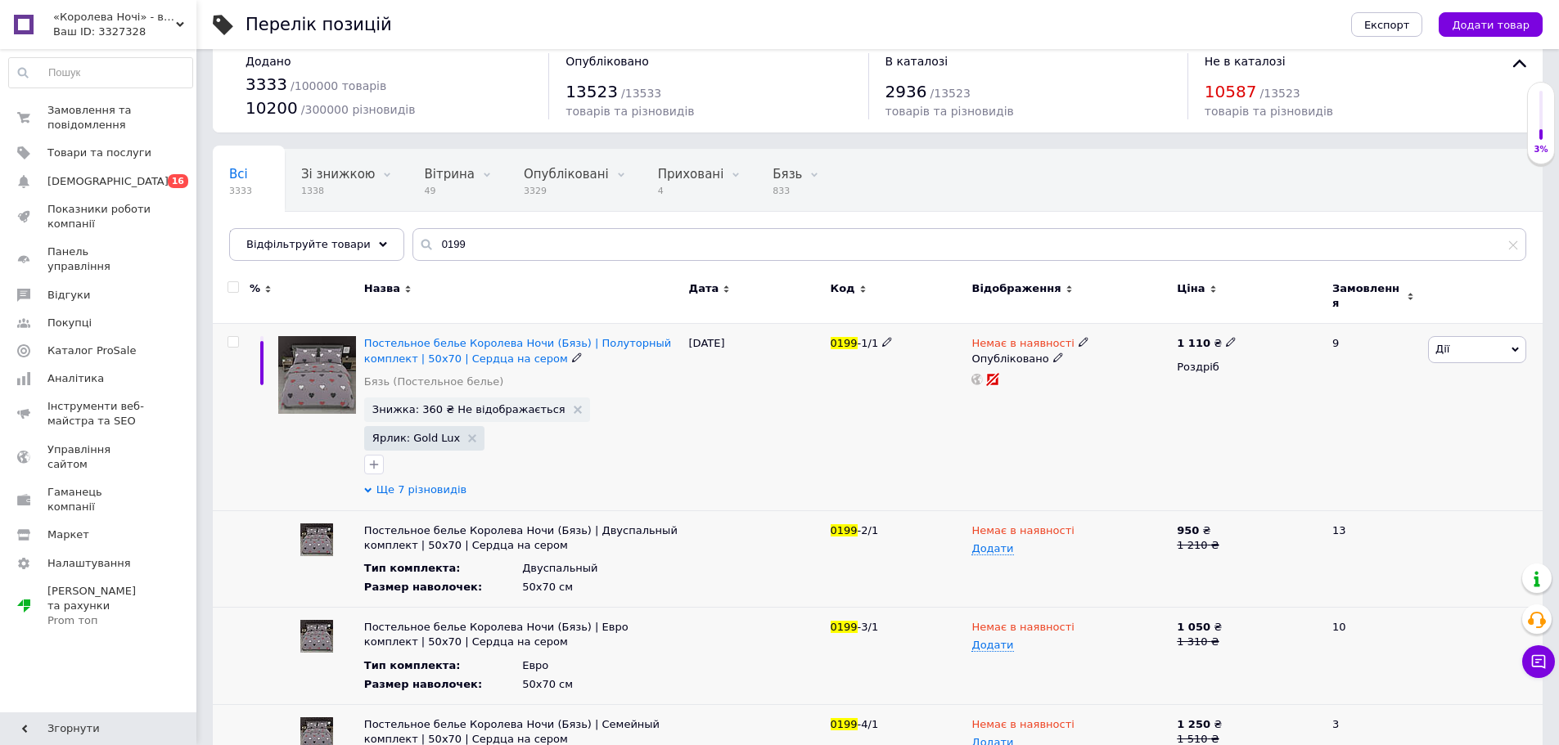
click at [368, 487] on icon at bounding box center [367, 490] width 7 height 7
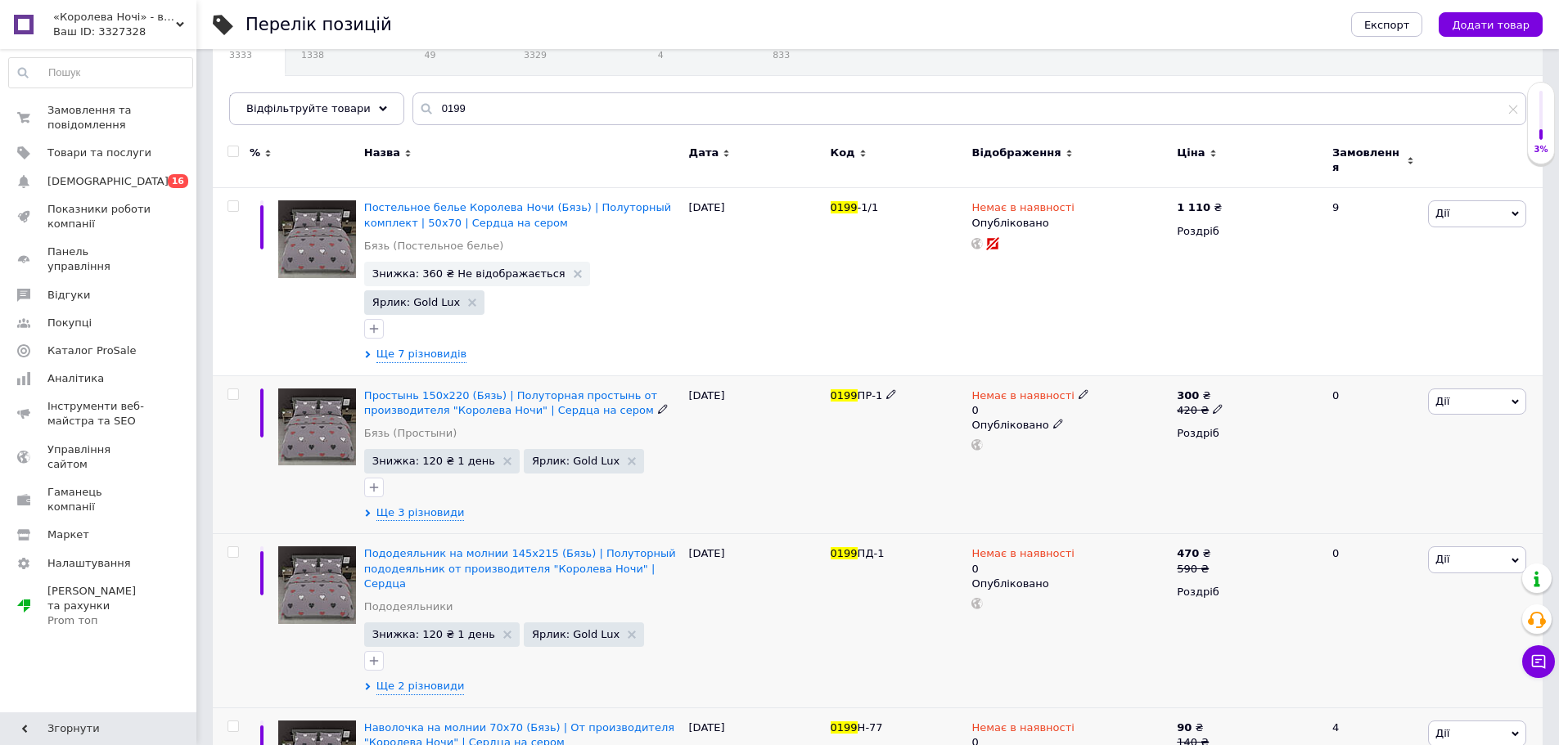
scroll to position [245, 0]
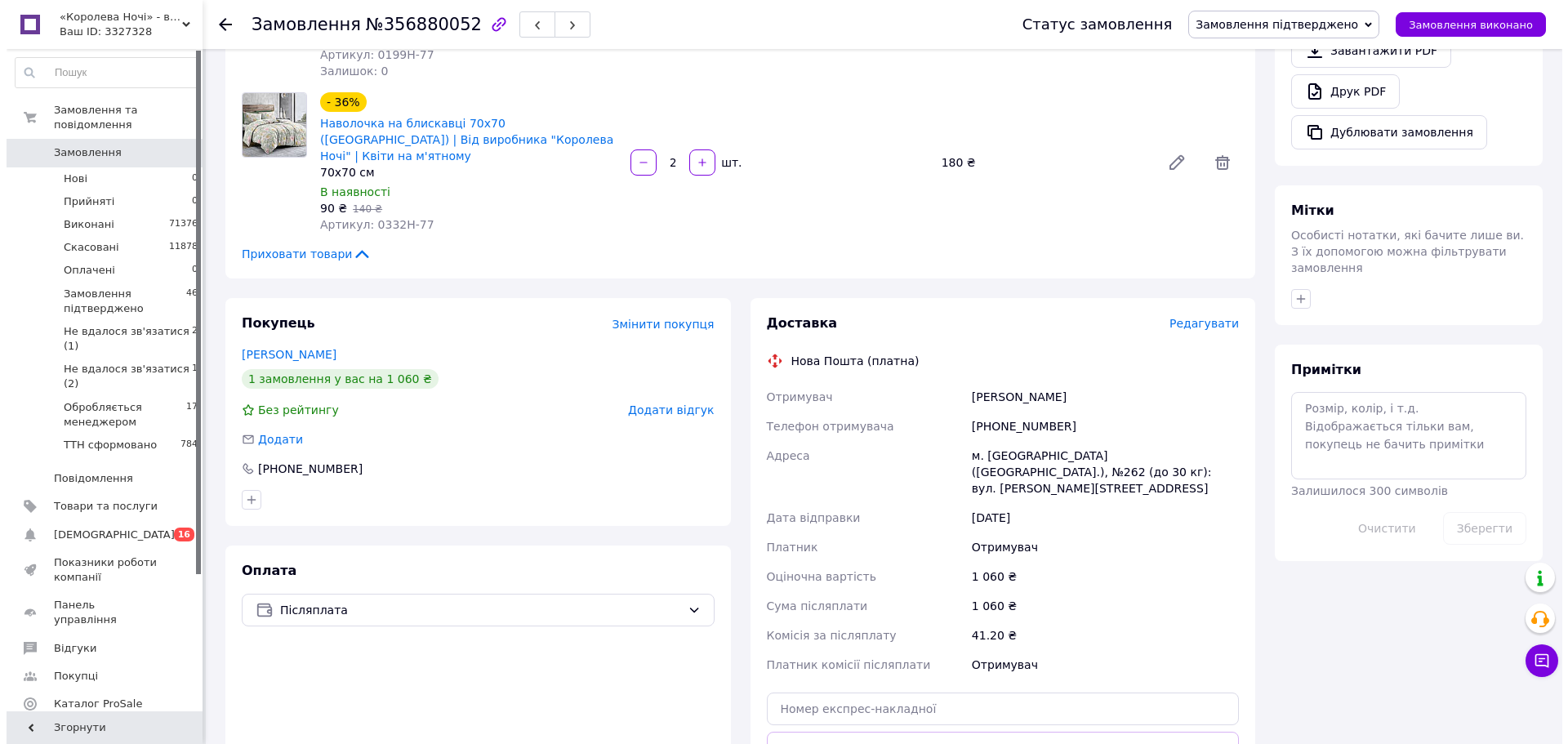
scroll to position [654, 0]
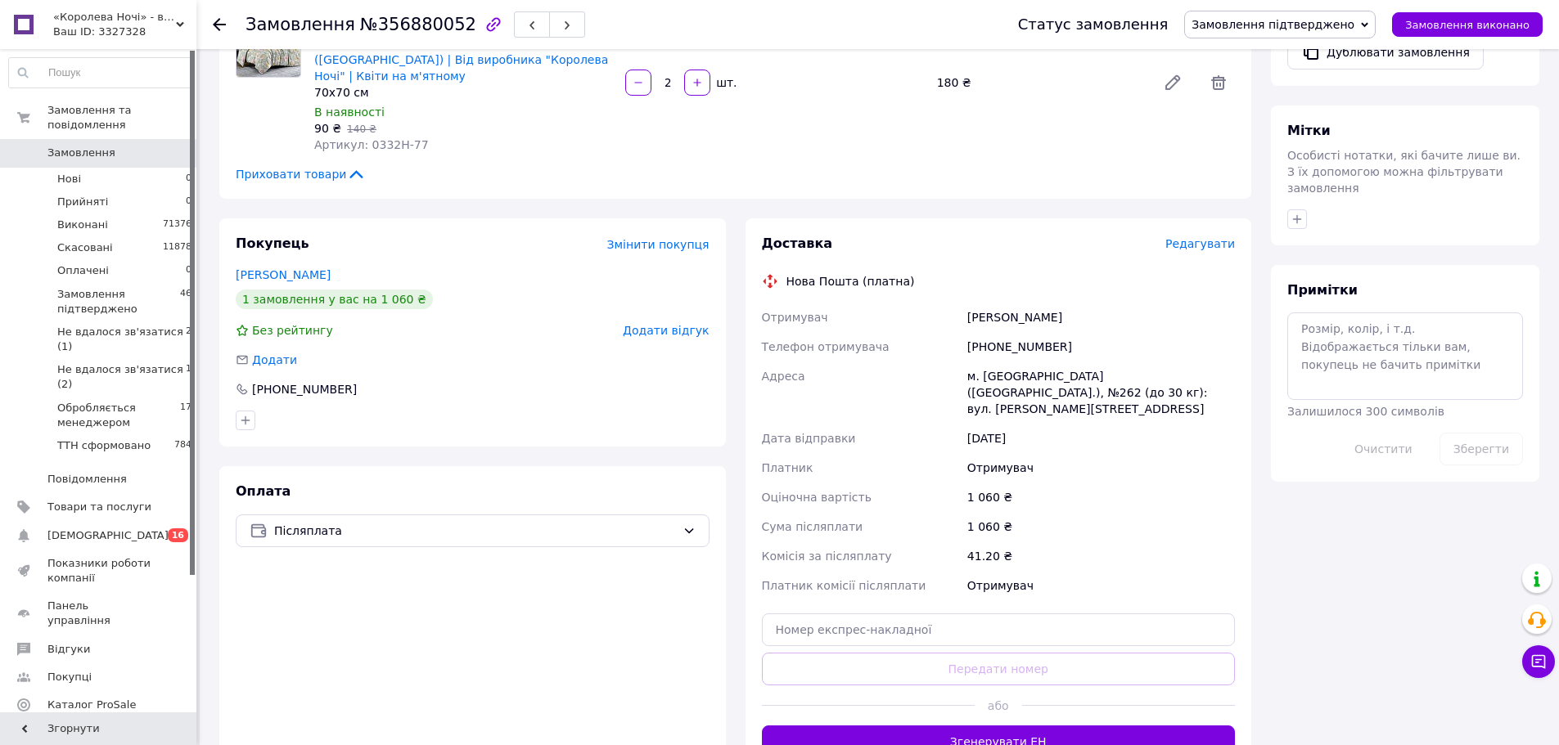
click at [1212, 237] on span "Редагувати" at bounding box center [1200, 243] width 70 height 13
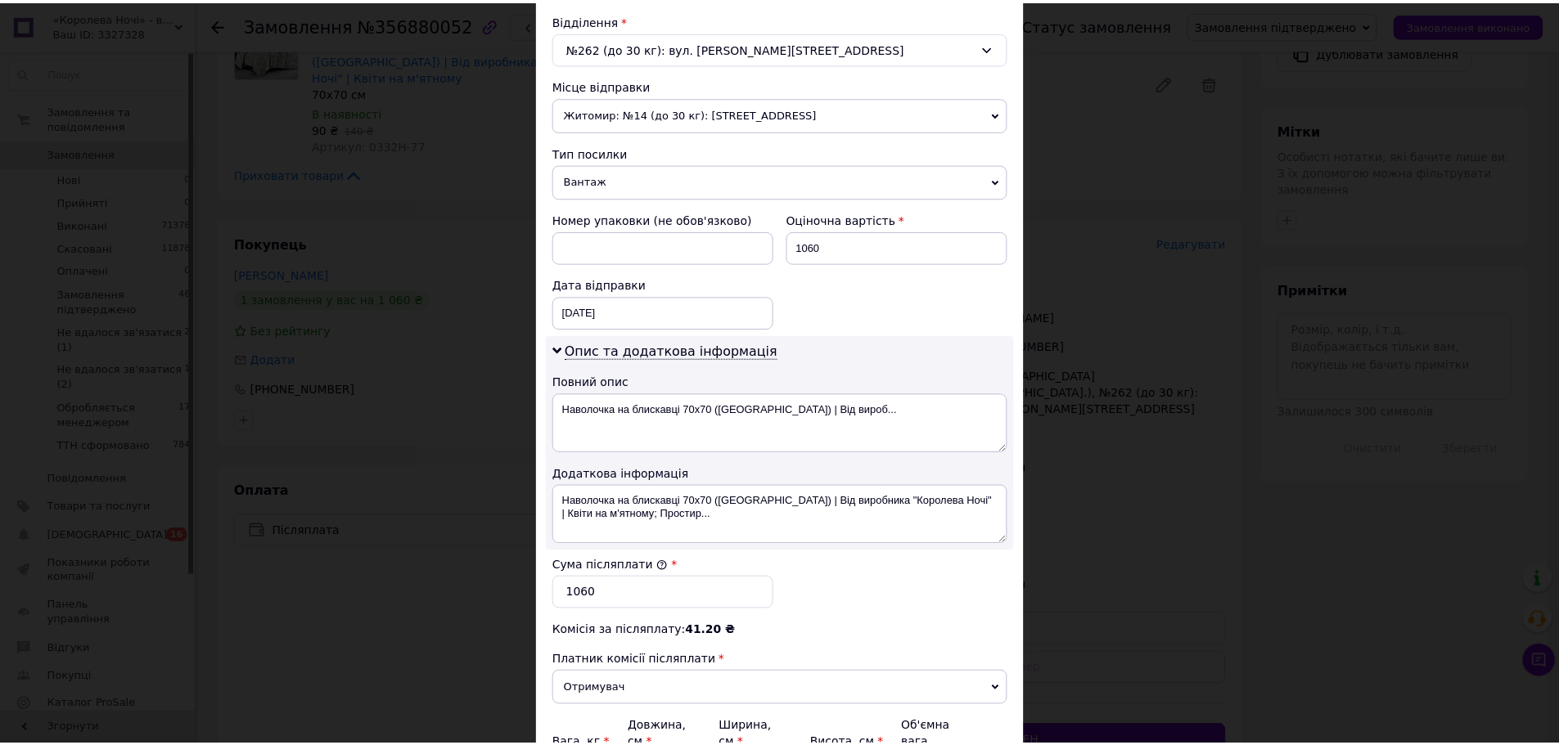
scroll to position [687, 0]
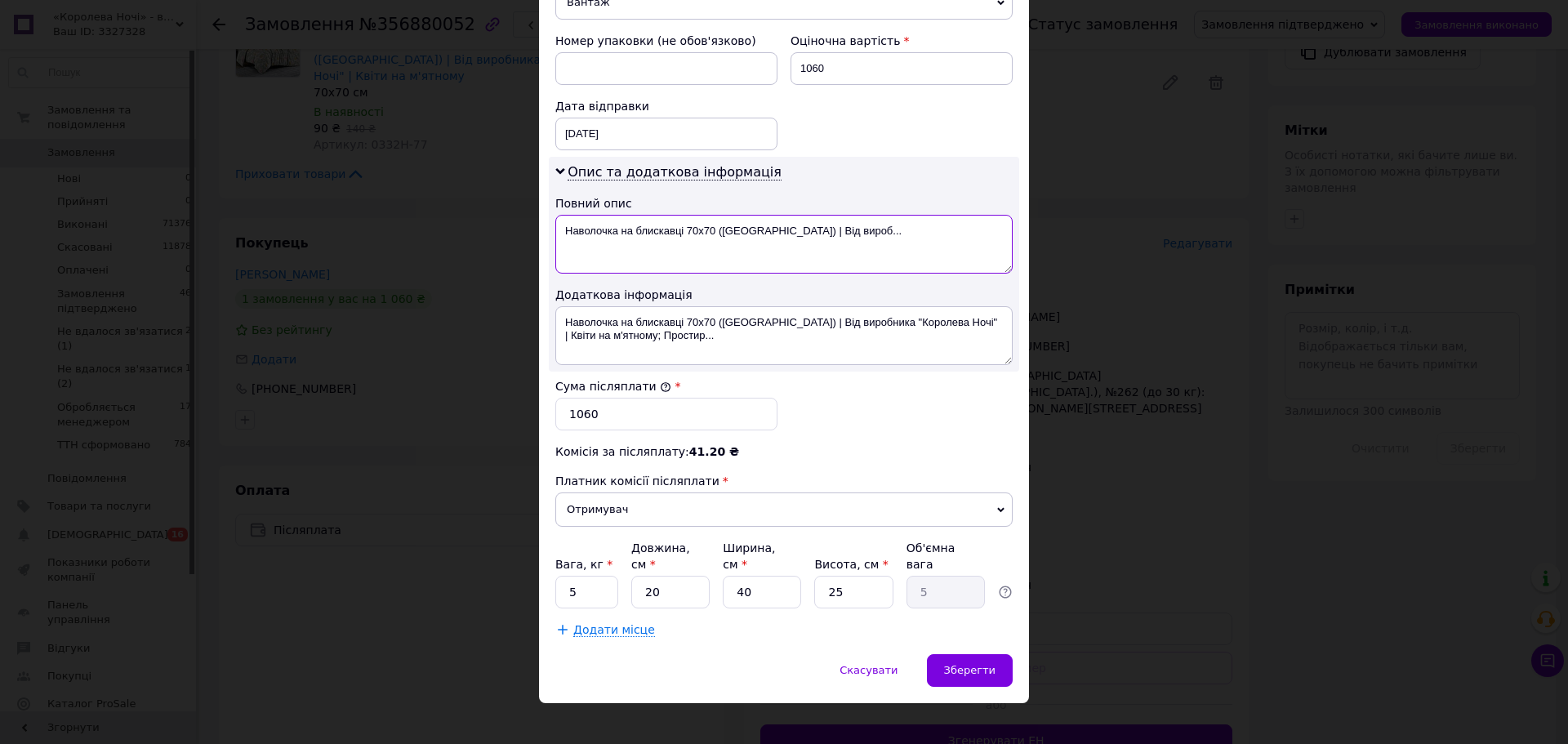
drag, startPoint x: 615, startPoint y: 227, endPoint x: 900, endPoint y: 229, distance: 285.0
click at [900, 229] on textarea "Наволочка на блискавці 70х70 ([GEOGRAPHIC_DATA]) | Від вироб..." at bounding box center [784, 244] width 457 height 59
type textarea "Наволочка"
drag, startPoint x: 564, startPoint y: 577, endPoint x: 604, endPoint y: 585, distance: 40.8
click at [604, 585] on input "5" at bounding box center [586, 592] width 63 height 33
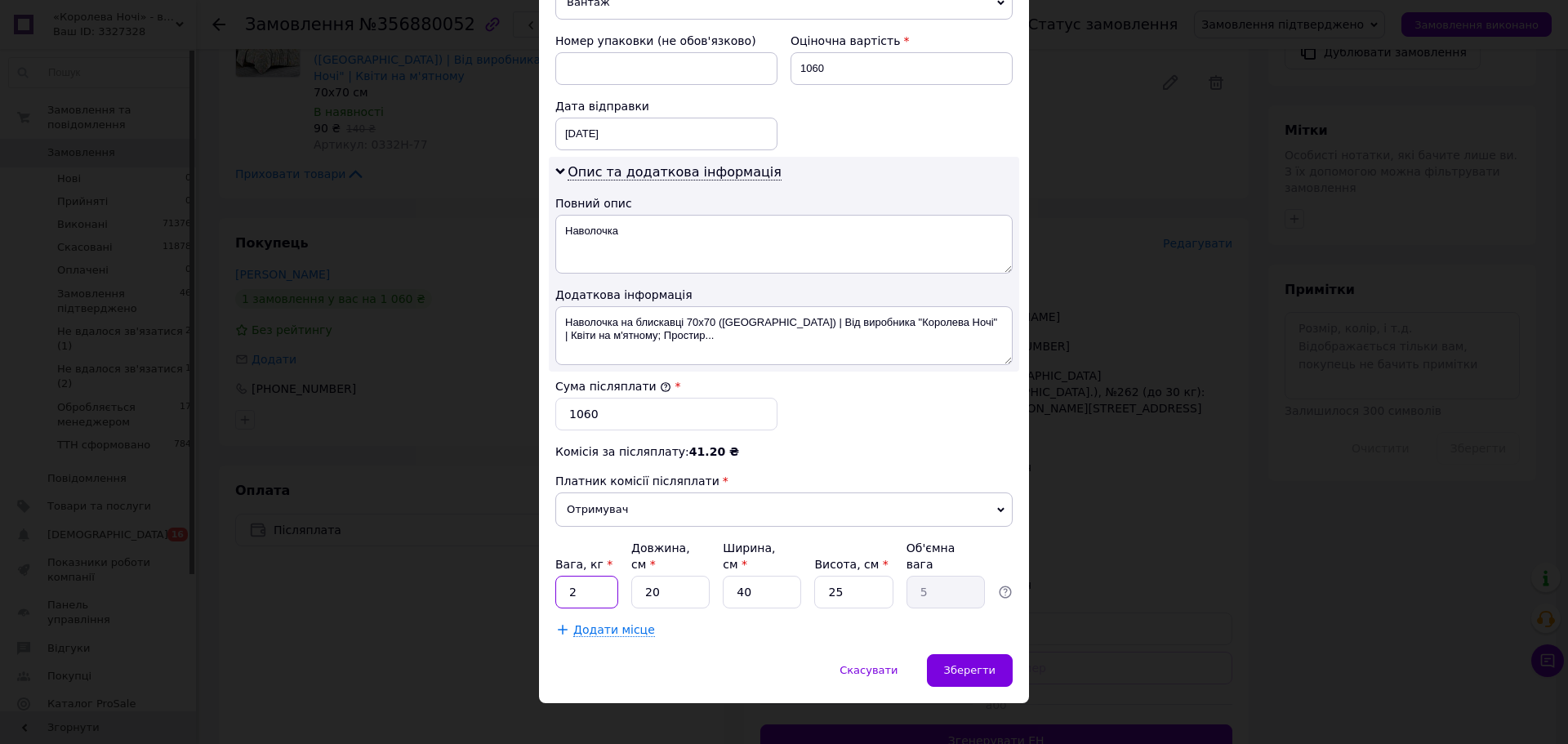
type input "2"
drag, startPoint x: 638, startPoint y: 577, endPoint x: 678, endPoint y: 576, distance: 40.0
click at [678, 576] on input "20" at bounding box center [671, 592] width 79 height 33
type input "3"
type input "0.75"
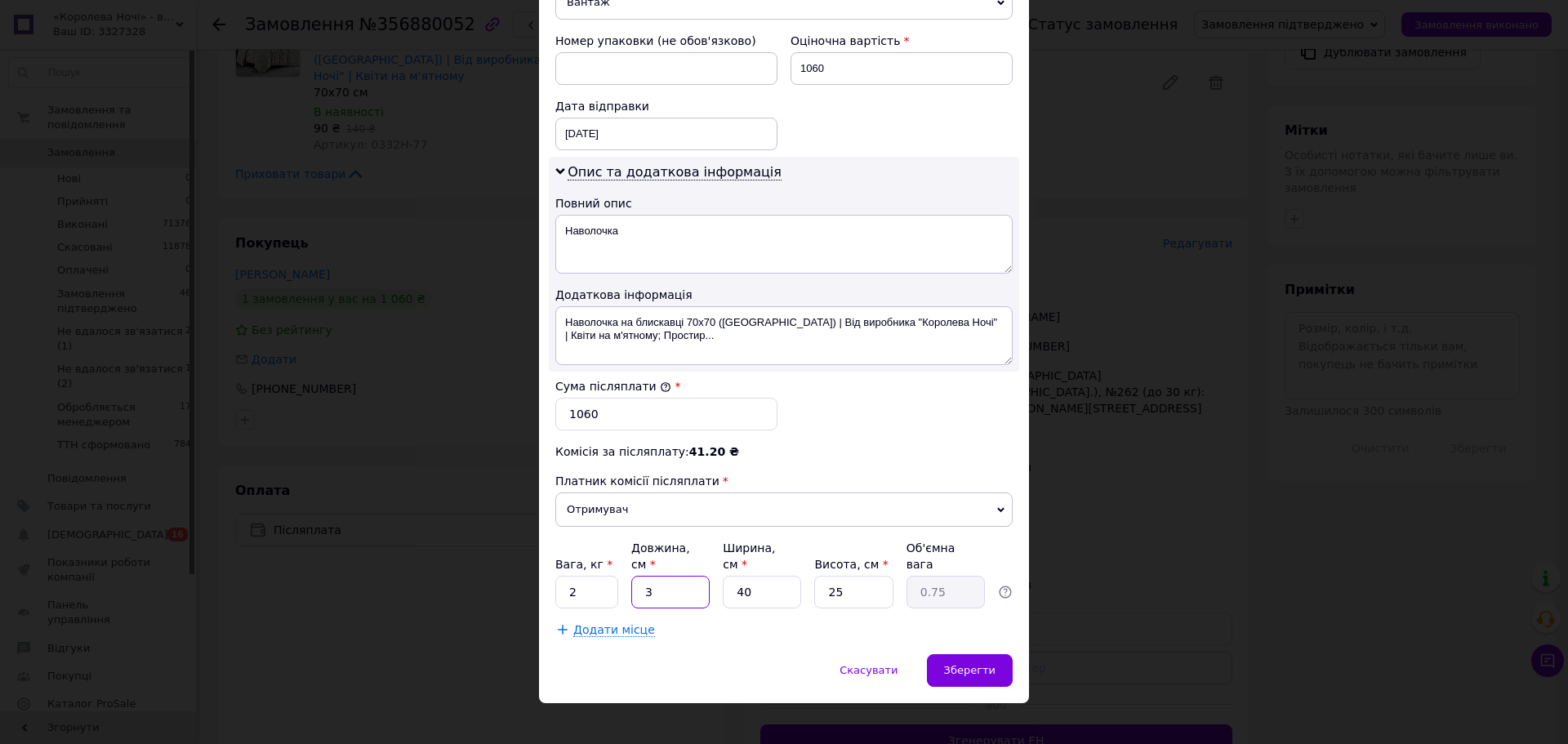
type input "38"
type input "9.5"
type input "38"
drag, startPoint x: 726, startPoint y: 575, endPoint x: 778, endPoint y: 571, distance: 52.2
click at [769, 576] on input "40" at bounding box center [762, 592] width 79 height 33
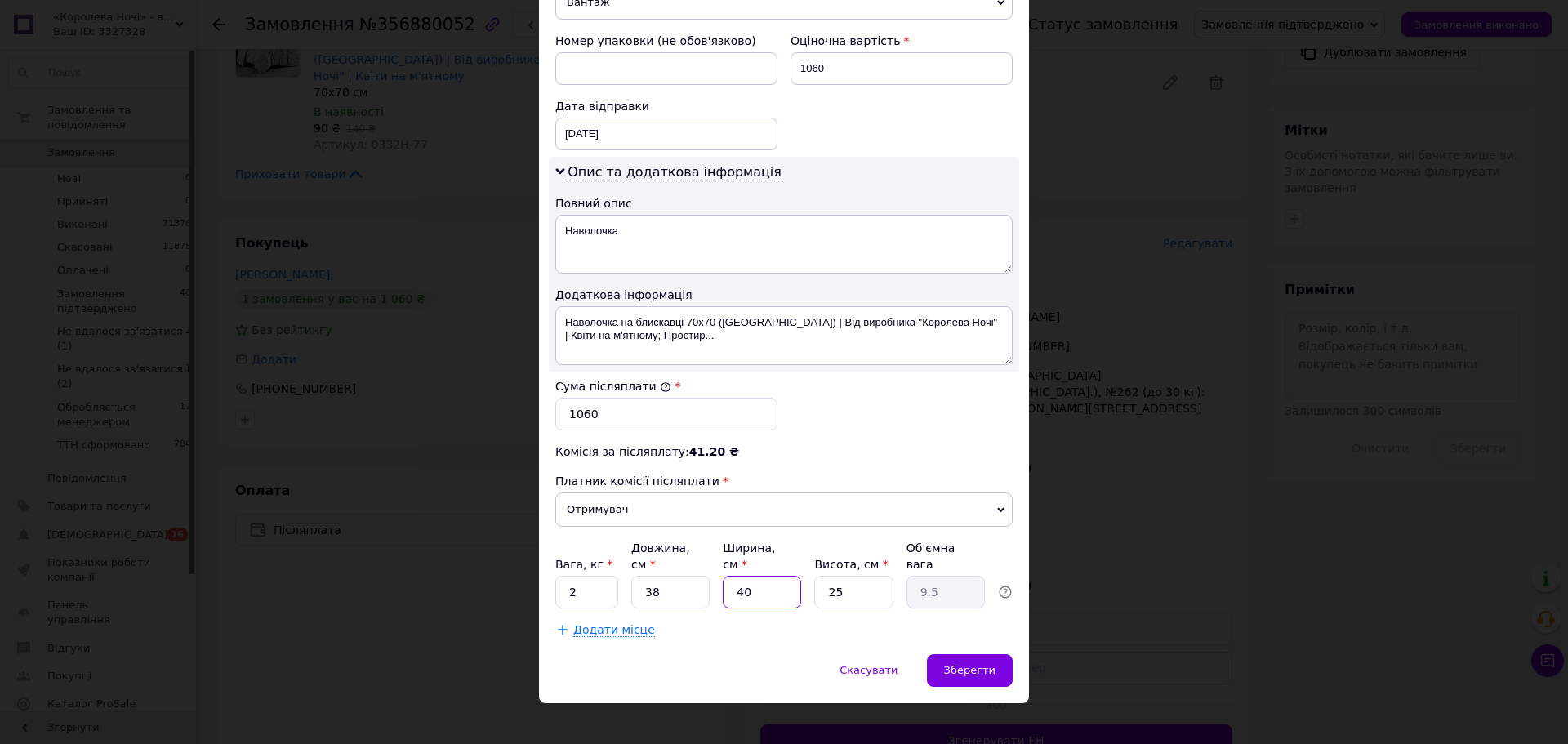
type input "2"
type input "0.48"
type input "25"
type input "5.94"
type input "25"
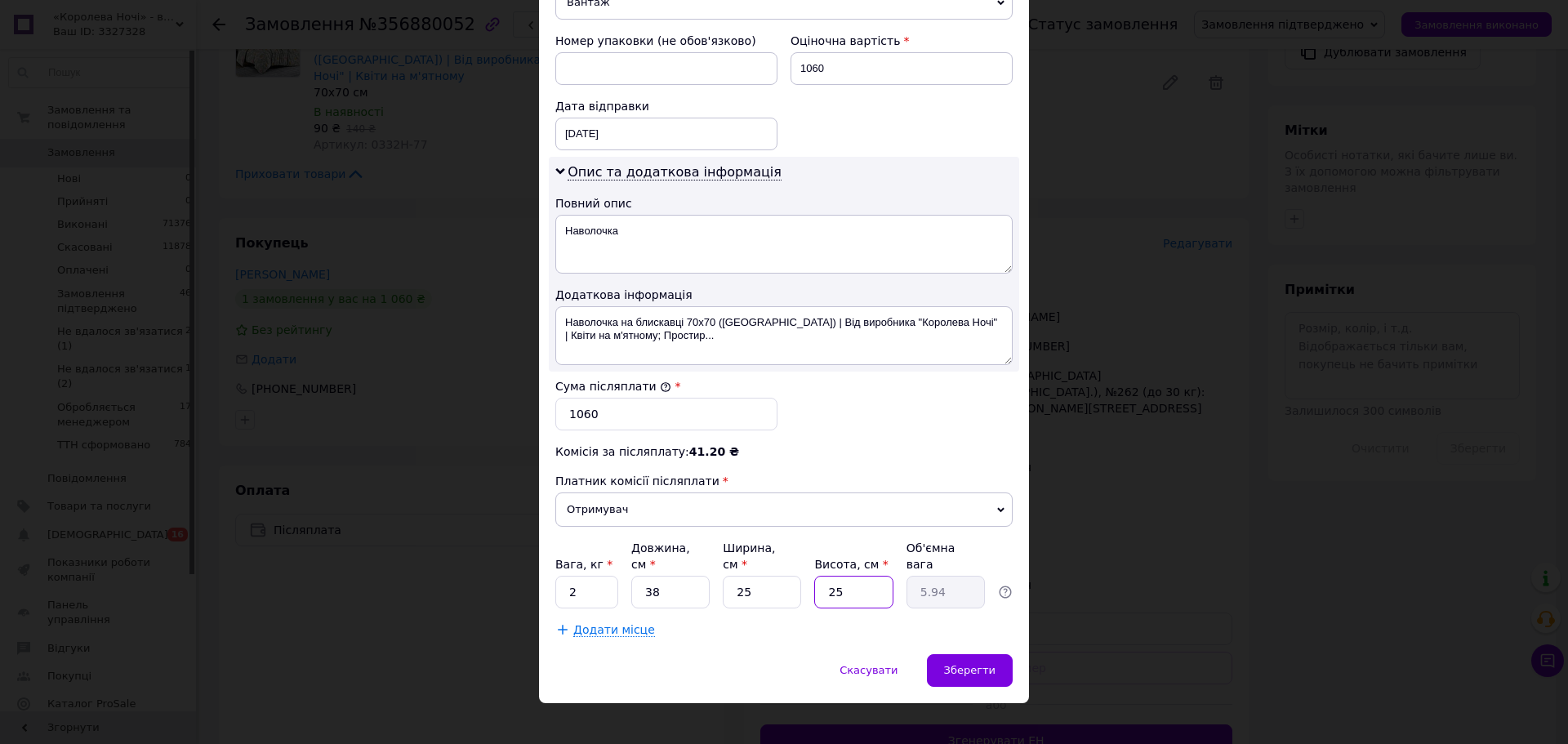
drag, startPoint x: 820, startPoint y: 573, endPoint x: 844, endPoint y: 576, distance: 24.2
click at [844, 576] on input "25" at bounding box center [853, 592] width 79 height 33
type input "4"
type input "0.95"
type input "4"
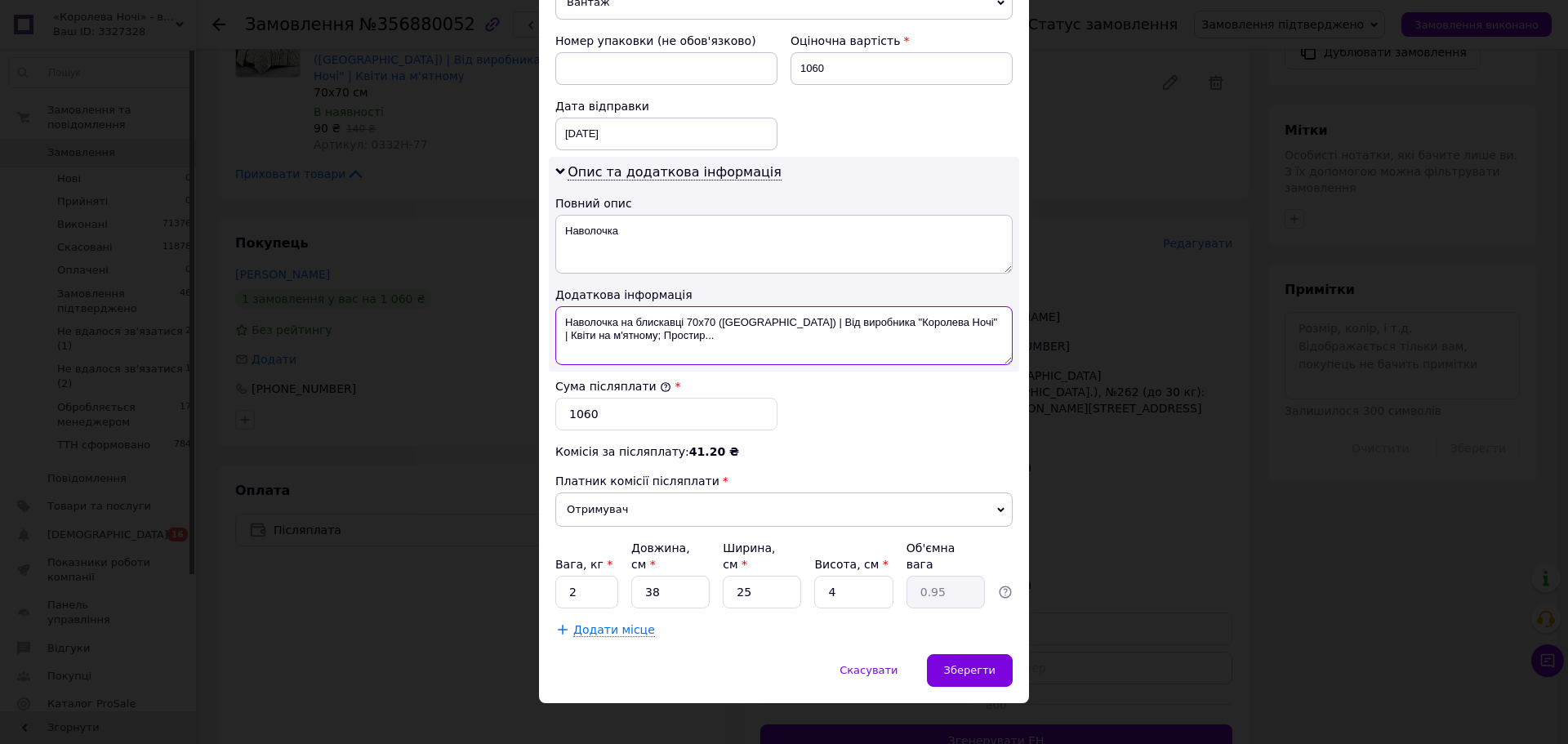
drag, startPoint x: 560, startPoint y: 320, endPoint x: 774, endPoint y: 347, distance: 215.7
click at [774, 347] on textarea "Наволочка на блискавці 70х70 (Бязь) | Від виробника "Королева Ночі" | Квіти на …" at bounding box center [784, 336] width 457 height 59
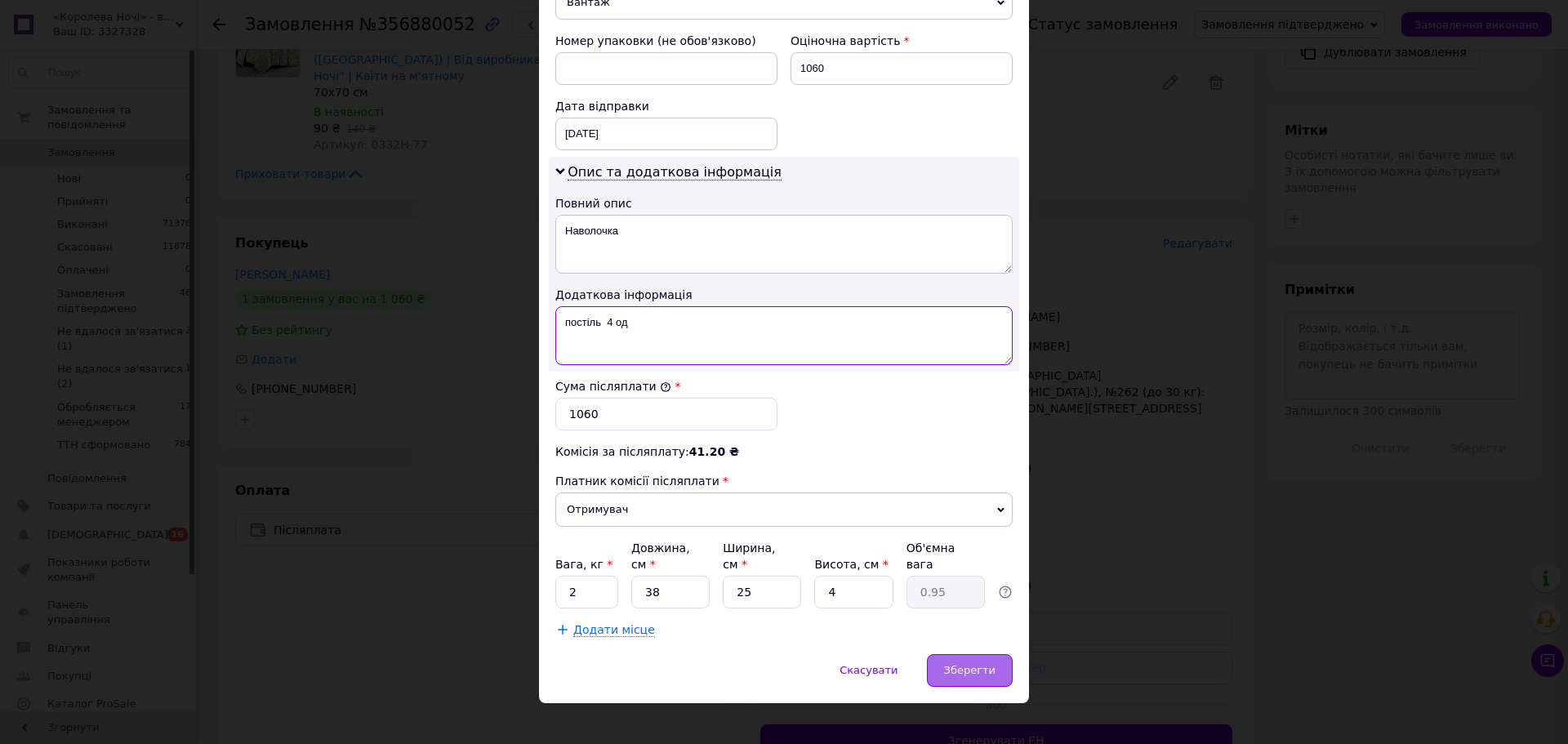
type textarea "постіль 4 од"
click at [954, 664] on span "Зберегти" at bounding box center [970, 670] width 52 height 12
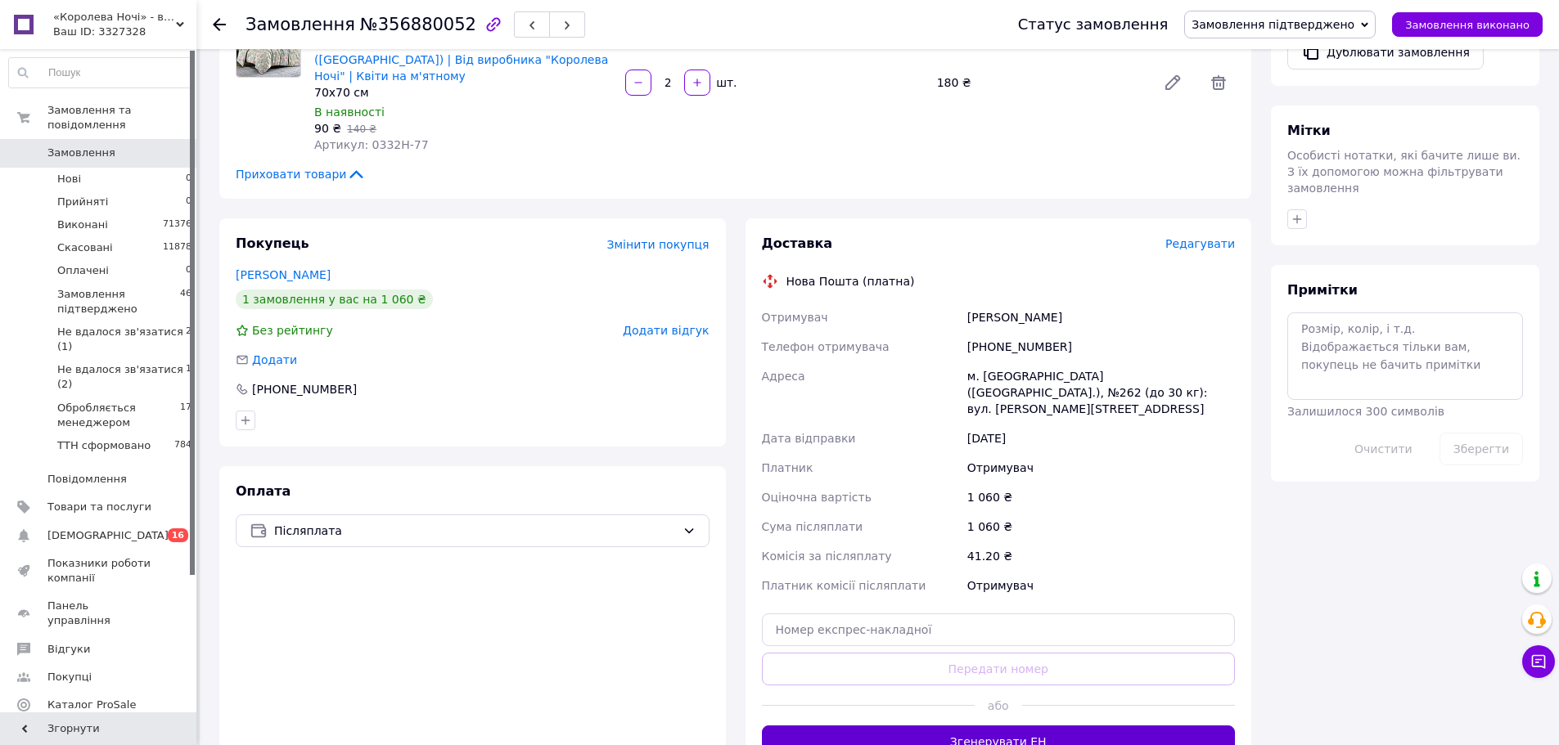
click at [990, 726] on button "Згенерувати ЕН" at bounding box center [999, 742] width 474 height 33
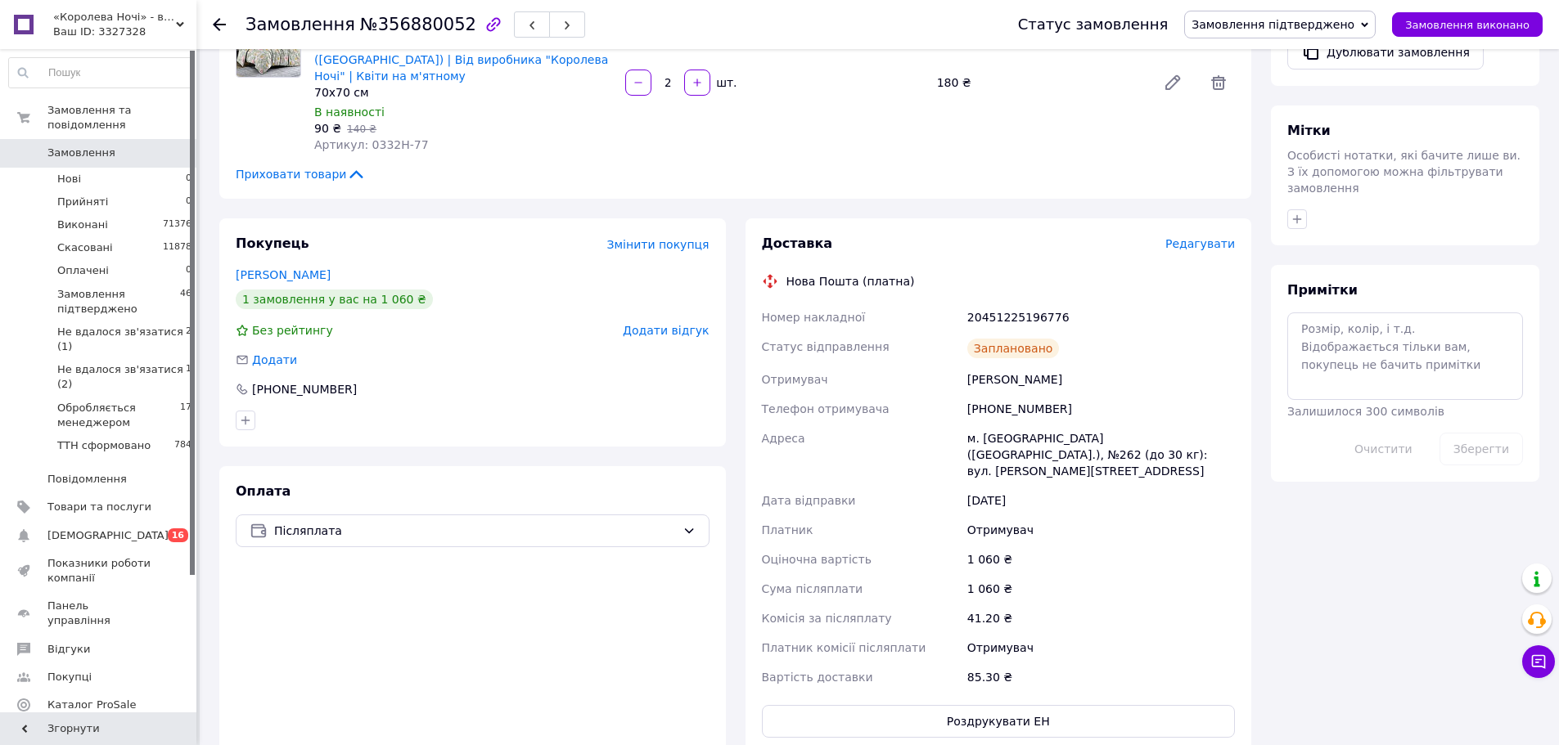
click at [1027, 303] on div "20451225196776" at bounding box center [1101, 317] width 274 height 29
copy div "20451225196776"
click at [1297, 23] on span "Замовлення підтверджено" at bounding box center [1272, 24] width 163 height 13
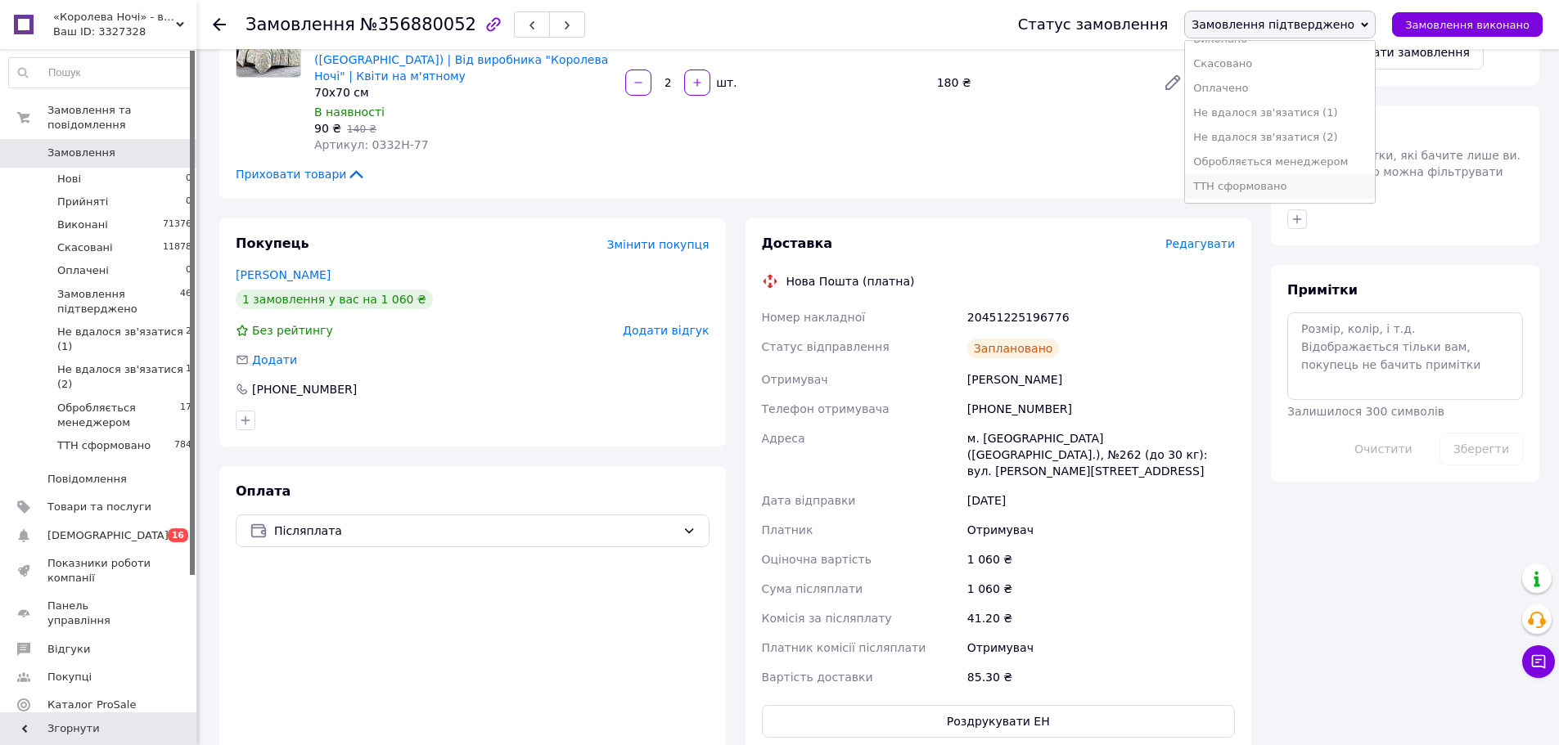
click at [1257, 181] on li "ТТН сформовано" at bounding box center [1280, 186] width 190 height 25
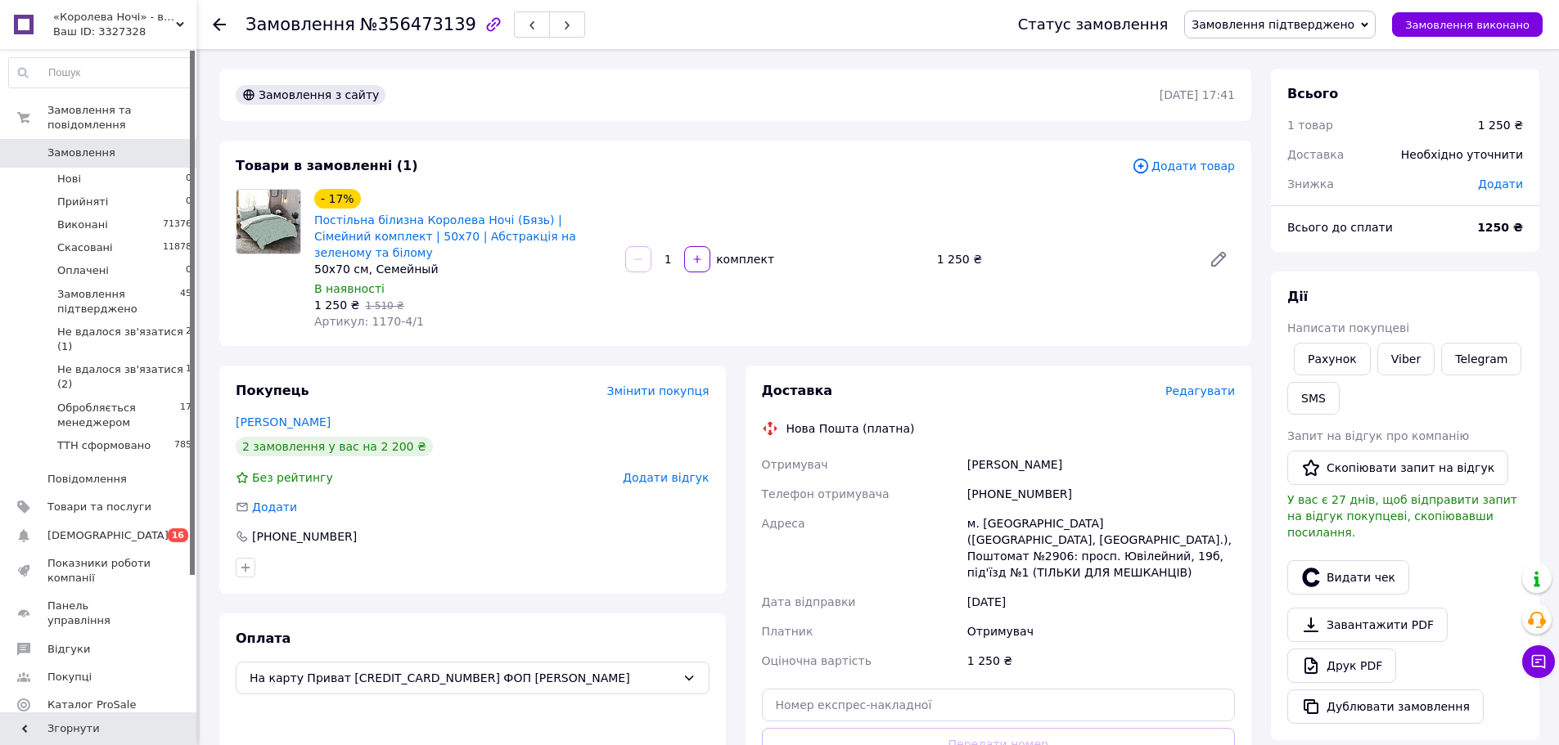
click at [1213, 385] on span "Редагувати" at bounding box center [1200, 391] width 70 height 13
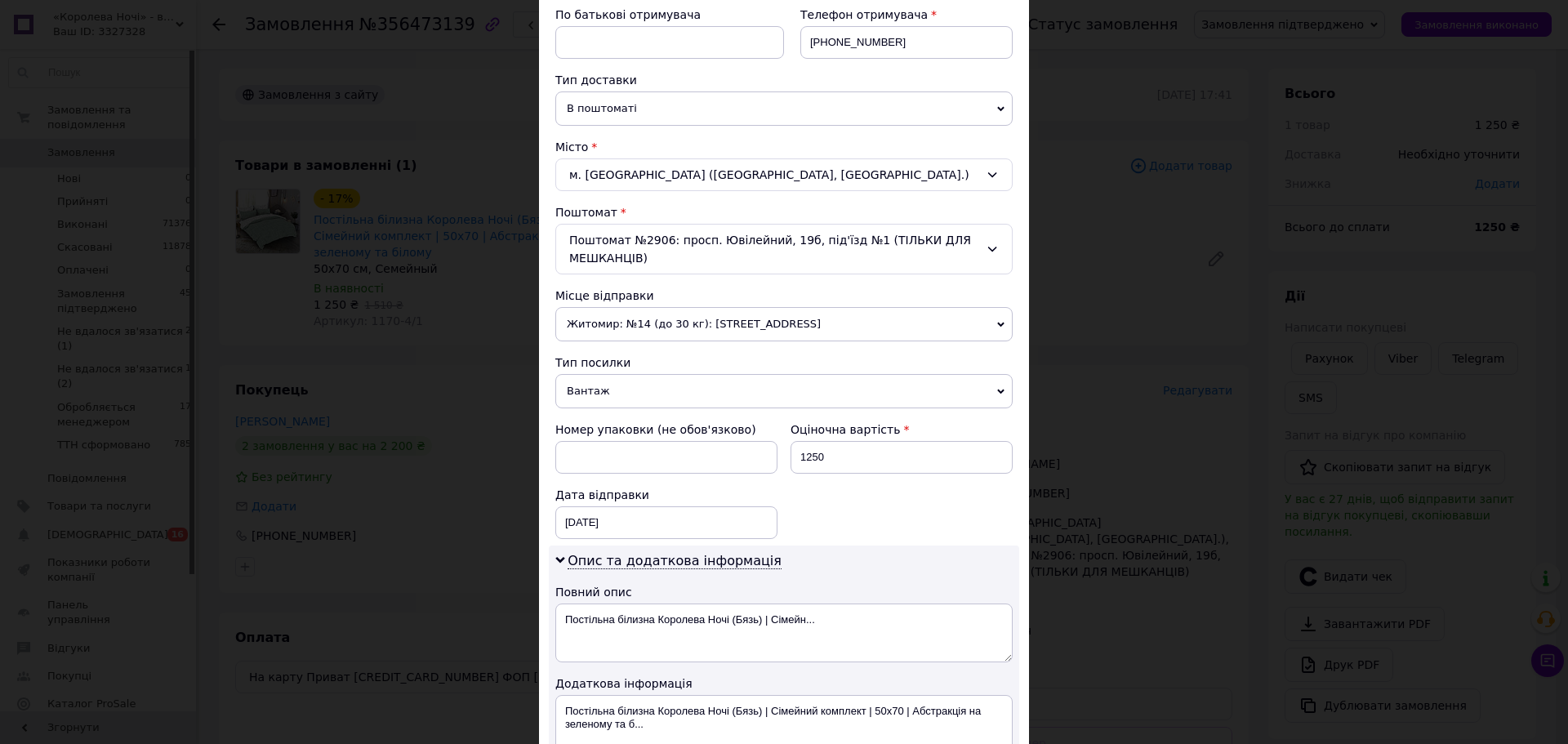
scroll to position [490, 0]
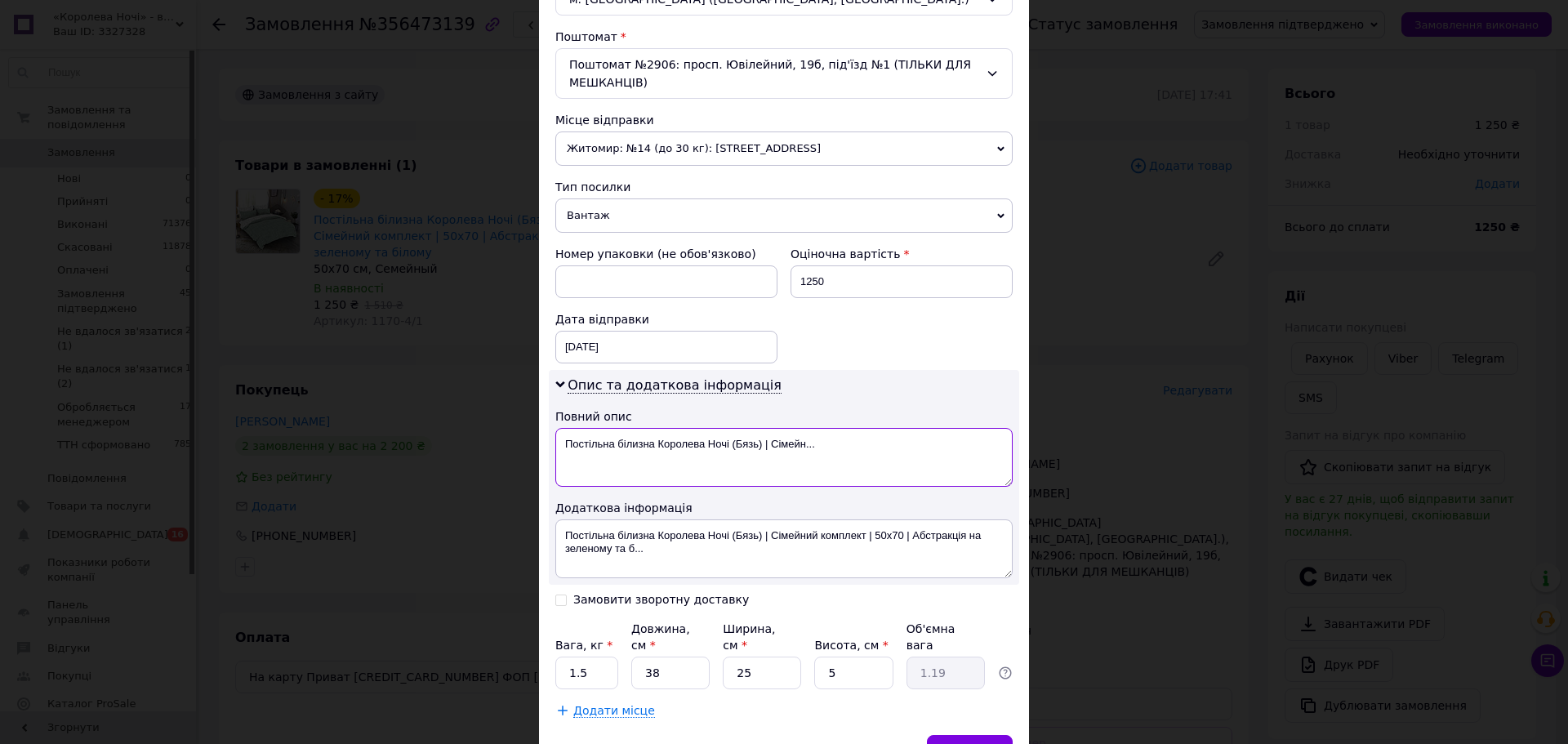
drag, startPoint x: 654, startPoint y: 441, endPoint x: 872, endPoint y: 447, distance: 218.1
click at [872, 447] on textarea "Постільна білизна Королева Ночі (Бязь) | Сімейн..." at bounding box center [784, 457] width 457 height 59
type textarea "Постільна білизна"
drag, startPoint x: 829, startPoint y: 282, endPoint x: 882, endPoint y: 290, distance: 53.6
click at [879, 285] on input "1250" at bounding box center [901, 282] width 223 height 33
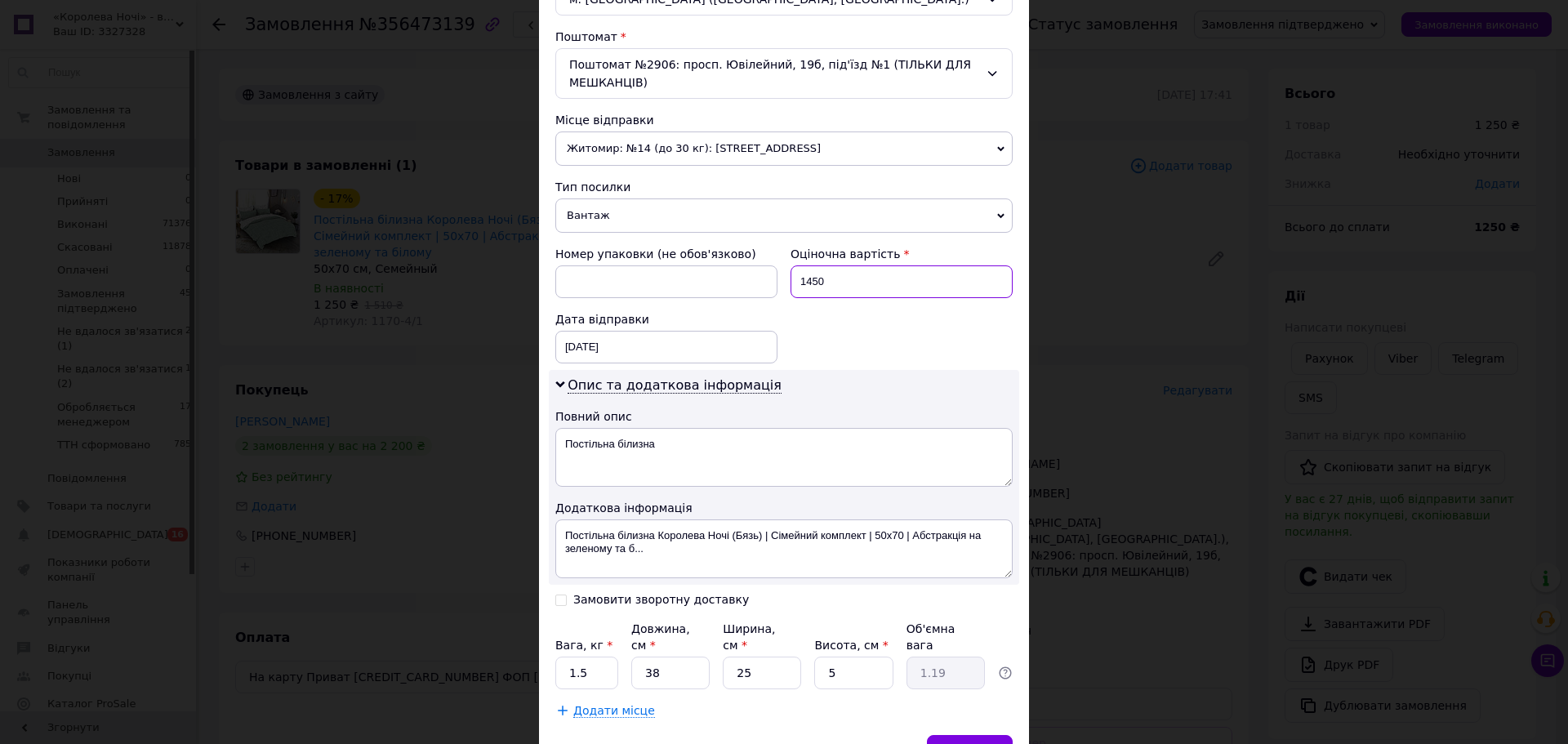
type input "1450"
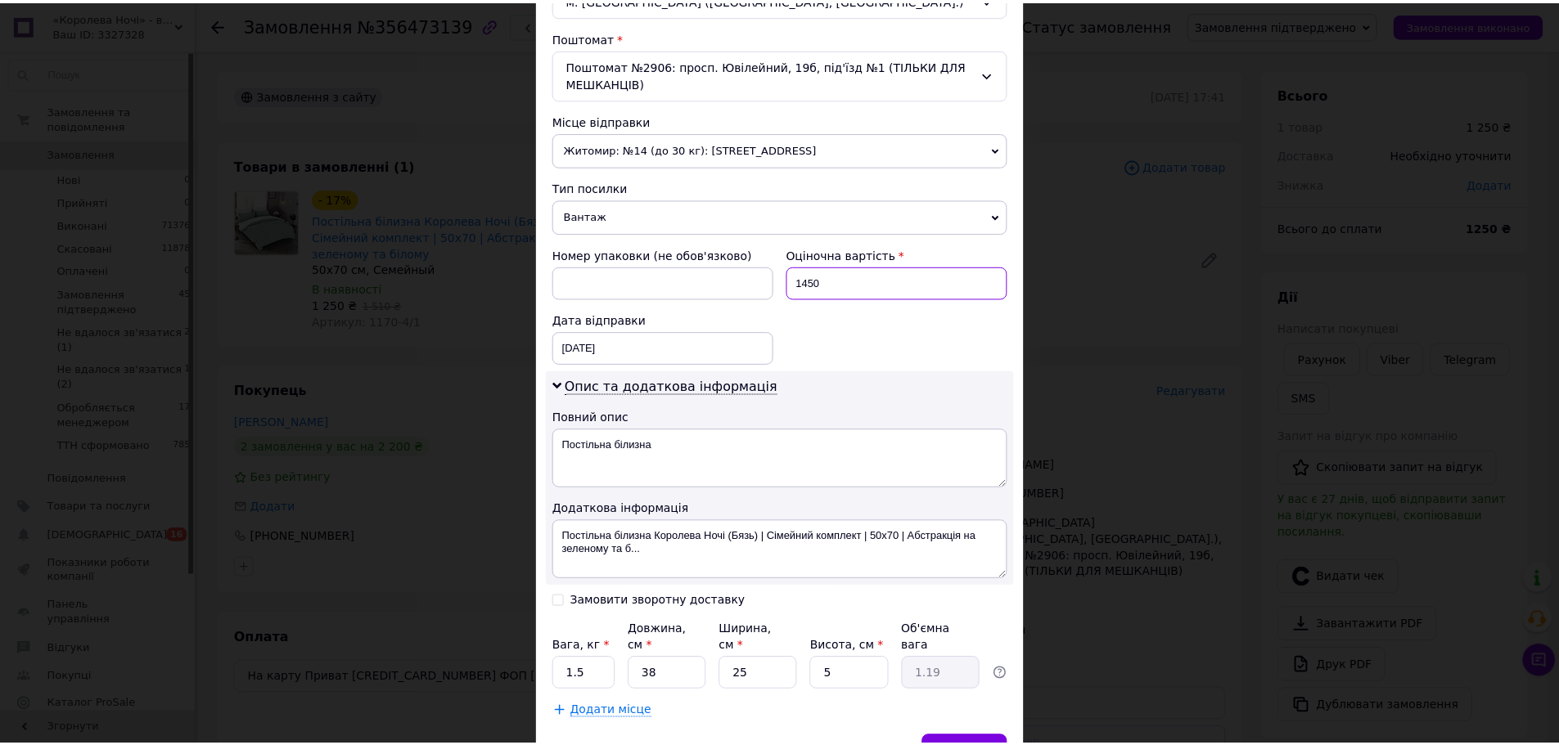
scroll to position [572, 0]
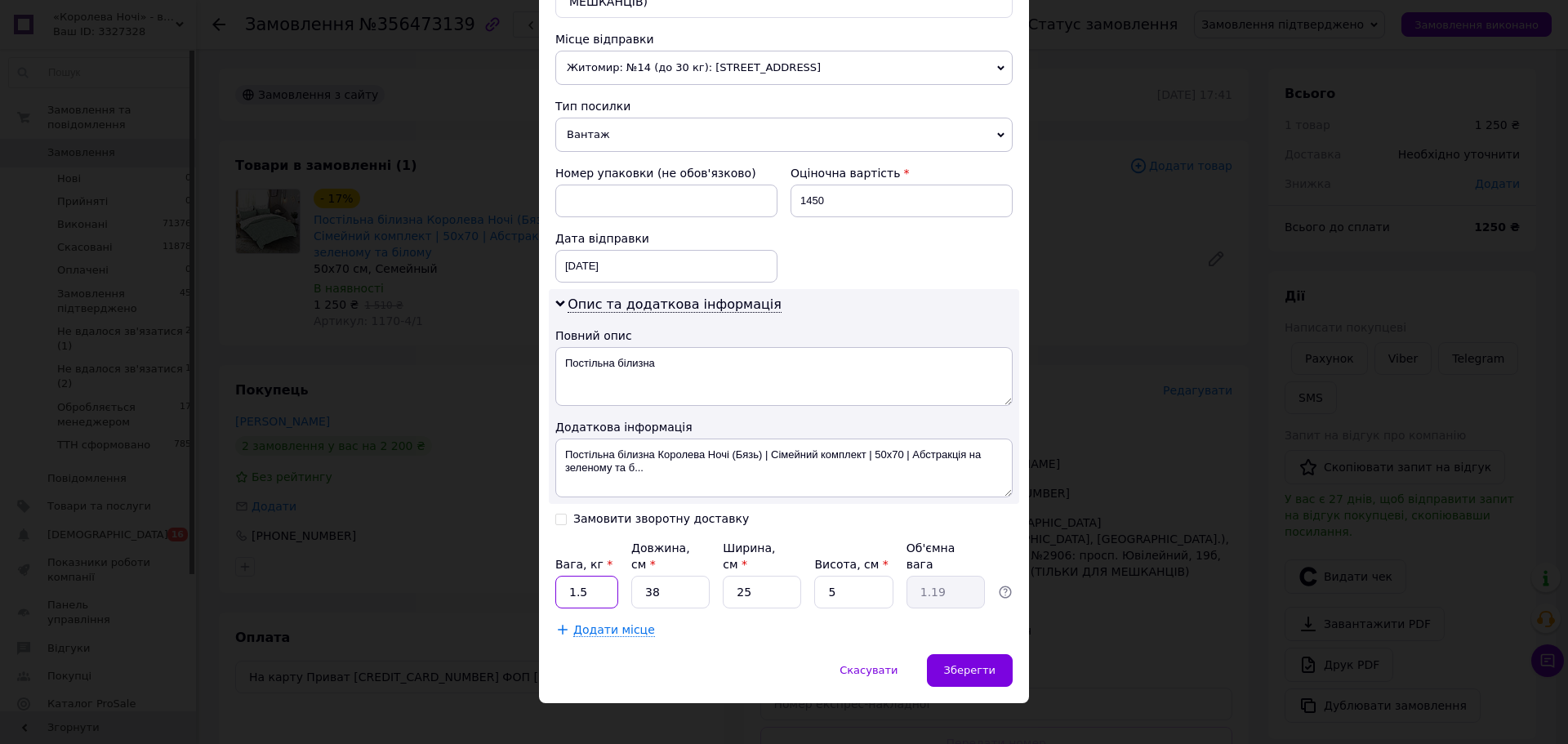
drag, startPoint x: 573, startPoint y: 578, endPoint x: 591, endPoint y: 578, distance: 18.0
click at [591, 578] on input "1.5" at bounding box center [586, 592] width 63 height 33
type input "2.3"
click at [956, 664] on span "Зберегти" at bounding box center [970, 670] width 52 height 12
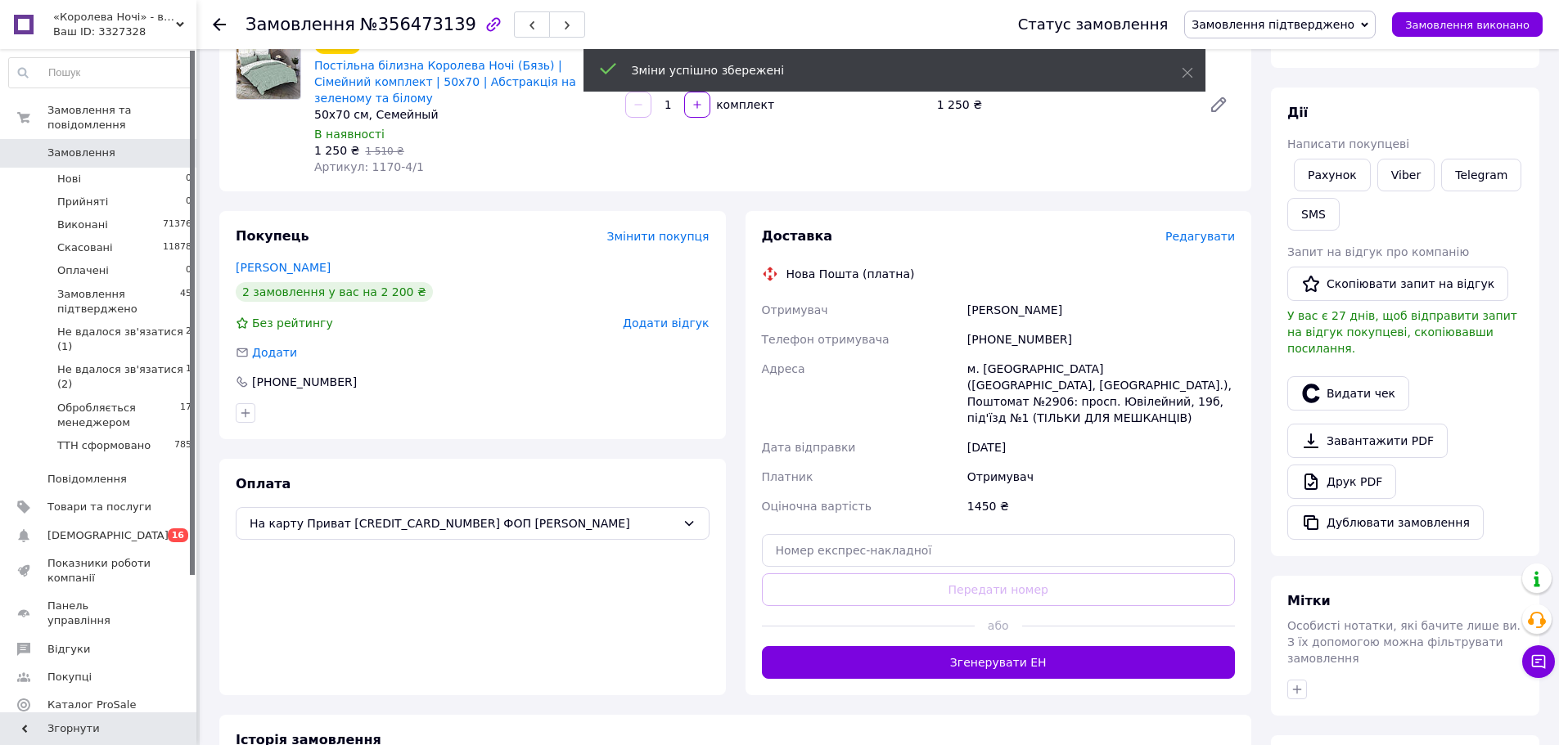
scroll to position [327, 0]
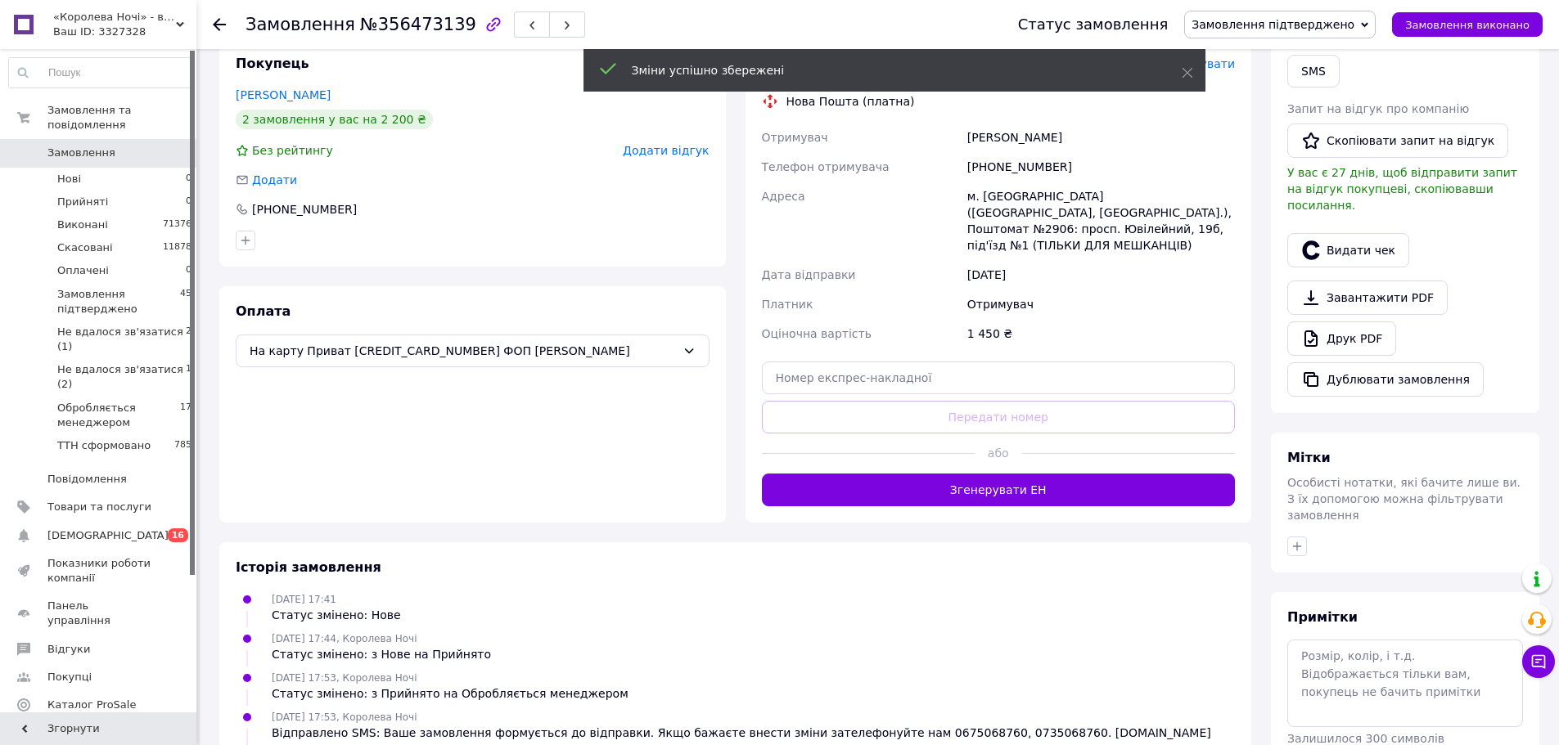
click at [1047, 474] on button "Згенерувати ЕН" at bounding box center [999, 490] width 474 height 33
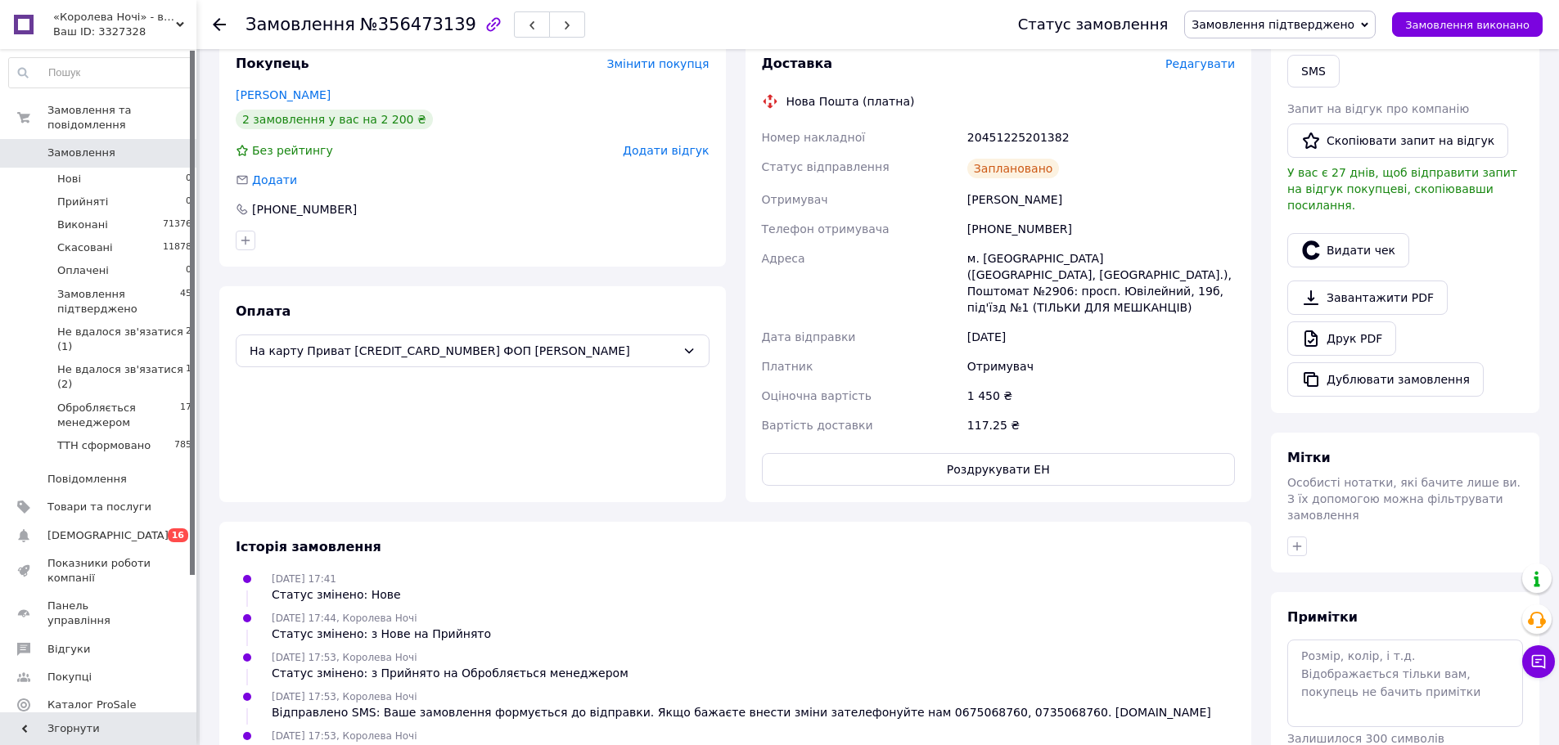
click at [1032, 123] on div "20451225201382" at bounding box center [1101, 137] width 274 height 29
copy div "20451225201382"
click at [1293, 27] on span "Замовлення підтверджено" at bounding box center [1272, 24] width 163 height 13
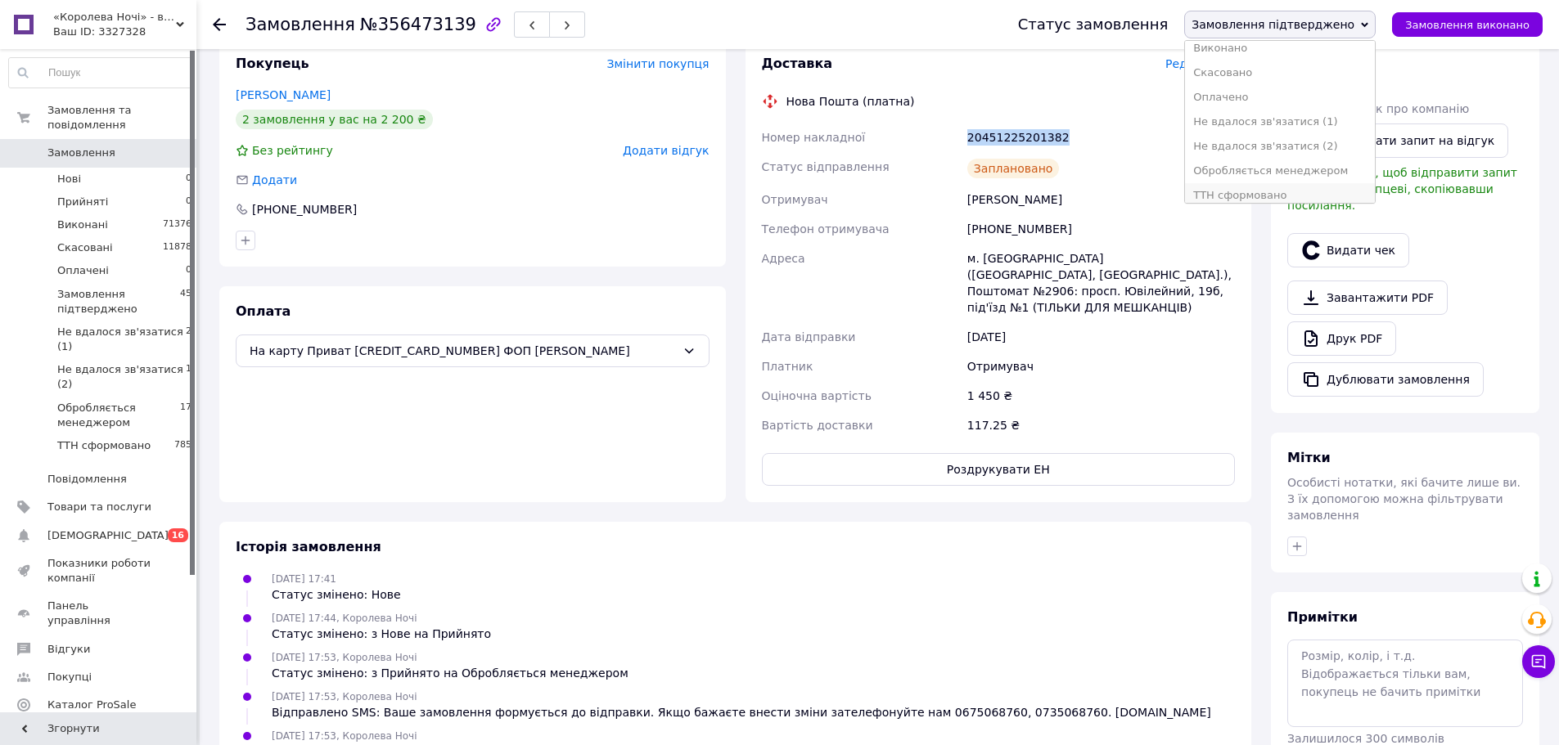
scroll to position [43, 0]
click at [1275, 187] on li "ТТН сформовано" at bounding box center [1280, 186] width 190 height 25
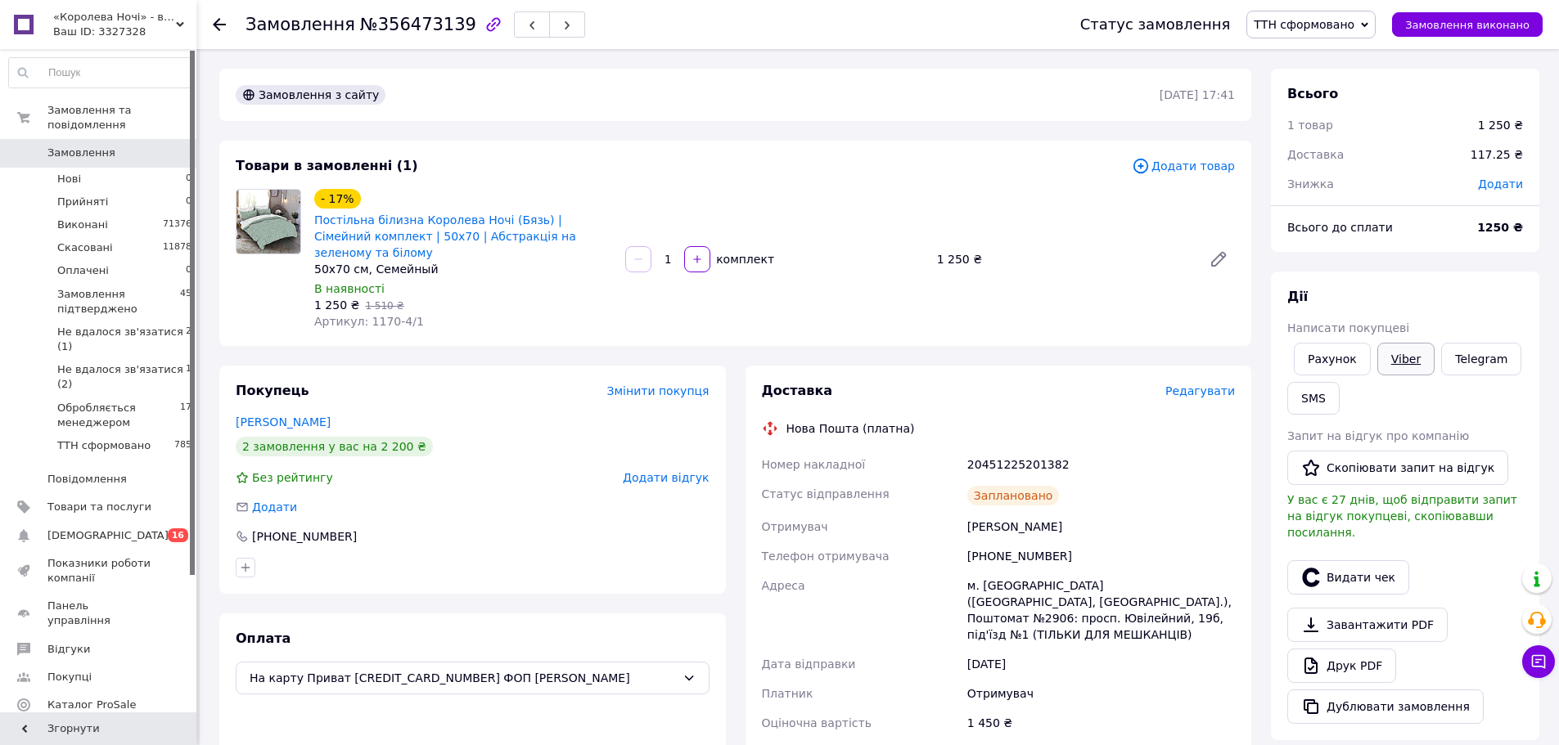
click at [1407, 360] on link "Viber" at bounding box center [1405, 359] width 57 height 33
